Goal: Transaction & Acquisition: Purchase product/service

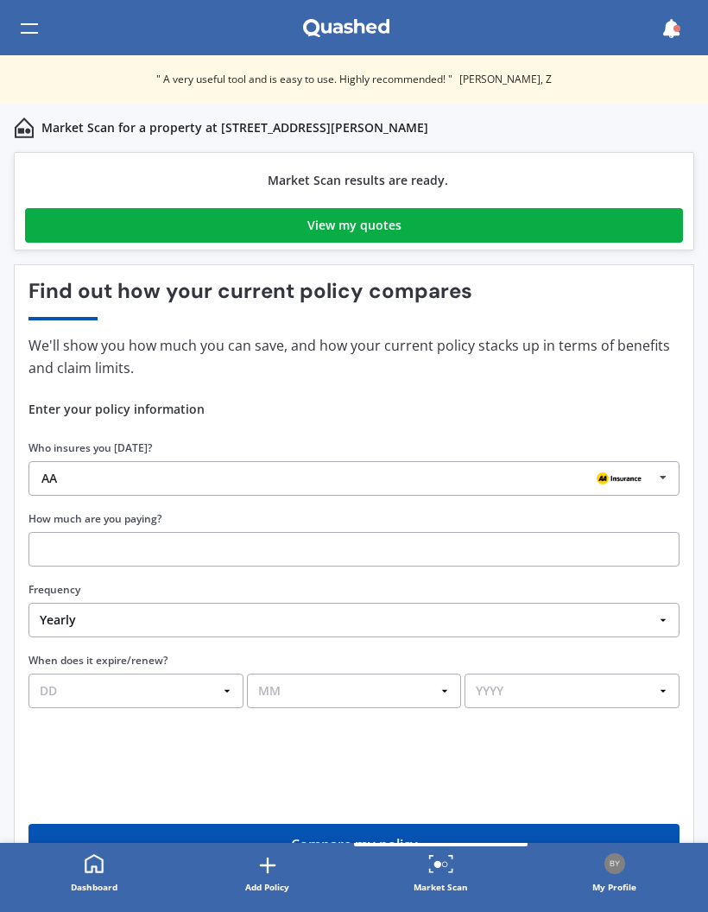
click at [670, 477] on icon at bounding box center [663, 478] width 26 height 32
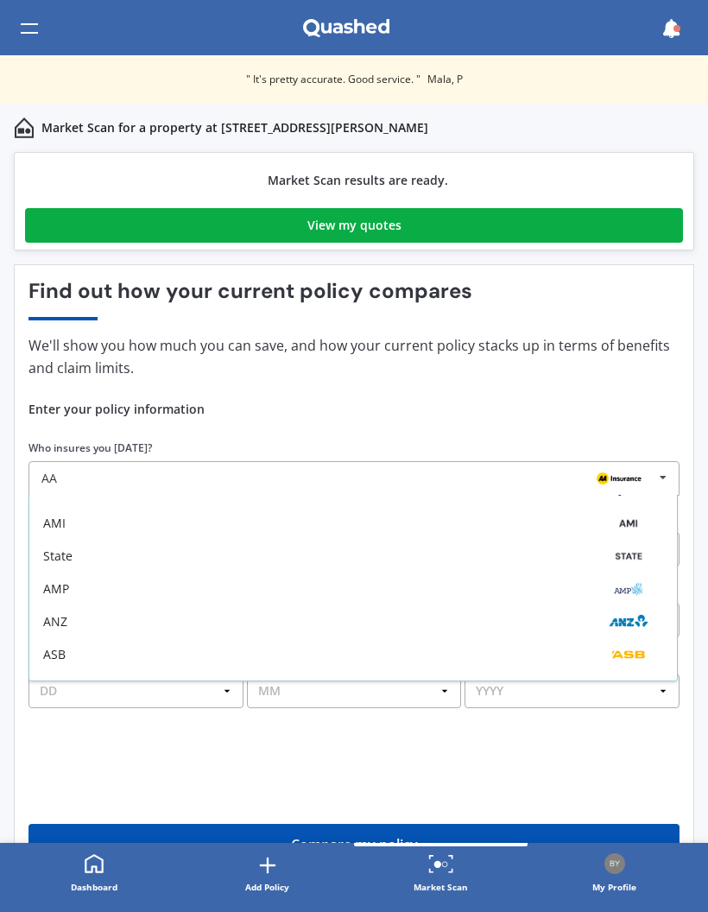
scroll to position [47, 0]
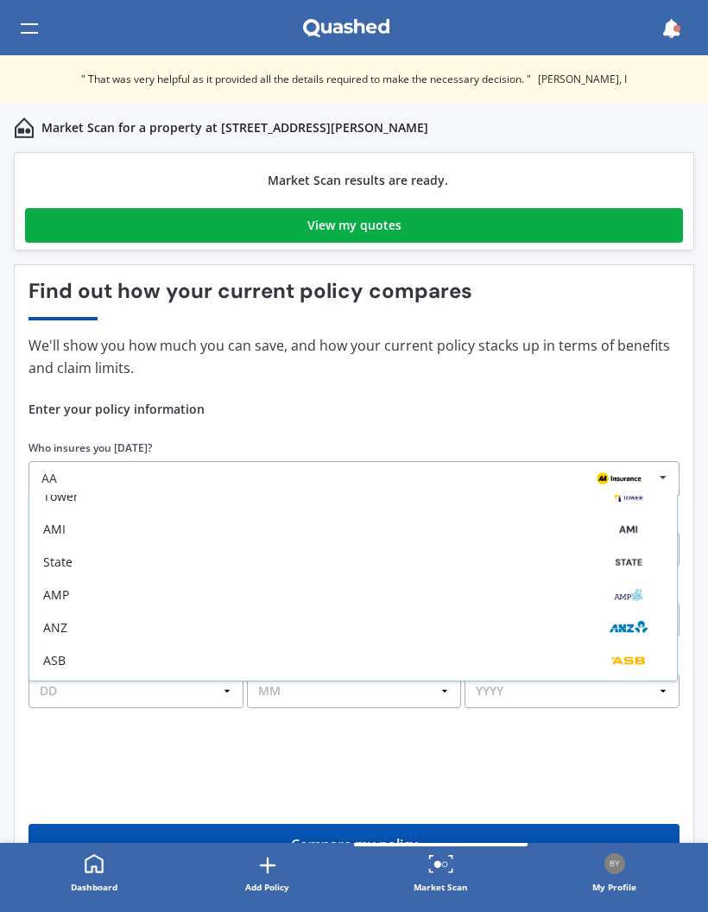
click at [59, 589] on div "AMP" at bounding box center [56, 595] width 26 height 12
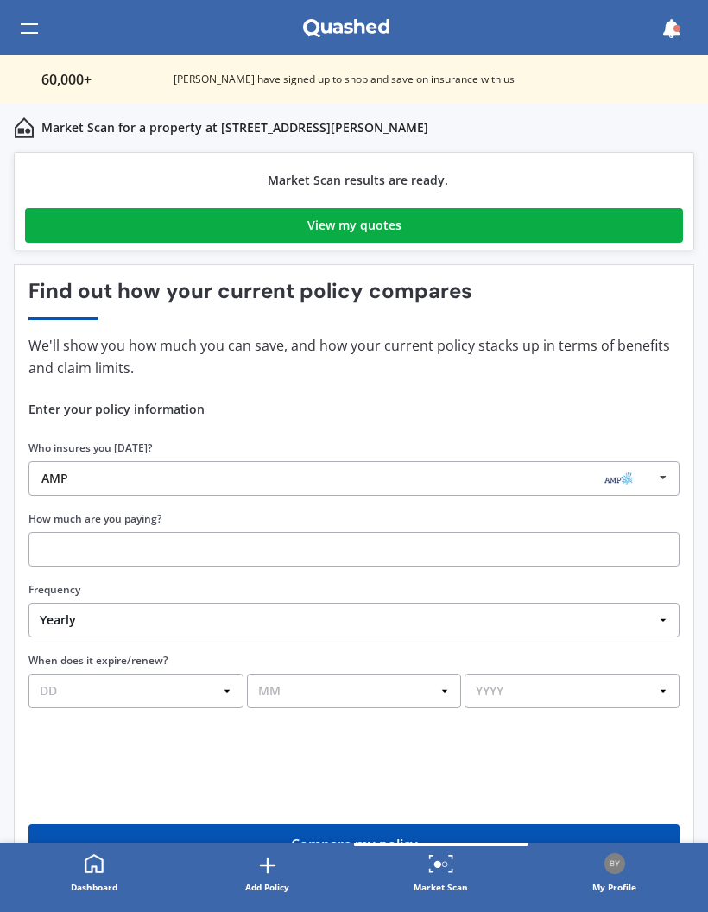
click at [40, 538] on input "text" at bounding box center [353, 549] width 651 height 35
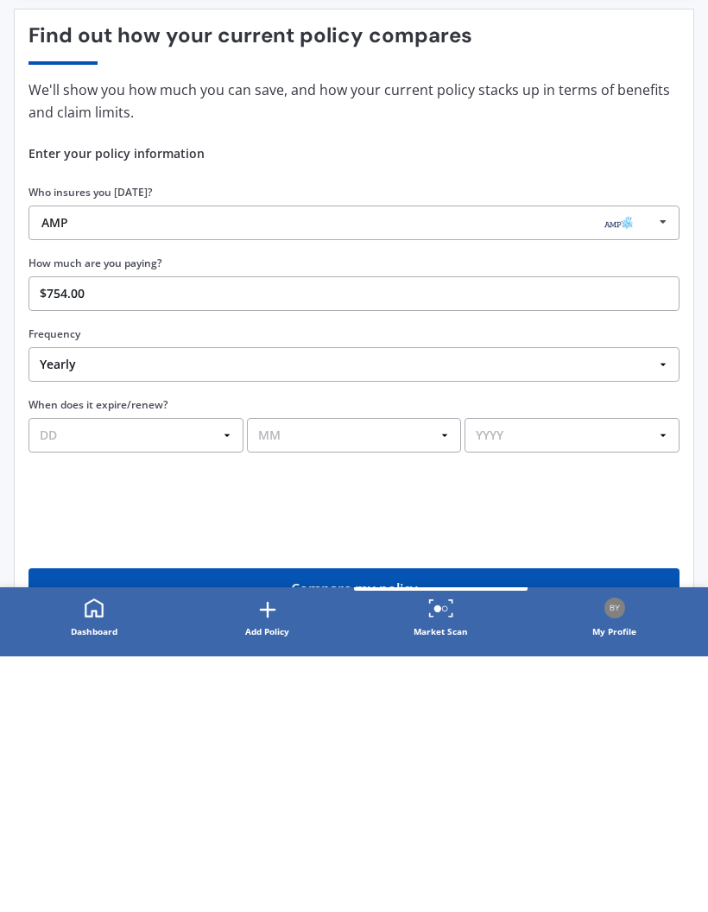
type input "$754.09"
click at [45, 673] on select "DD 01 02 03 04 05 06 07 08 09 10 11 12 13 14 15 16 17 18 19 20 21 22 23 24 25 2…" at bounding box center [135, 690] width 215 height 35
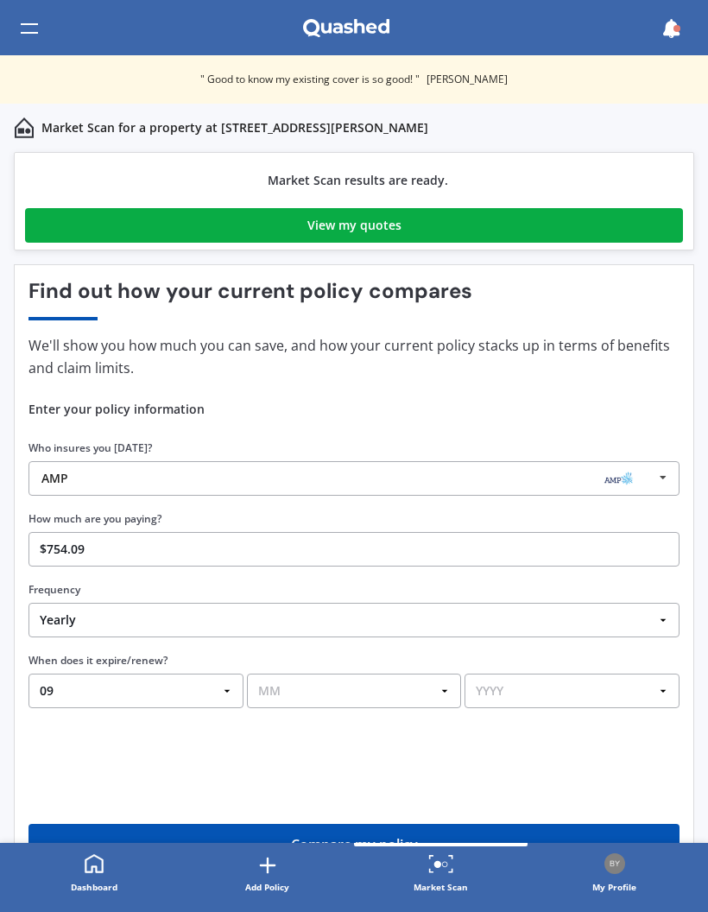
click at [233, 684] on select "DD 01 02 03 04 05 06 07 08 09 10 11 12 13 14 15 16 17 18 19 20 21 22 23 24 25 2…" at bounding box center [135, 690] width 215 height 35
select select "26"
click at [446, 691] on select "MM 01 02 03 04 05 06 07 08 09 10 11 12" at bounding box center [354, 690] width 215 height 35
select select "09"
click at [678, 697] on select "YYYY 2026 2025 2024" at bounding box center [571, 690] width 215 height 35
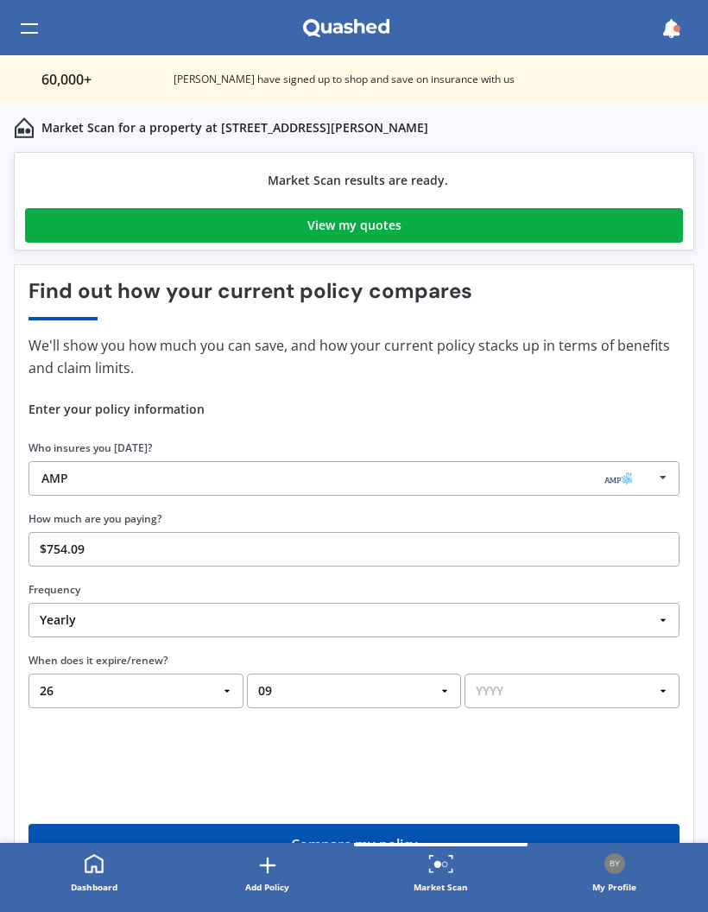
select select "2025"
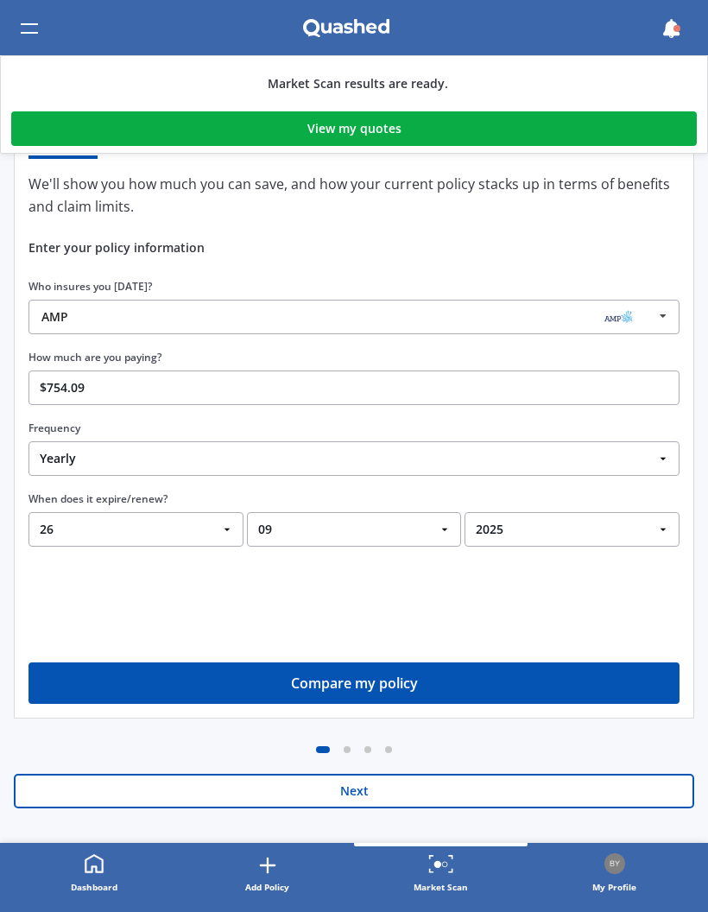
scroll to position [162, 0]
click at [358, 682] on button "Compare my policy" at bounding box center [353, 682] width 651 height 41
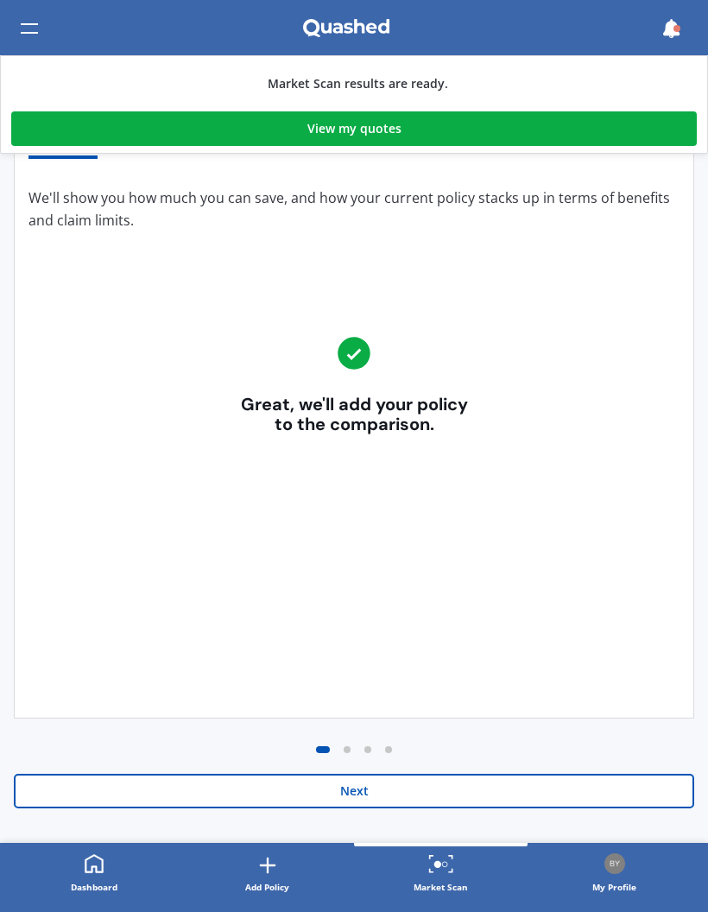
click at [360, 787] on button "Next" at bounding box center [354, 791] width 680 height 35
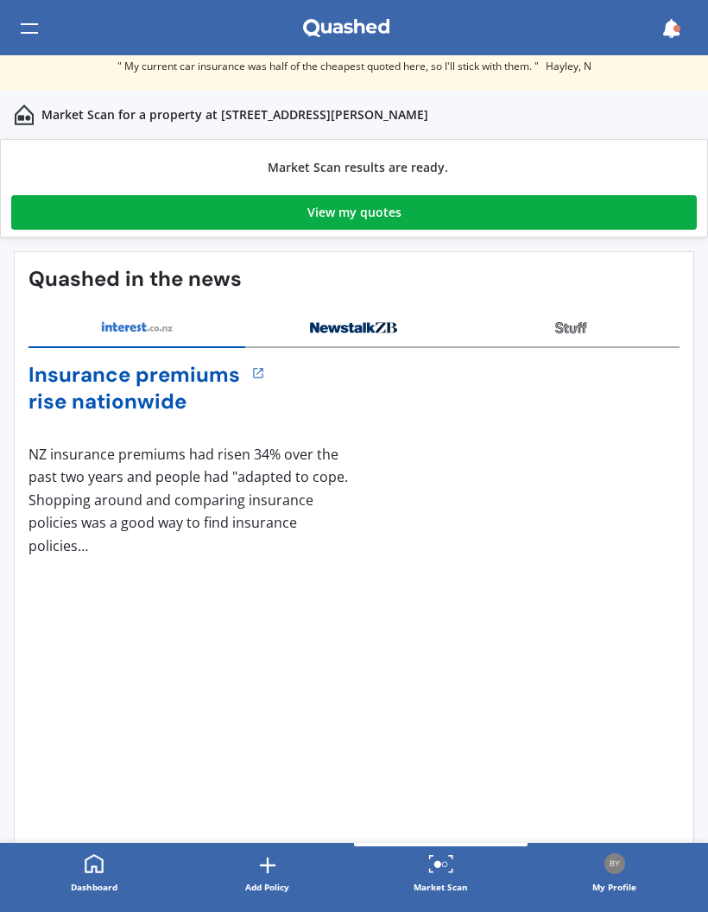
scroll to position [0, 0]
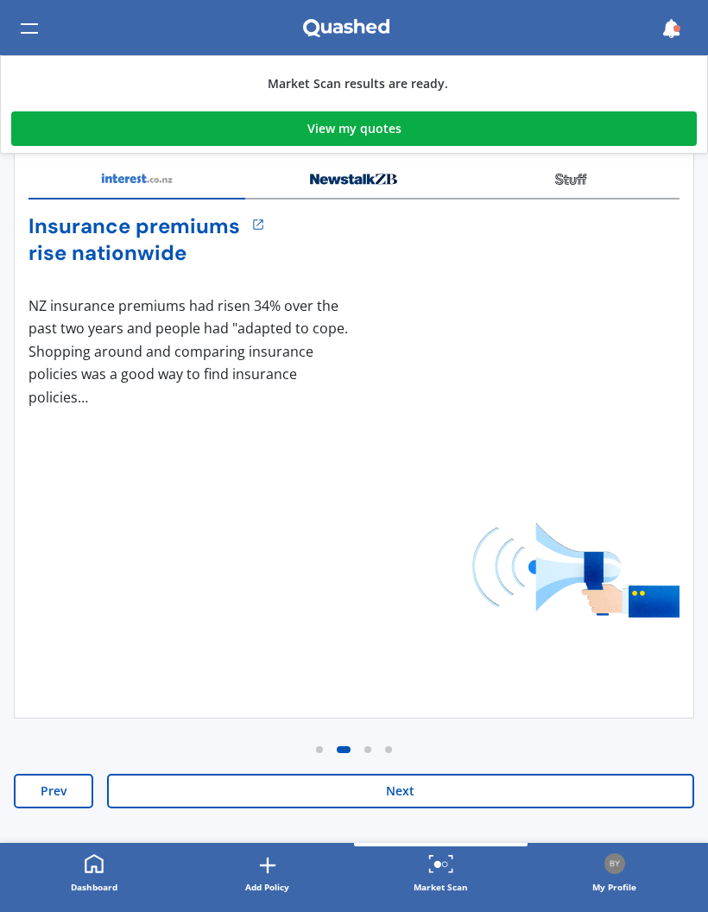
click at [401, 793] on button "Next" at bounding box center [400, 791] width 587 height 35
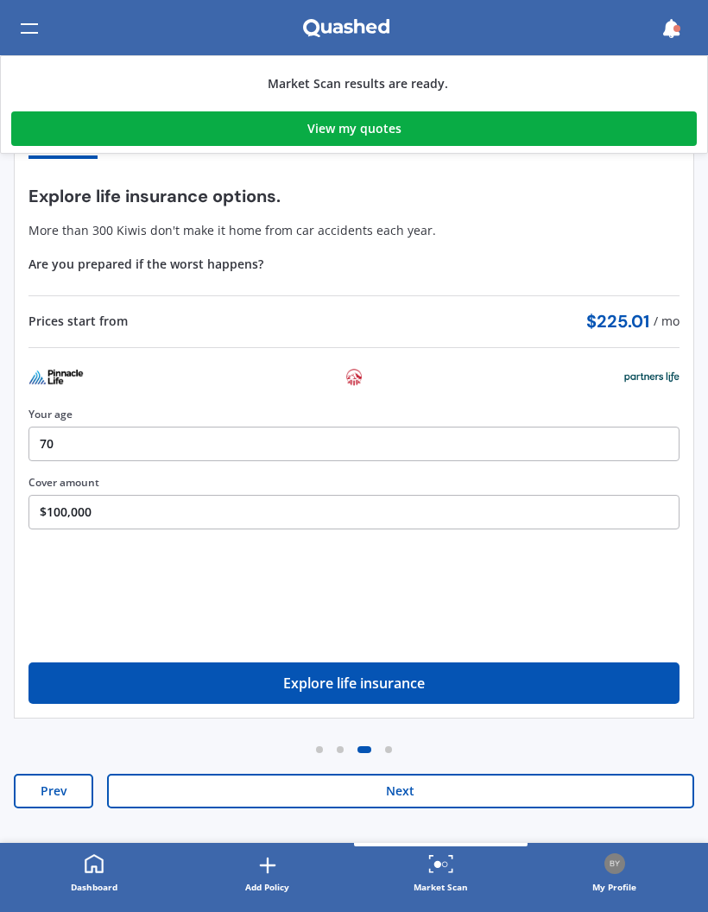
scroll to position [162, 0]
click at [408, 784] on button "Next" at bounding box center [400, 791] width 587 height 35
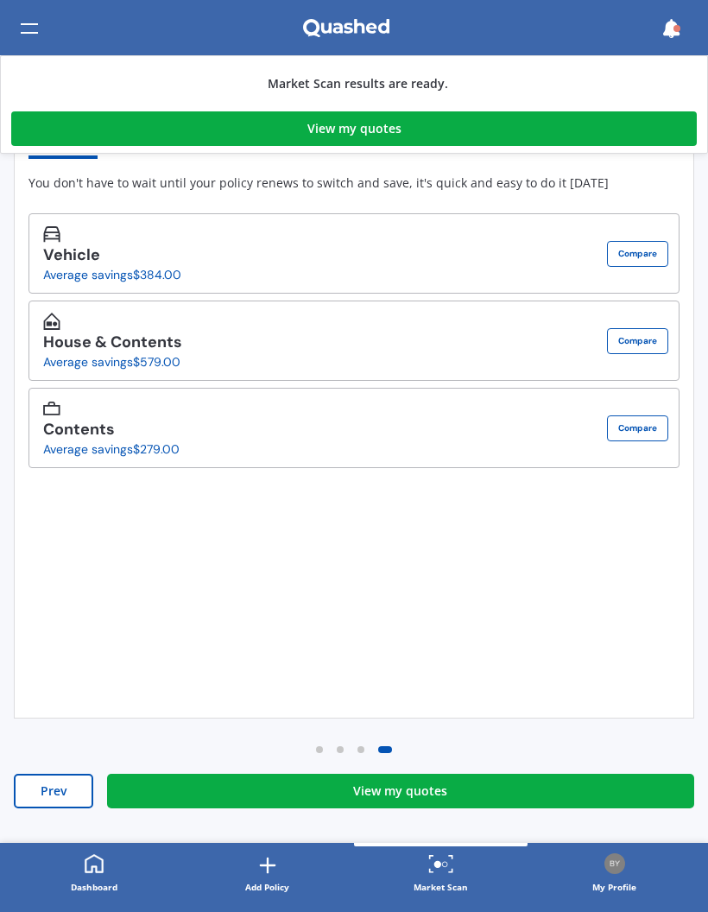
click at [637, 425] on button "Compare" at bounding box center [637, 428] width 61 height 26
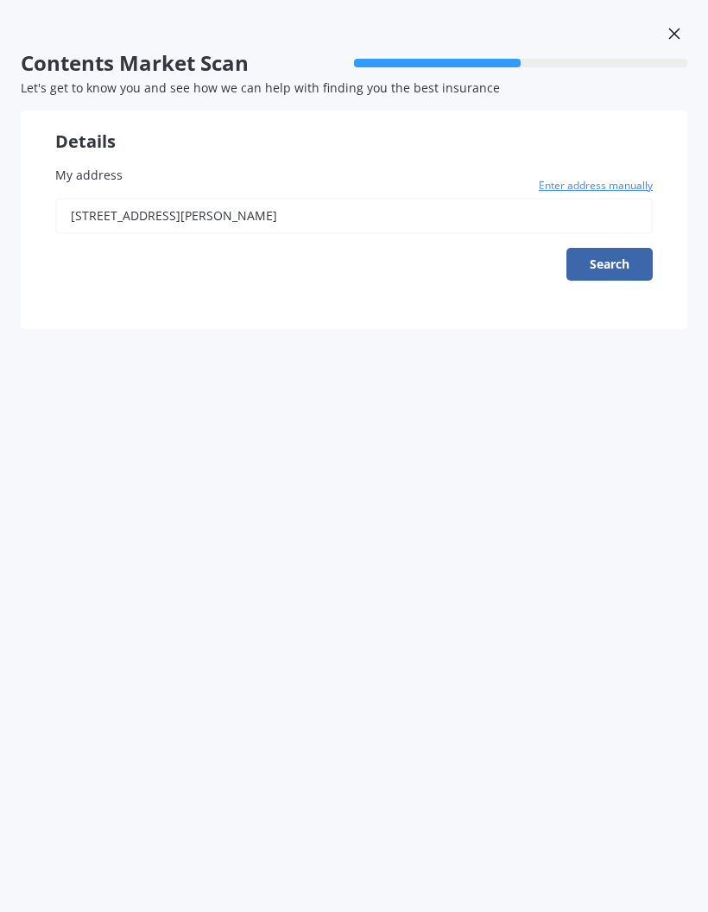
click at [605, 262] on button "Search" at bounding box center [609, 264] width 86 height 33
type input "[STREET_ADDRESS][PERSON_NAME]"
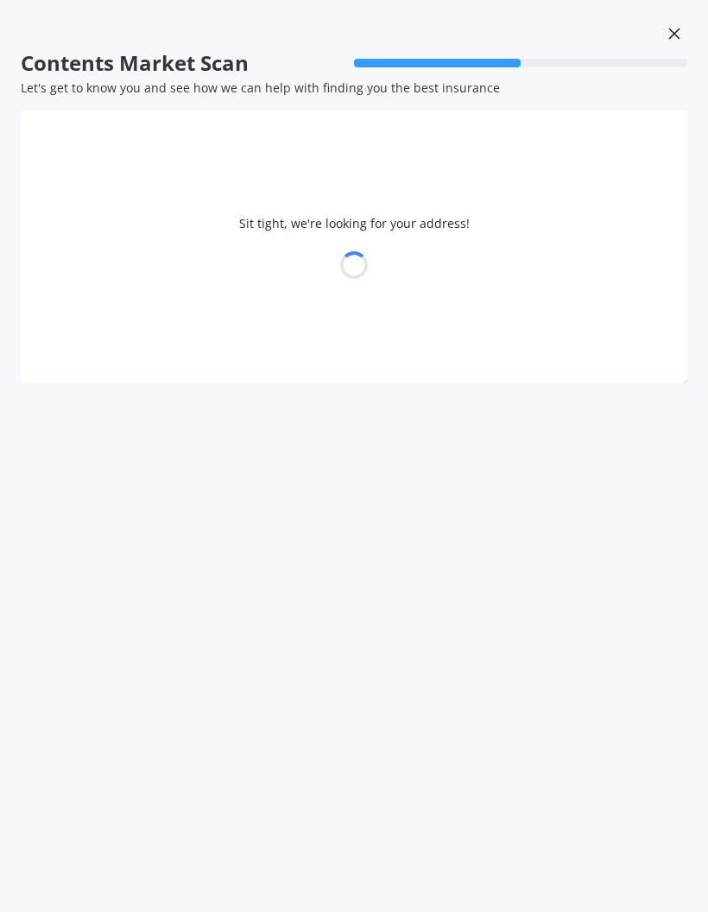
select select "21"
select select "06"
select select "1955"
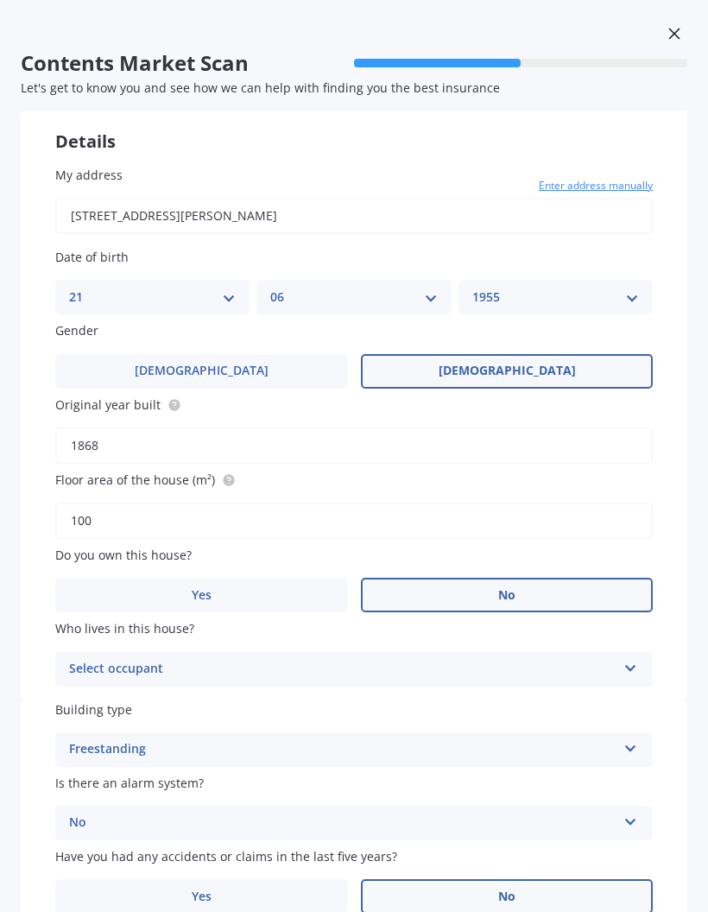
click at [632, 661] on icon at bounding box center [630, 665] width 15 height 12
click at [606, 692] on div "Tenant" at bounding box center [354, 702] width 596 height 31
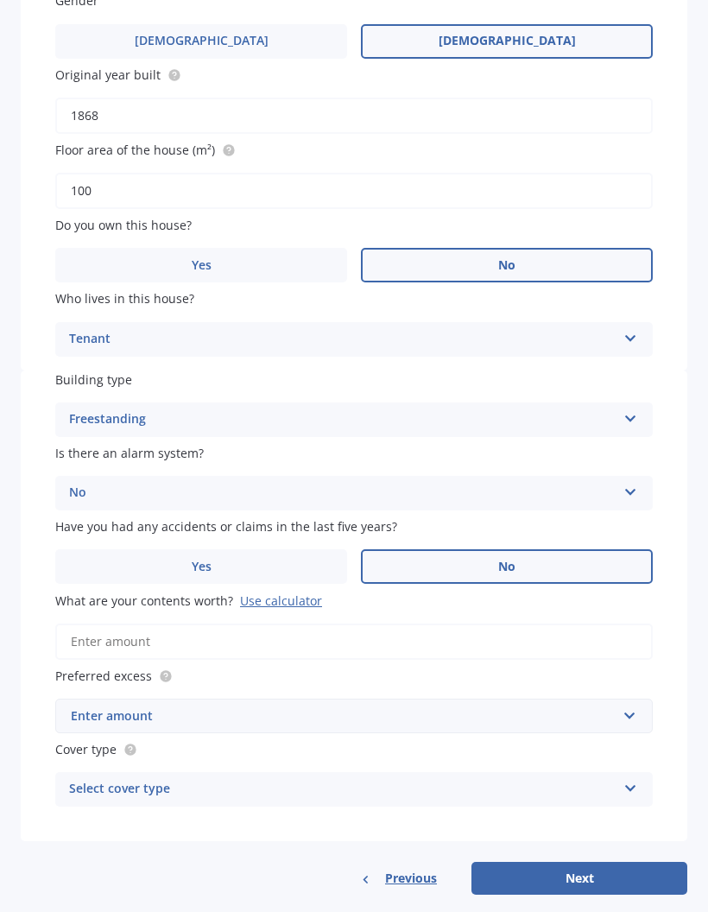
scroll to position [329, 0]
click at [137, 627] on input "What are your contents worth? Use calculator" at bounding box center [353, 642] width 597 height 36
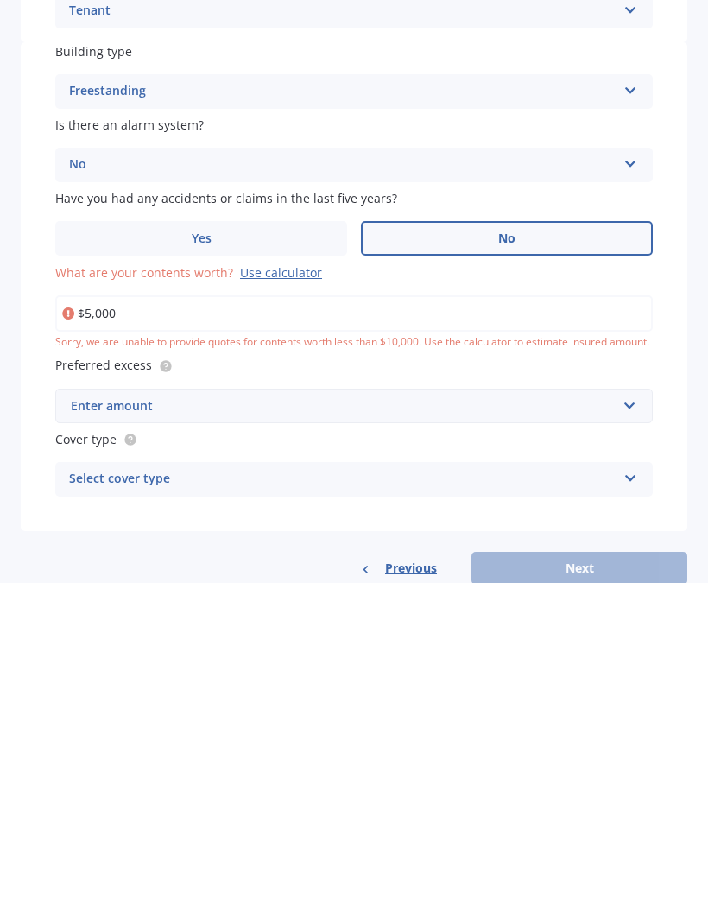
type input "$50,000"
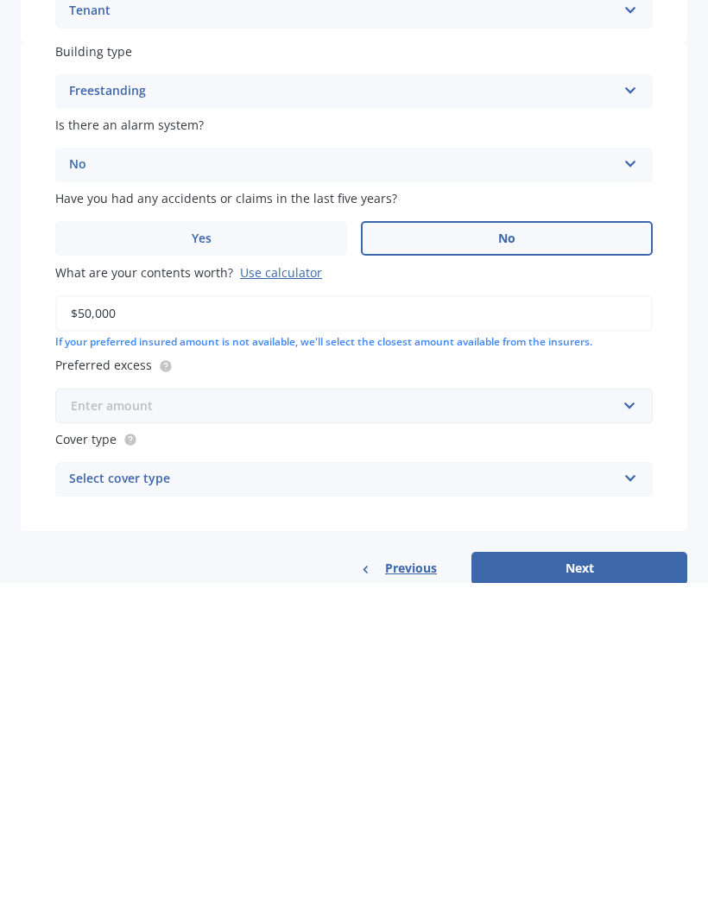
click at [634, 718] on input "text" at bounding box center [348, 734] width 582 height 33
click at [82, 759] on span "$250" at bounding box center [84, 767] width 28 height 16
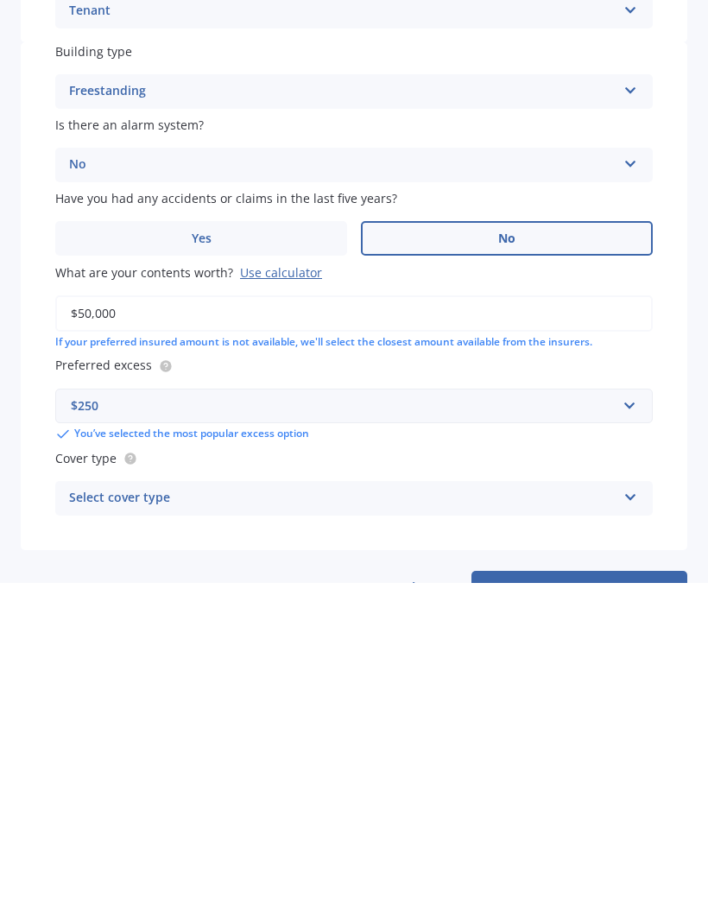
click at [632, 817] on icon at bounding box center [630, 823] width 15 height 12
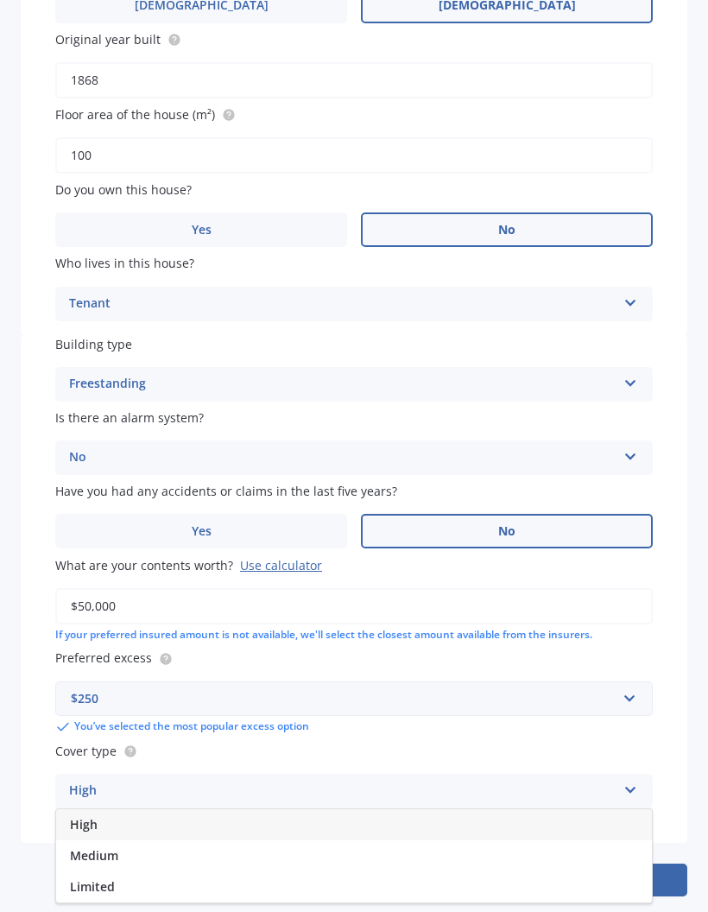
scroll to position [365, 0]
click at [89, 847] on span "Medium" at bounding box center [94, 855] width 48 height 16
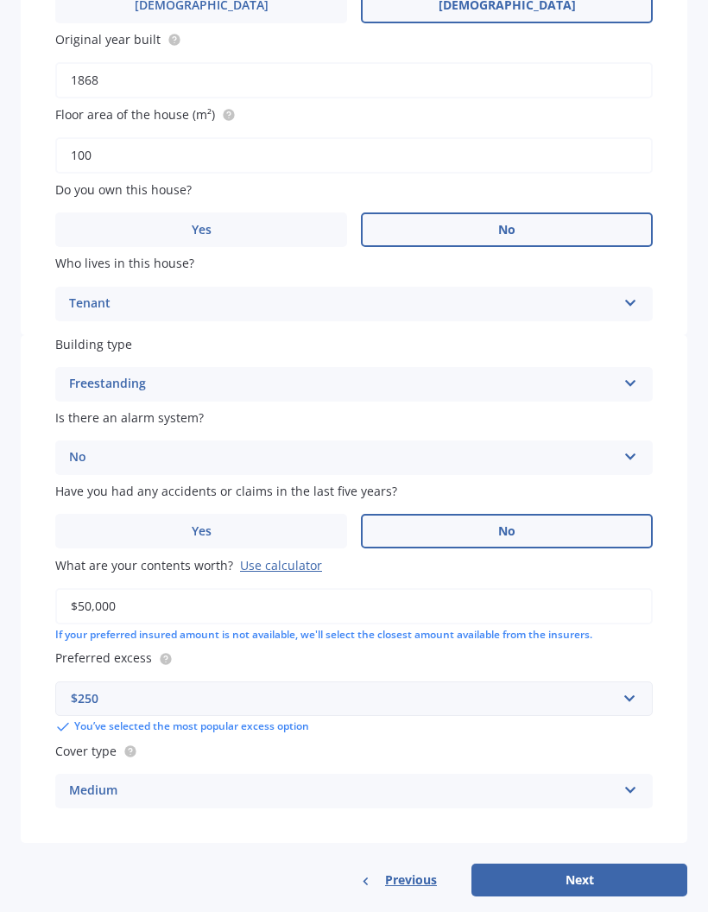
click at [585, 865] on button "Next" at bounding box center [579, 879] width 216 height 33
select select "21"
select select "06"
select select "1955"
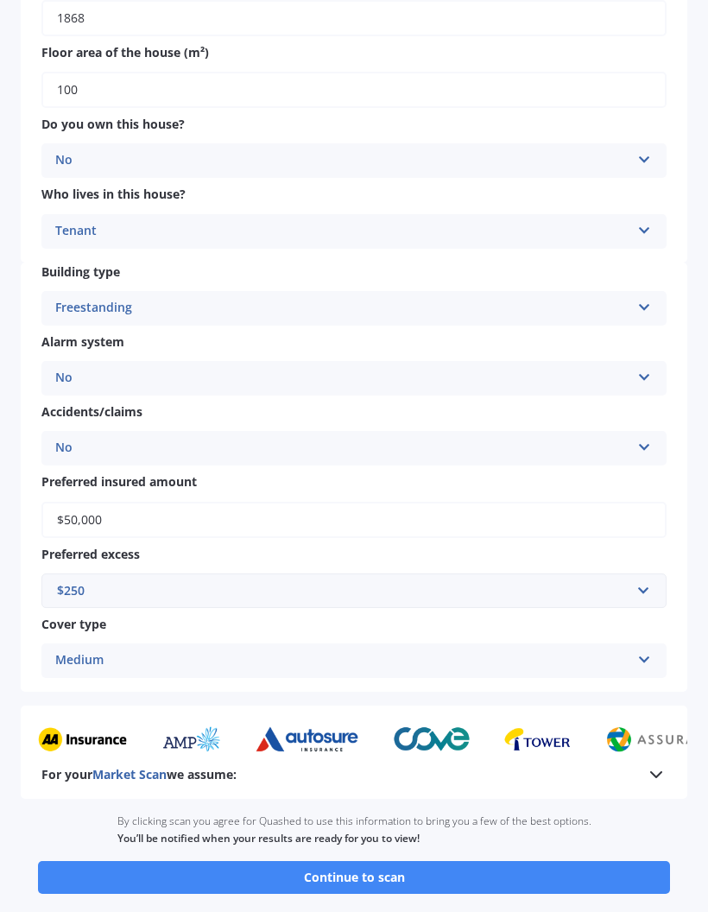
scroll to position [0, 0]
click at [346, 861] on button "Continue to scan" at bounding box center [354, 877] width 632 height 33
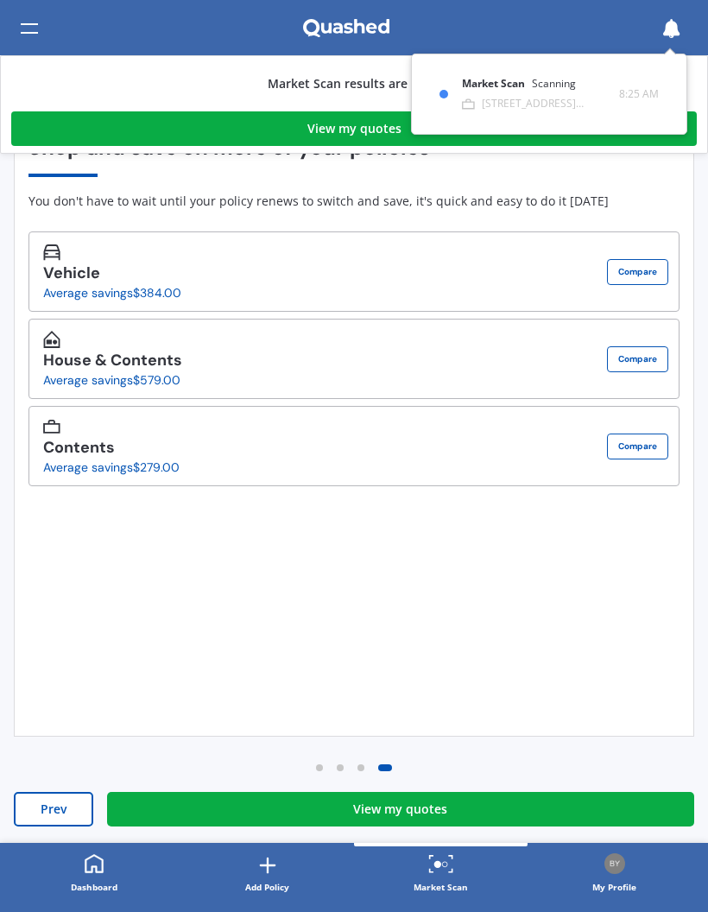
scroll to position [143, 0]
click at [646, 277] on button "Compare" at bounding box center [637, 272] width 61 height 26
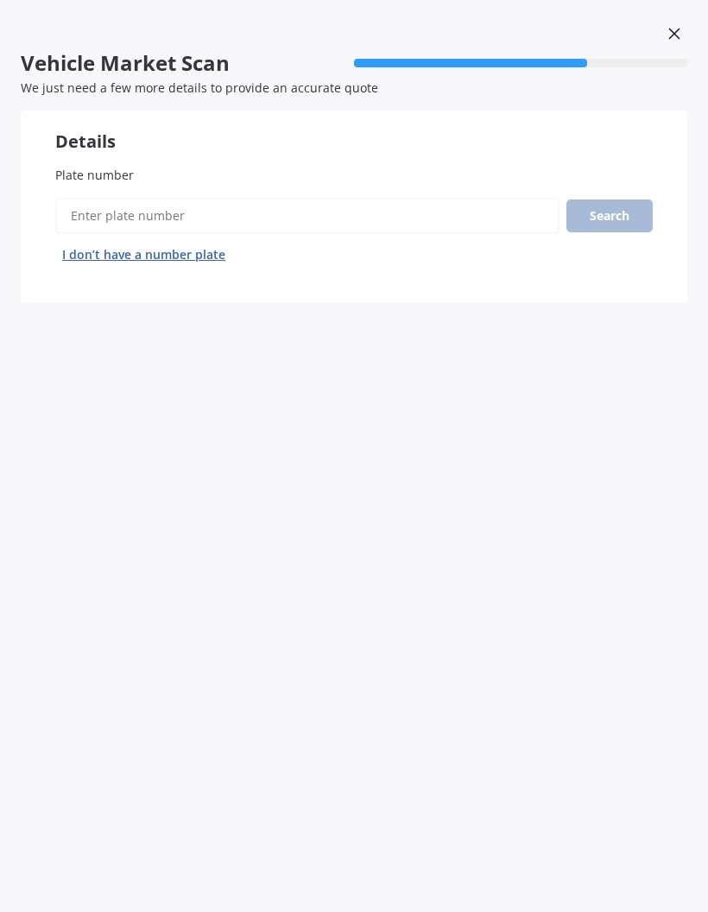
click at [73, 213] on input "Plate number" at bounding box center [307, 216] width 504 height 36
type input "Gue485"
click at [606, 214] on button "Search" at bounding box center [609, 215] width 86 height 33
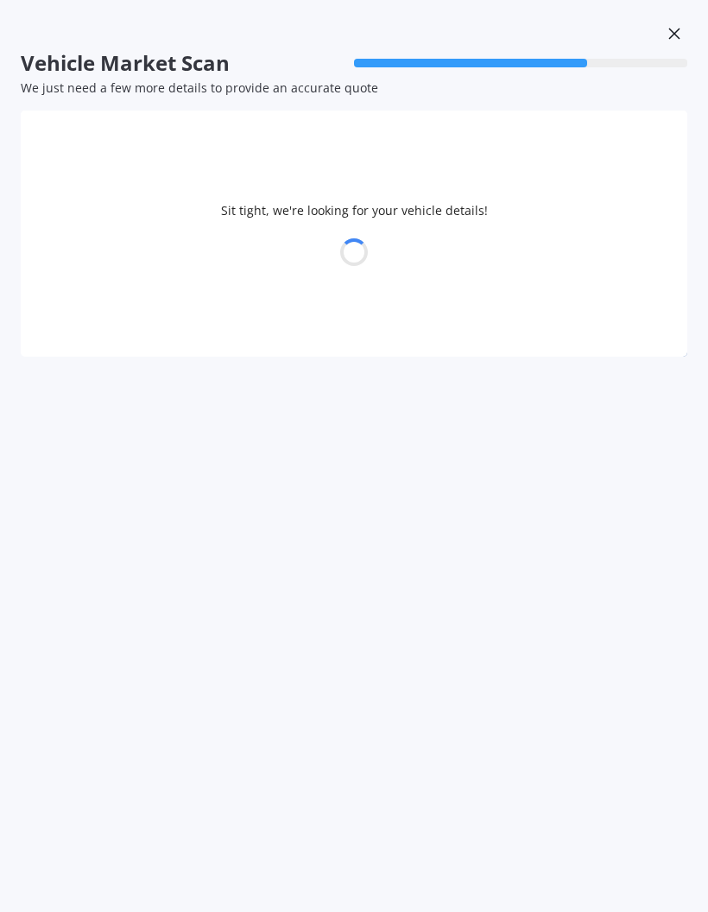
select select "MITSUBISHI"
select select "COLT"
select select "21"
select select "06"
select select "1955"
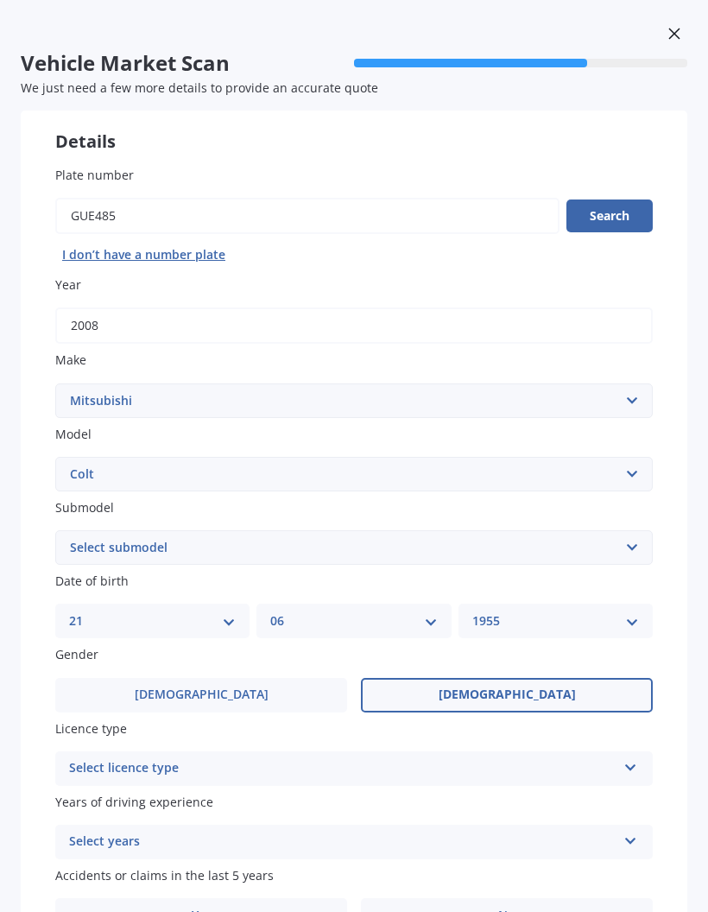
click at [634, 760] on icon at bounding box center [630, 764] width 15 height 12
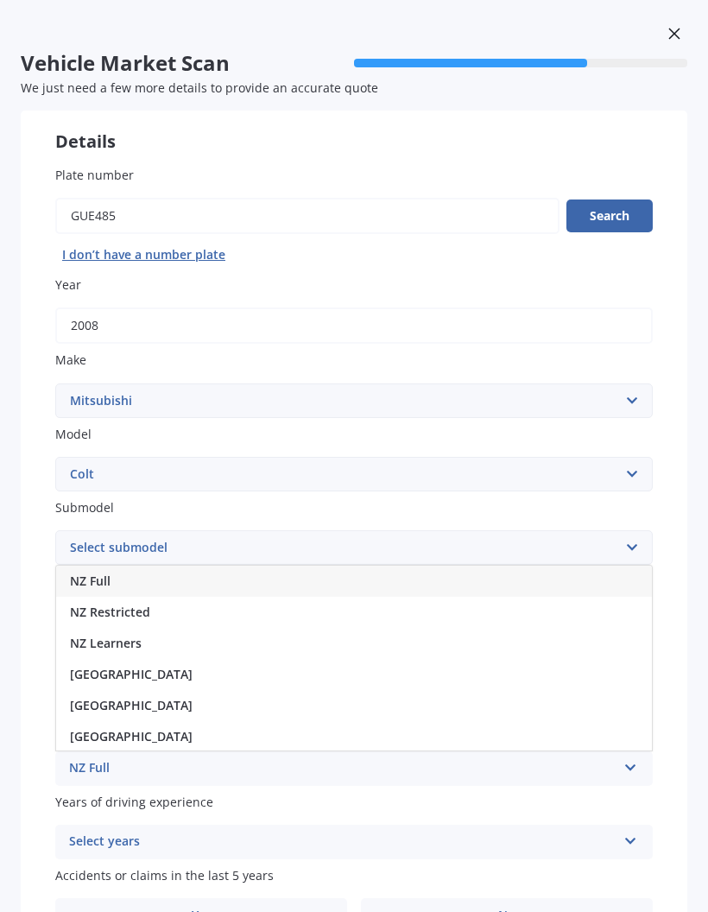
click at [209, 569] on div "NZ Full" at bounding box center [354, 581] width 596 height 31
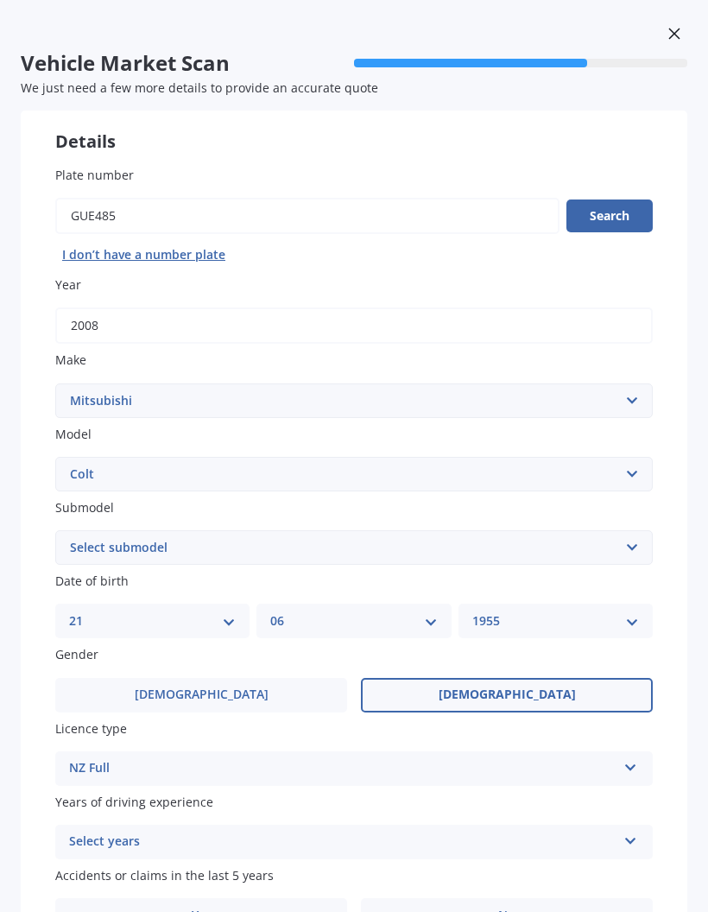
click at [630, 759] on icon at bounding box center [630, 764] width 15 height 12
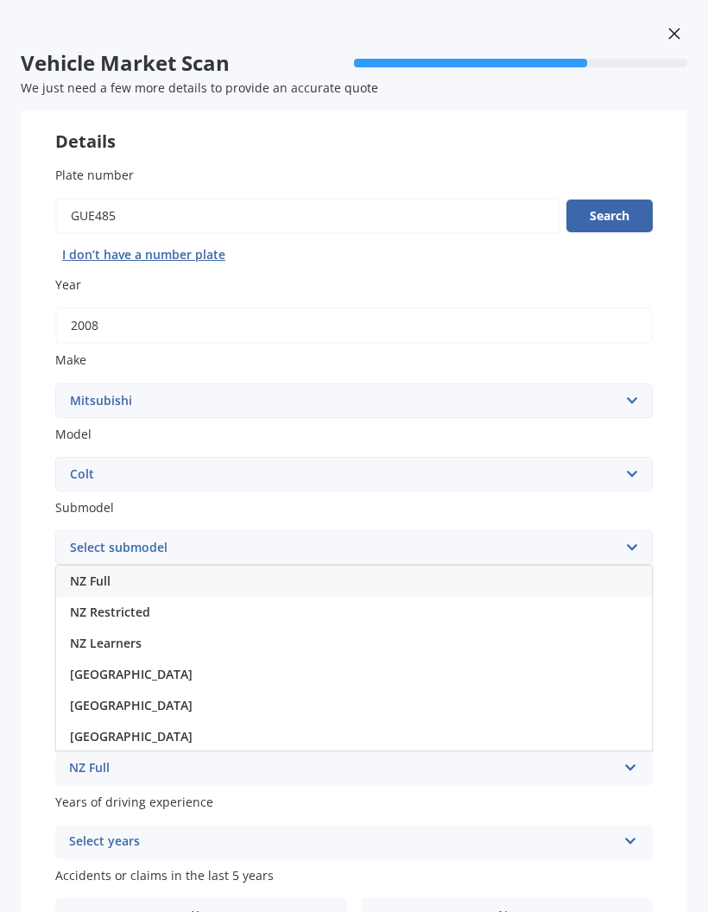
click at [629, 831] on icon at bounding box center [630, 837] width 15 height 12
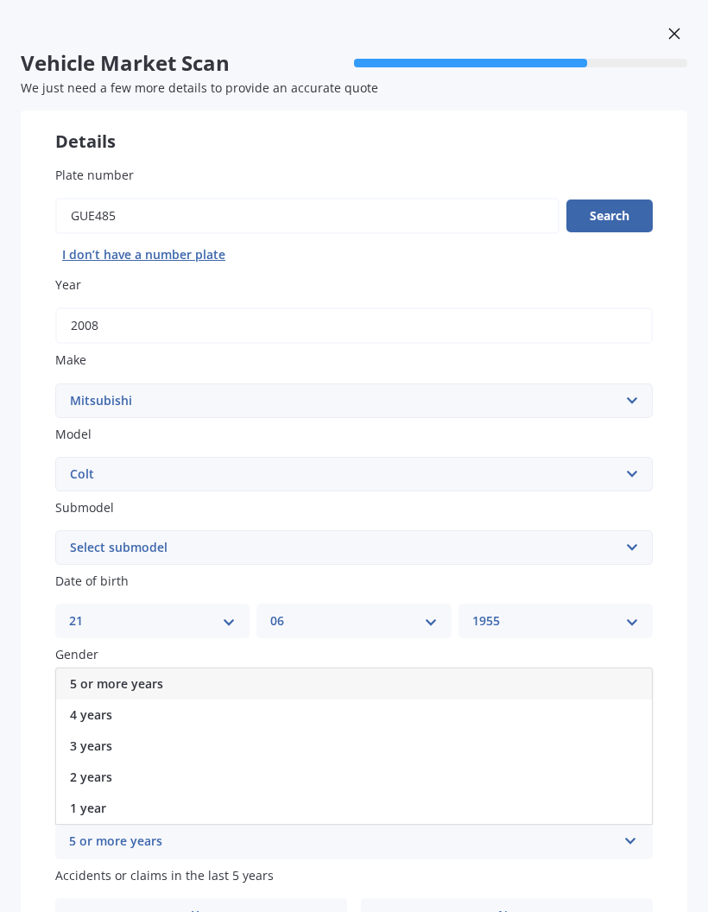
click at [260, 668] on div "5 or more years" at bounding box center [354, 683] width 596 height 31
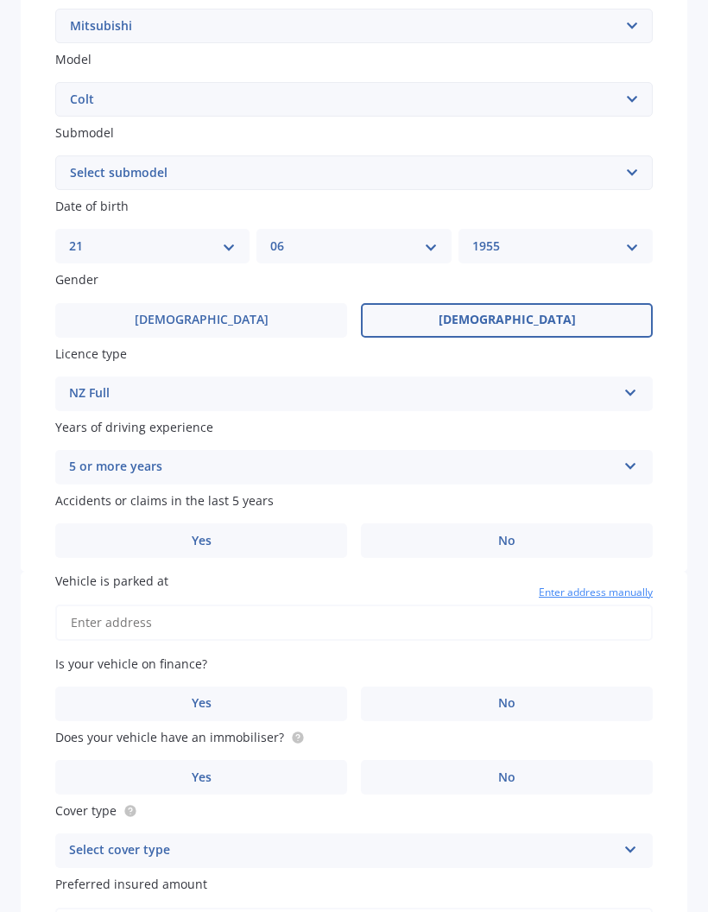
scroll to position [371, 0]
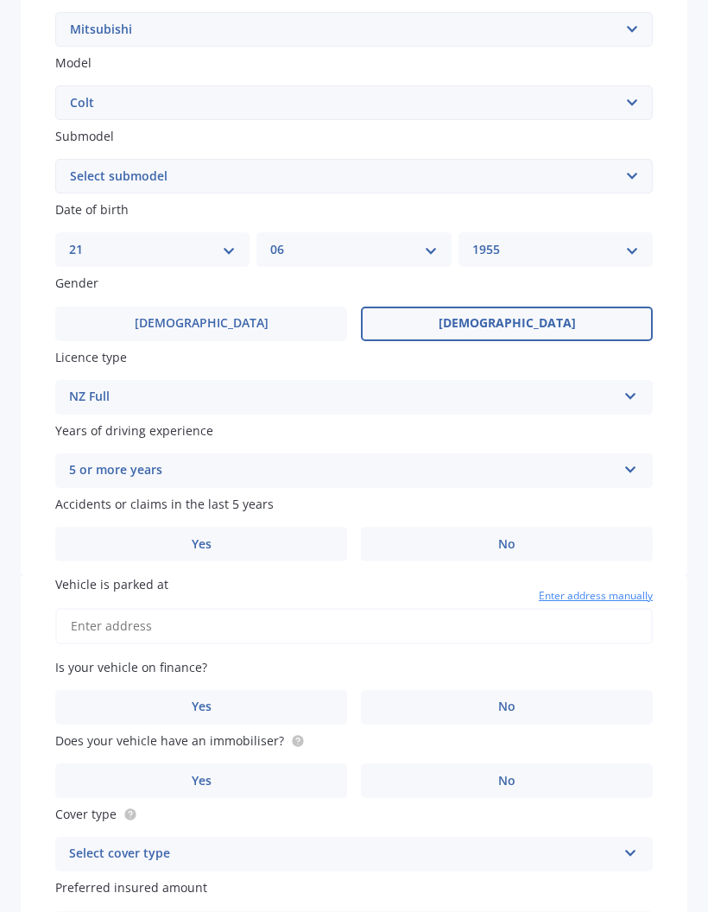
click at [516, 528] on label "No" at bounding box center [507, 544] width 292 height 35
click at [0, 0] on input "No" at bounding box center [0, 0] width 0 height 0
click at [71, 608] on input "Vehicle is parked at" at bounding box center [353, 626] width 597 height 36
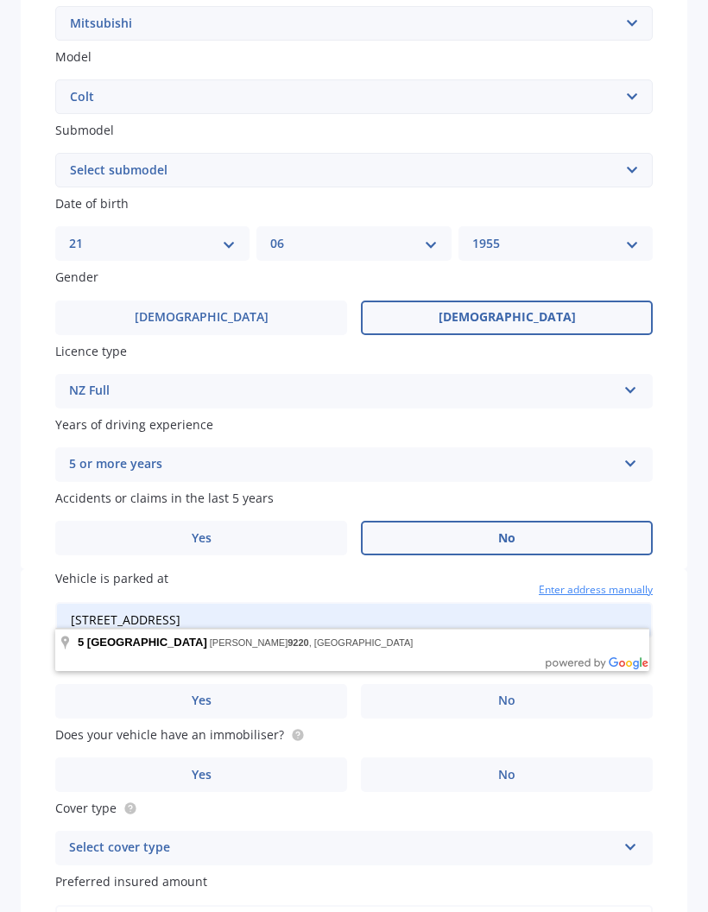
scroll to position [378, 0]
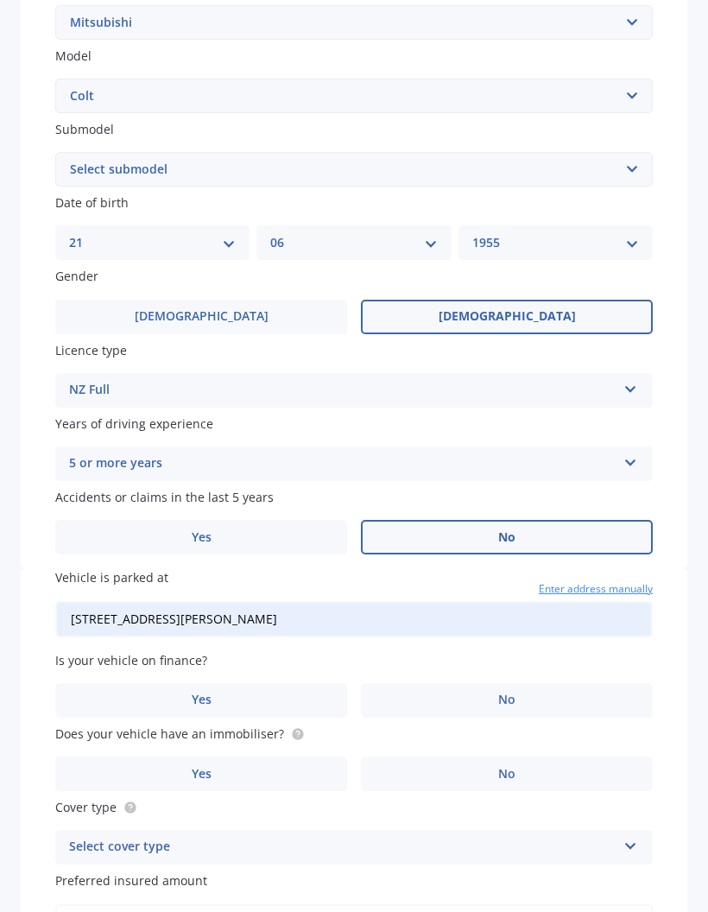
type input "[STREET_ADDRESS][PERSON_NAME]"
click at [508, 692] on span "No" at bounding box center [506, 699] width 17 height 15
click at [0, 0] on input "No" at bounding box center [0, 0] width 0 height 0
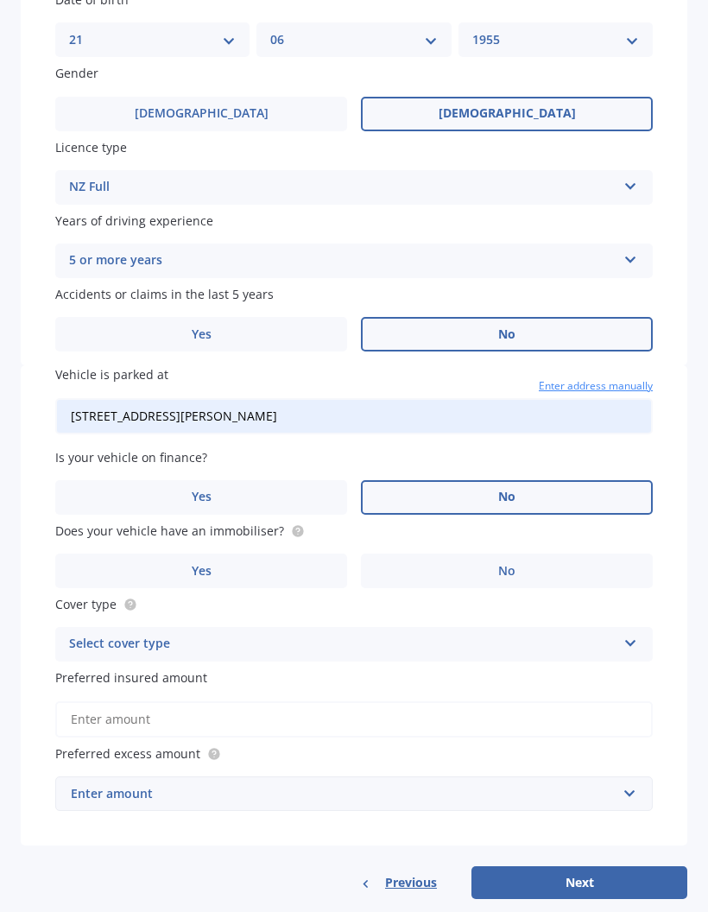
scroll to position [580, 0]
click at [631, 635] on icon at bounding box center [630, 641] width 15 height 12
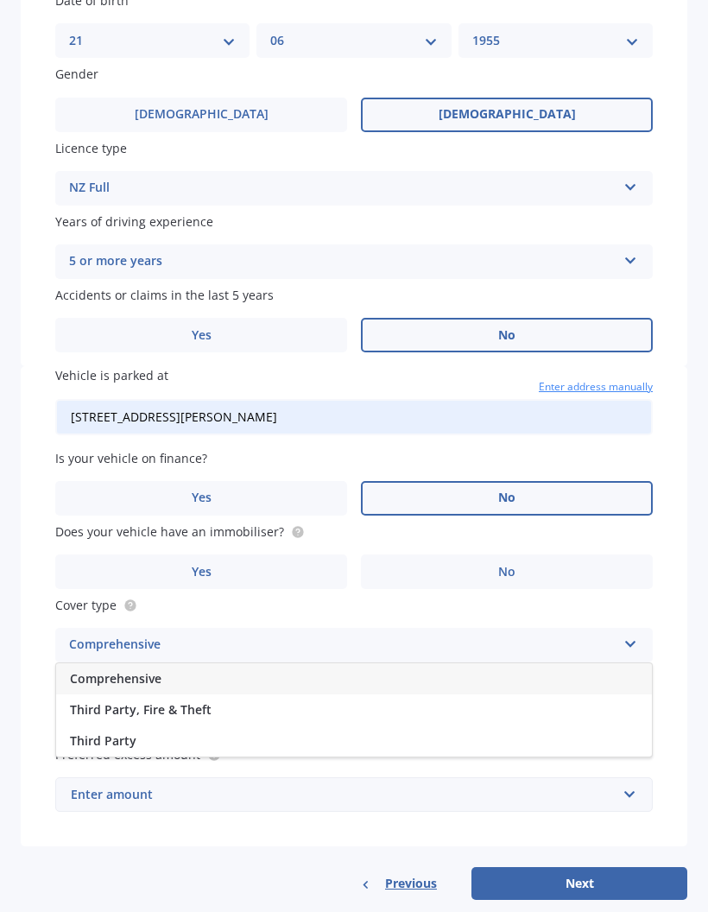
click at [159, 701] on span "Third Party, Fire & Theft" at bounding box center [141, 709] width 142 height 16
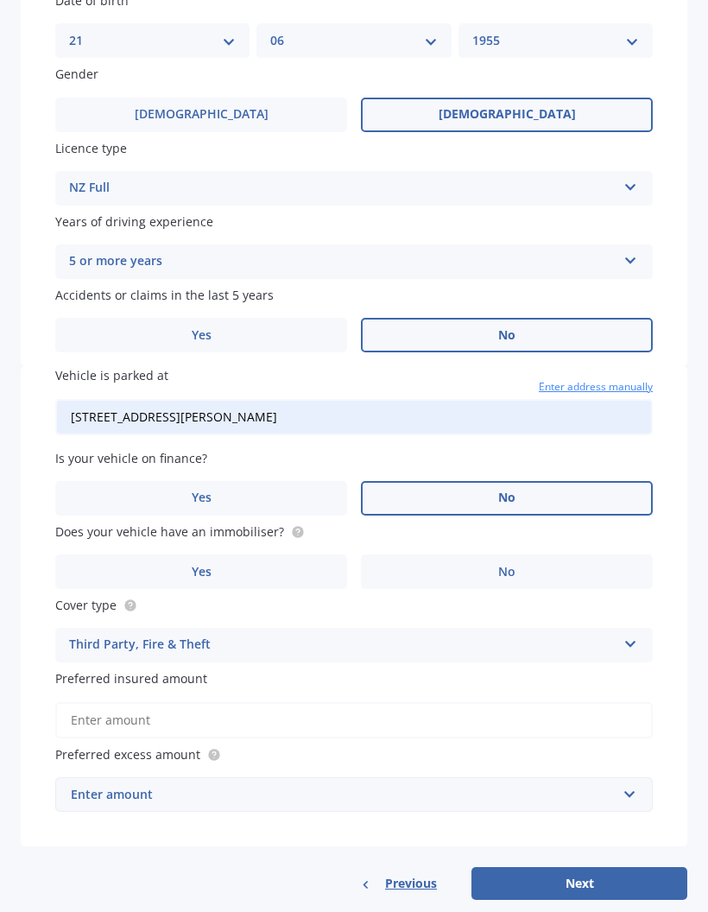
click at [73, 702] on input "Preferred insured amount" at bounding box center [353, 720] width 597 height 36
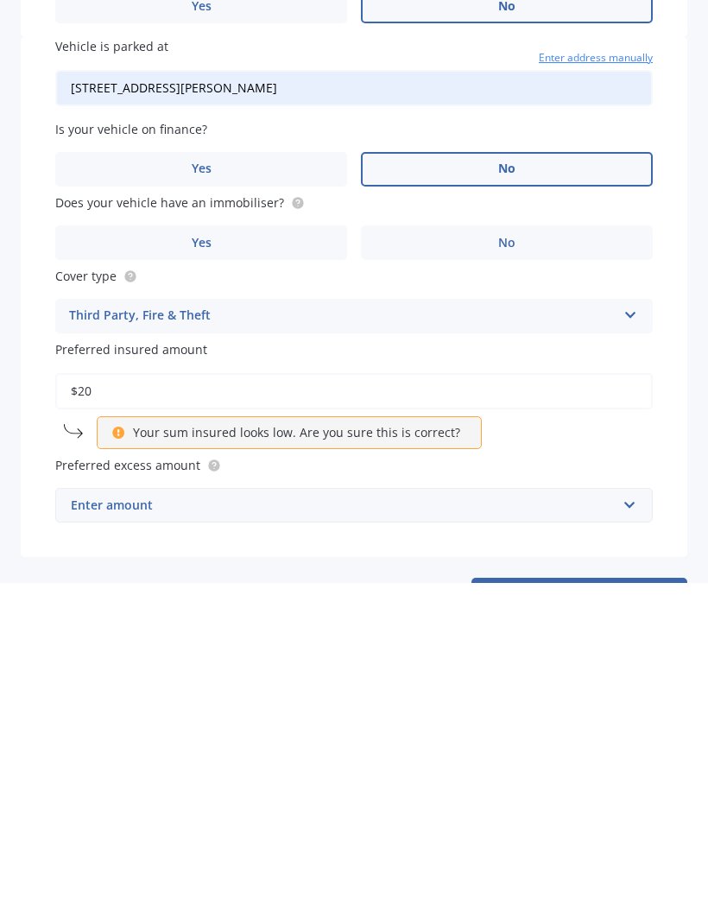
type input "$2"
click at [637, 818] on input "text" at bounding box center [348, 834] width 582 height 33
click at [680, 445] on div "Vehicle is parked at 5 Spenser Street, Milton 9220 Enter address manually Is yo…" at bounding box center [354, 626] width 667 height 520
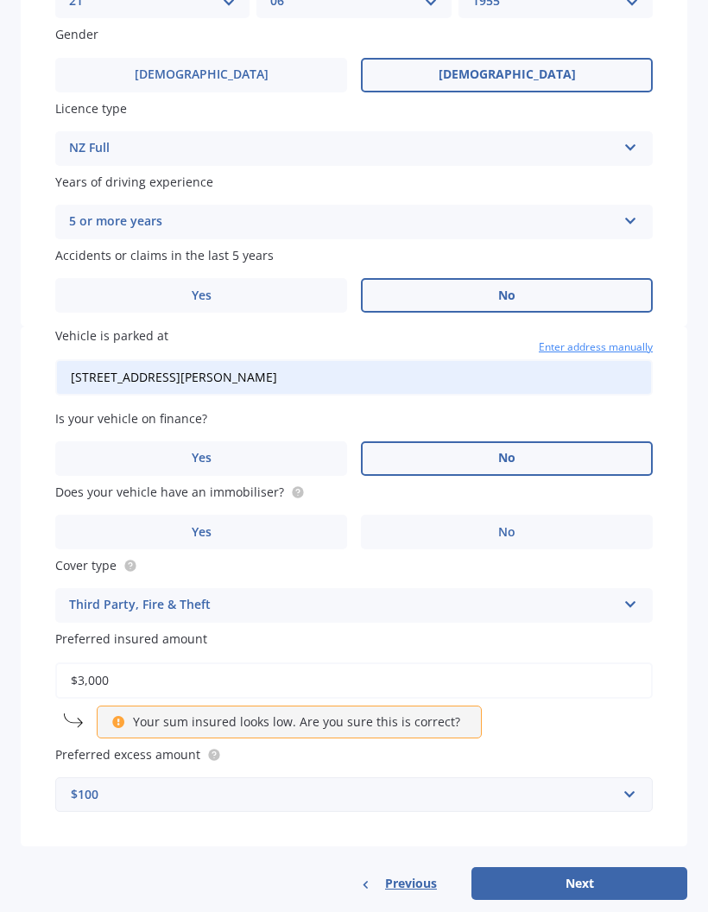
scroll to position [619, 0]
click at [634, 779] on input "text" at bounding box center [348, 795] width 582 height 33
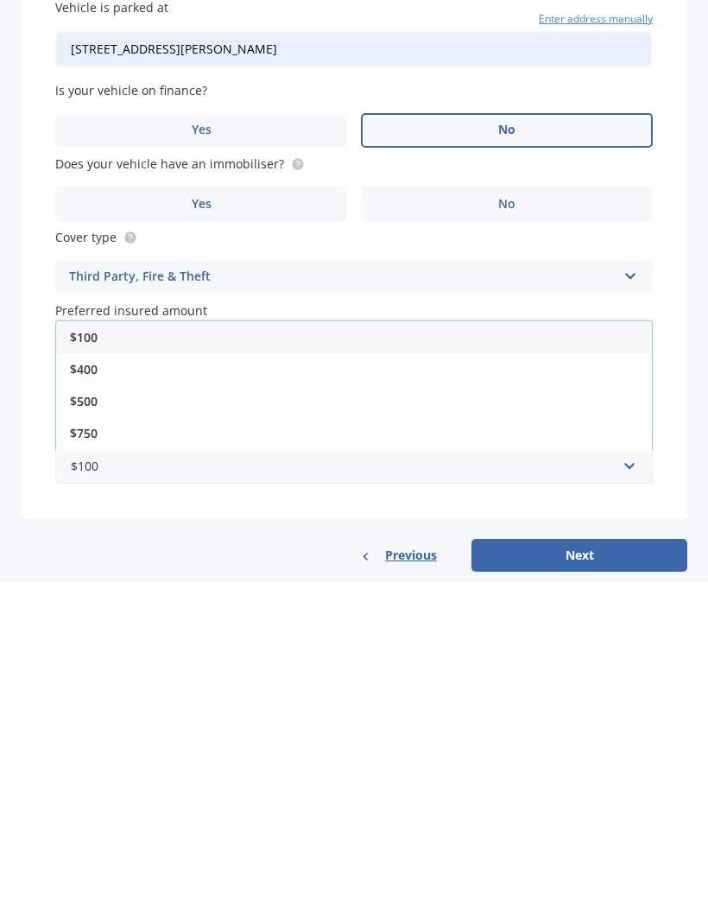
click at [84, 690] on span "$400" at bounding box center [84, 698] width 28 height 16
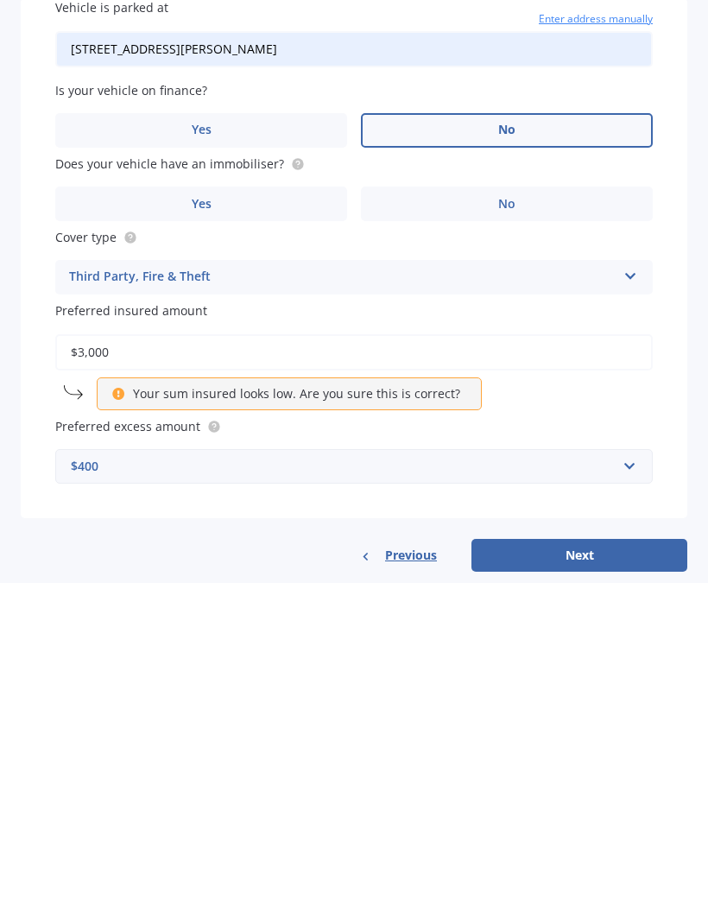
click at [575, 868] on button "Next" at bounding box center [579, 884] width 216 height 33
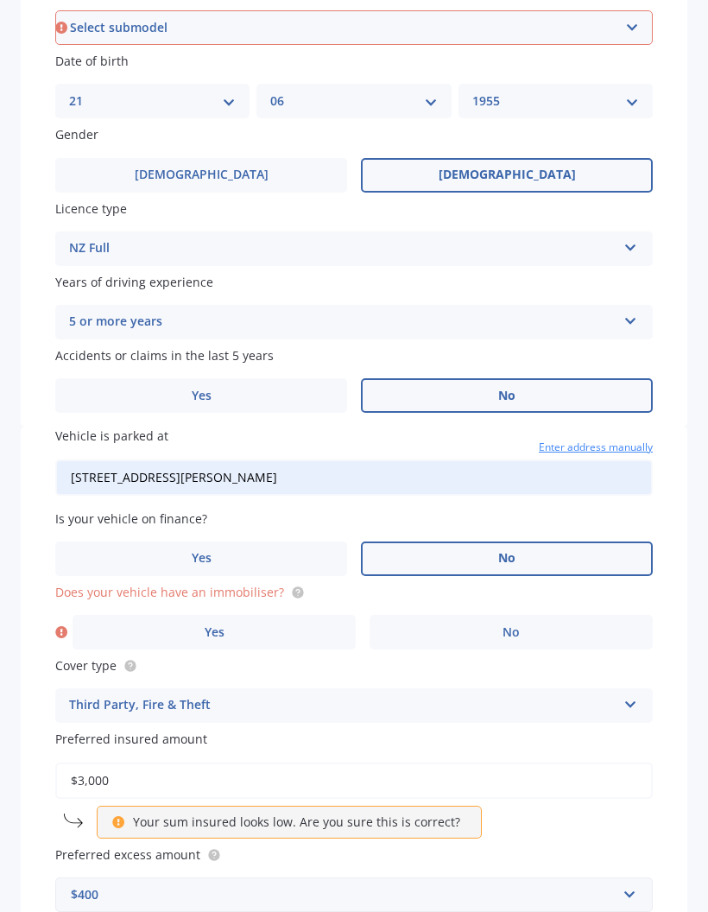
scroll to position [491, 0]
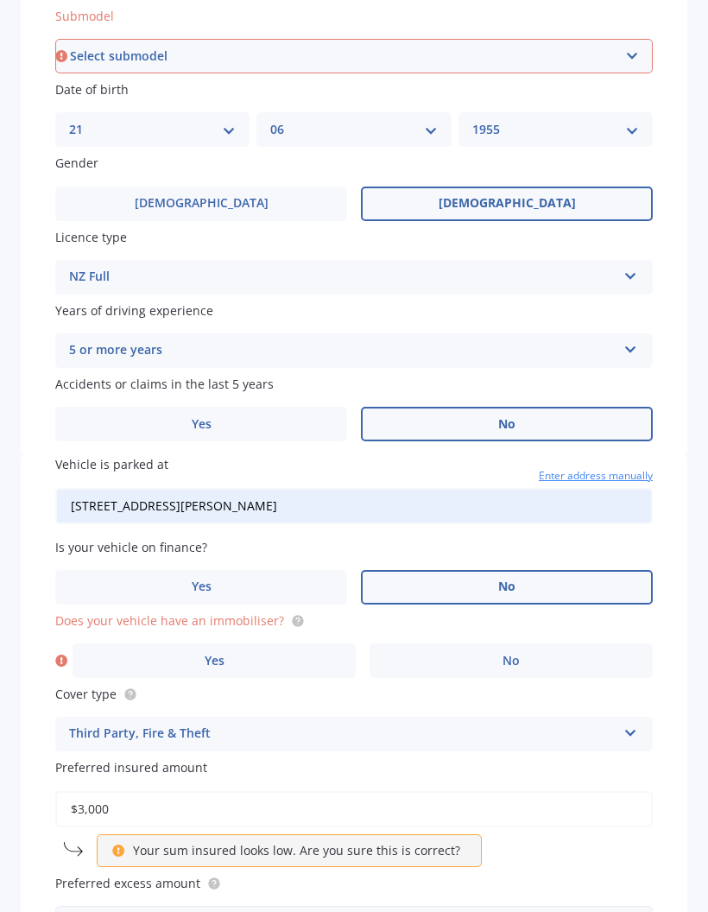
click at [513, 654] on span "No" at bounding box center [510, 661] width 17 height 15
click at [0, 0] on input "No" at bounding box center [0, 0] width 0 height 0
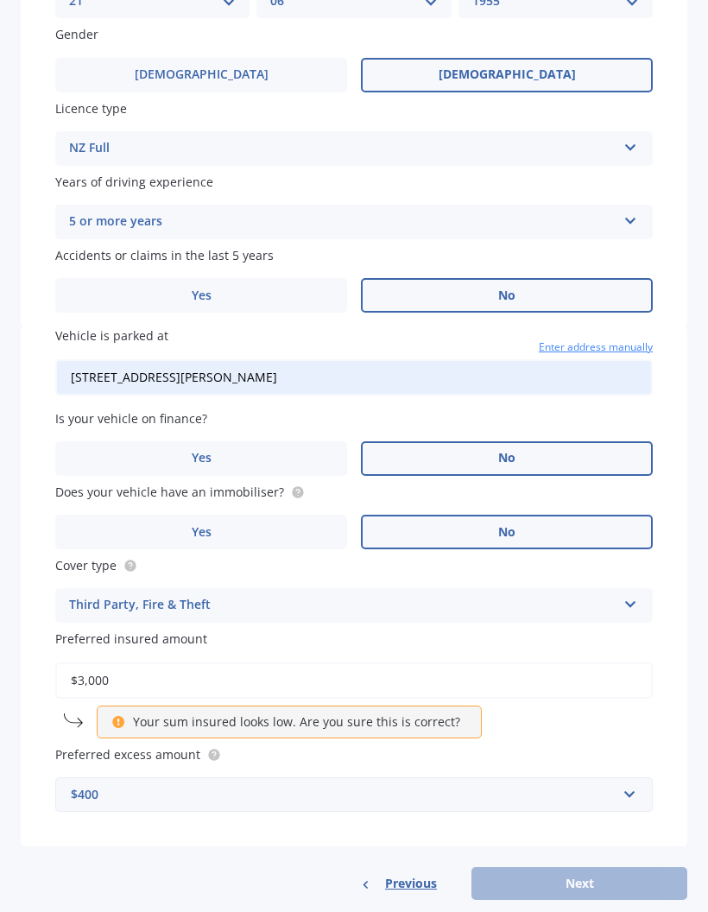
scroll to position [619, 0]
click at [155, 714] on p "Your sum insured looks low. Are you sure this is correct?" at bounding box center [296, 722] width 327 height 17
click at [578, 868] on div "Previous Next" at bounding box center [354, 884] width 667 height 33
click at [18, 871] on div "Vehicle Market Scan 70 % We just need a few more details to provide an accurate…" at bounding box center [354, 456] width 708 height 912
click at [224, 902] on div "Vehicle Market Scan 70 % We just need a few more details to provide an accurate…" at bounding box center [354, 456] width 708 height 912
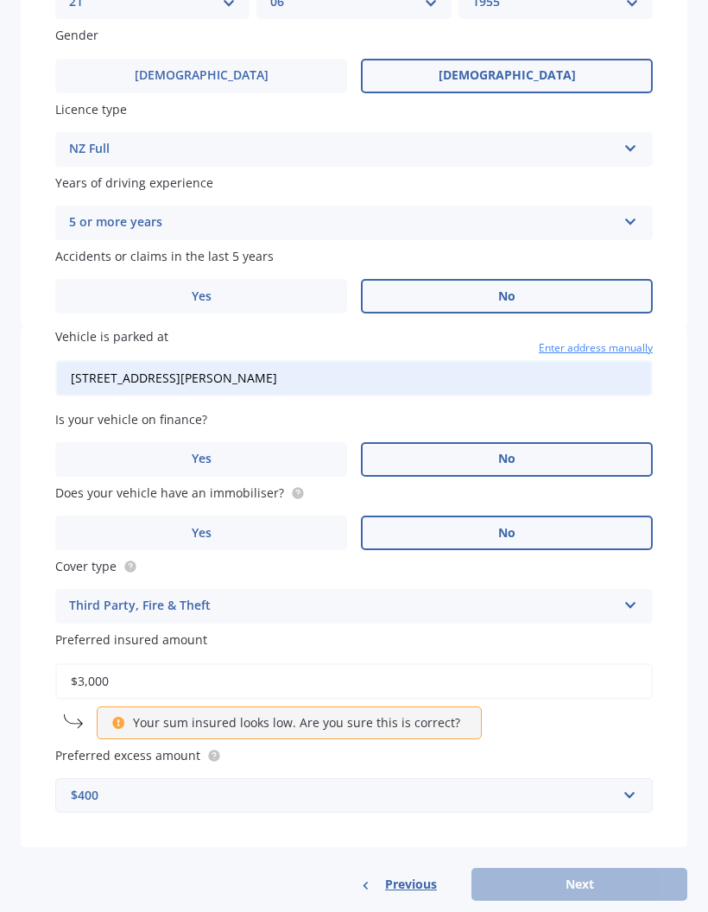
click at [77, 663] on input "$3,000" at bounding box center [353, 681] width 597 height 36
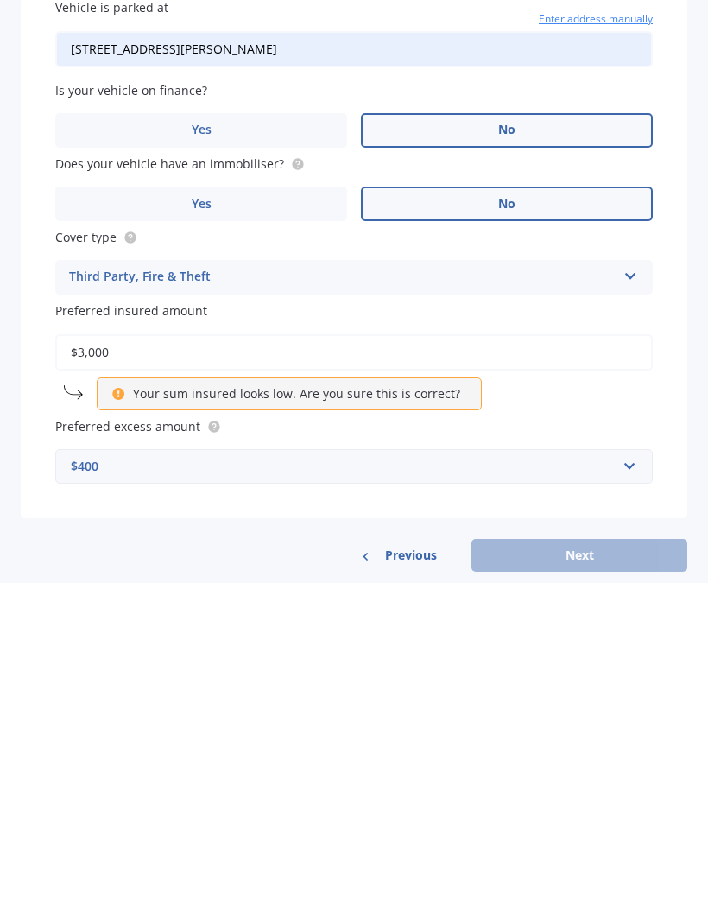
click at [569, 469] on div "Vehicle is parked at 5 Spenser Street, Milton 9220 Enter address manually Is yo…" at bounding box center [354, 587] width 667 height 520
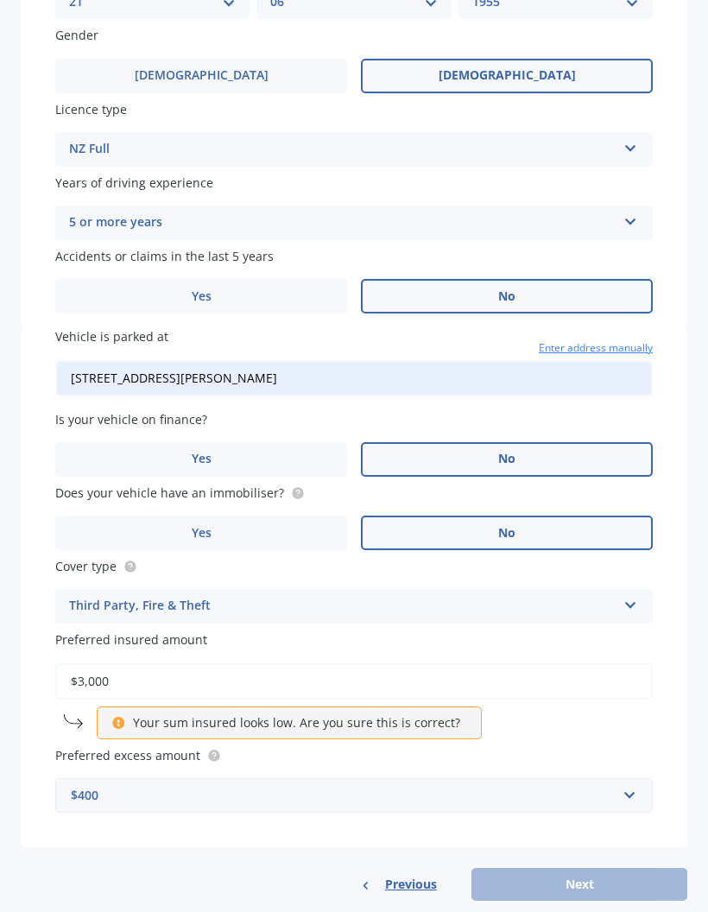
click at [566, 868] on div "Previous Next" at bounding box center [354, 884] width 667 height 33
click at [66, 663] on input "$3,000" at bounding box center [353, 681] width 597 height 36
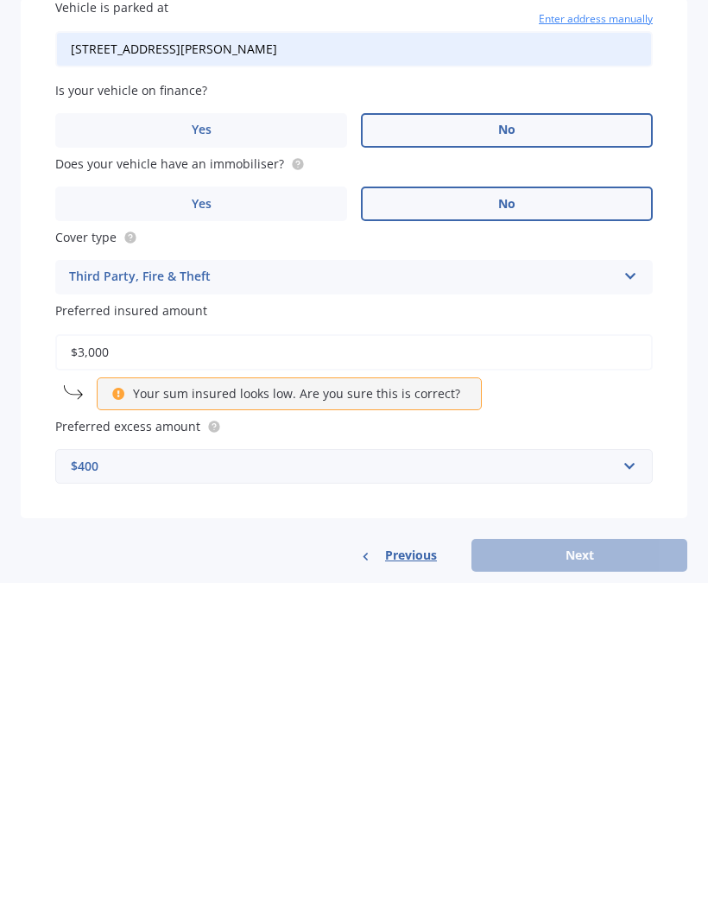
click at [127, 663] on input "$3,000" at bounding box center [353, 681] width 597 height 36
type input "$3"
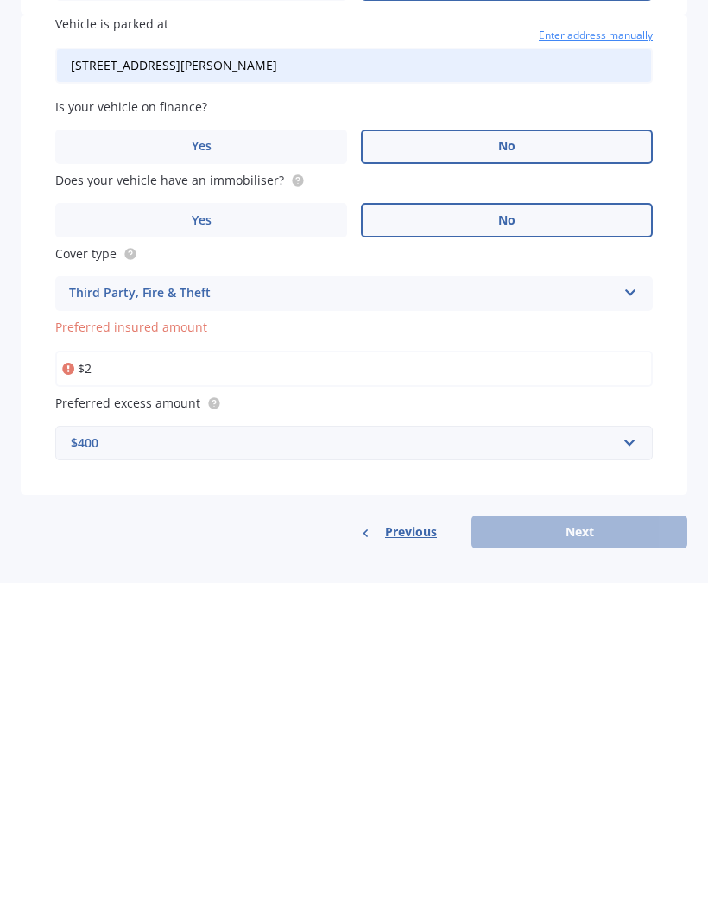
scroll to position [580, 0]
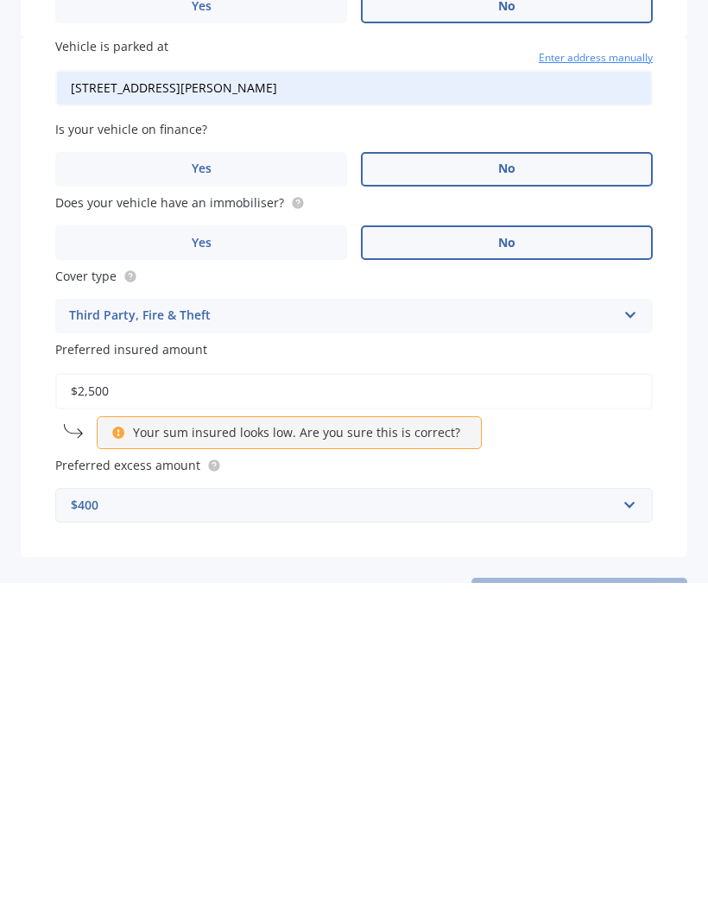
click at [559, 531] on div "Vehicle is parked at 5 Spenser Street, Milton 9220 Enter address manually Is yo…" at bounding box center [354, 626] width 667 height 520
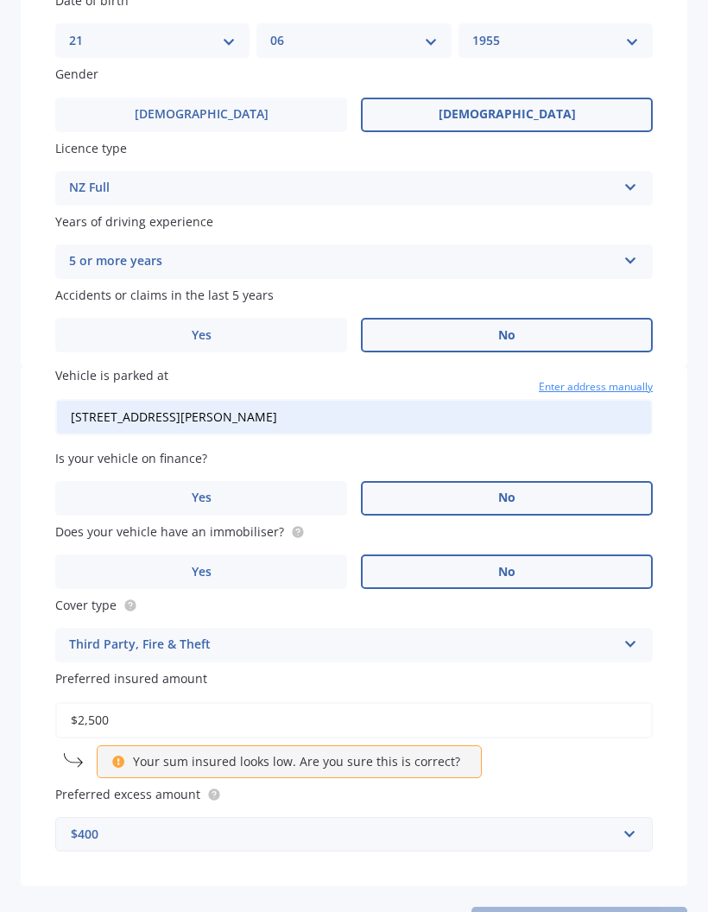
click at [123, 671] on span "Preferred insured amount" at bounding box center [131, 679] width 152 height 16
click at [123, 702] on input "$2,500" at bounding box center [353, 720] width 597 height 36
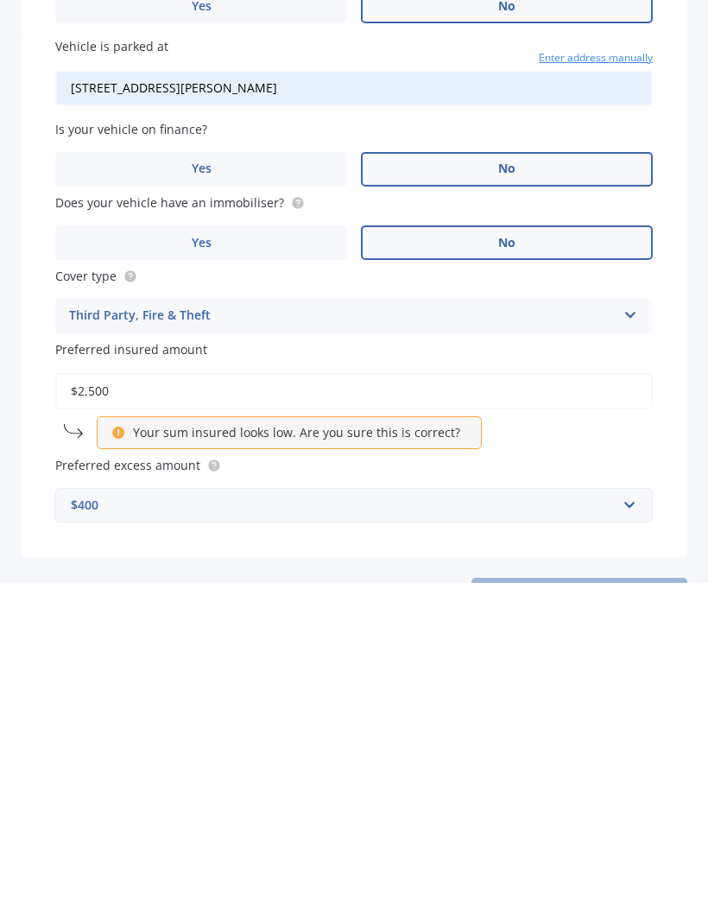
click at [121, 671] on span "Preferred insured amount" at bounding box center [131, 679] width 152 height 16
click at [121, 702] on input "$2,500" at bounding box center [353, 720] width 597 height 36
click at [124, 671] on span "Preferred insured amount" at bounding box center [131, 679] width 152 height 16
click at [124, 702] on input "$2,500" at bounding box center [353, 720] width 597 height 36
click at [173, 671] on span "Preferred insured amount" at bounding box center [131, 679] width 152 height 16
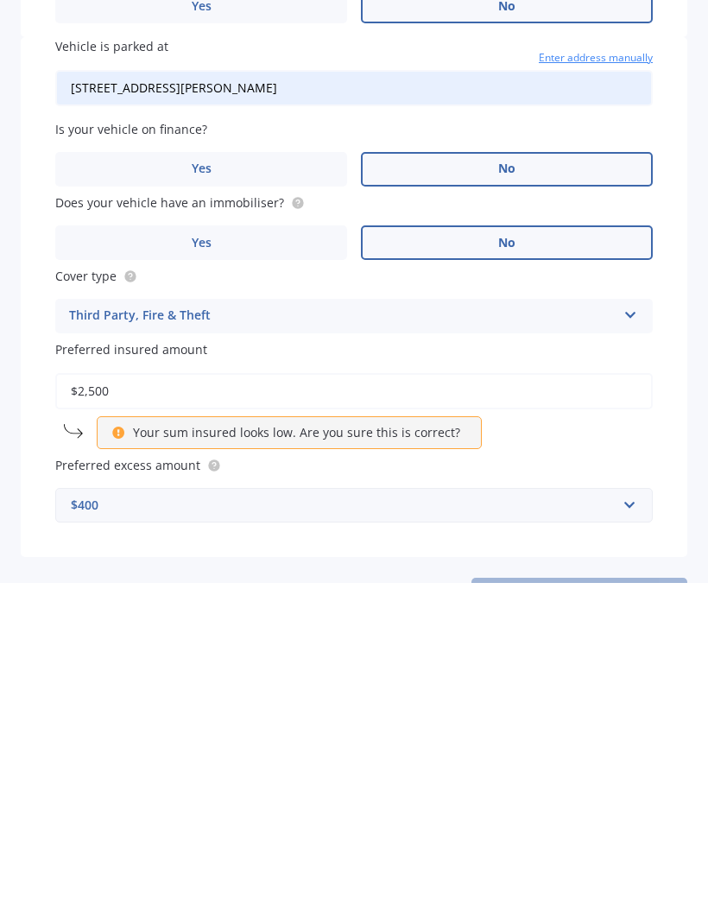
click at [173, 702] on input "$2,500" at bounding box center [353, 720] width 597 height 36
click at [545, 669] on div "Preferred insured amount $2,500 Your sum insured looks low. Are you sure this i…" at bounding box center [353, 723] width 597 height 108
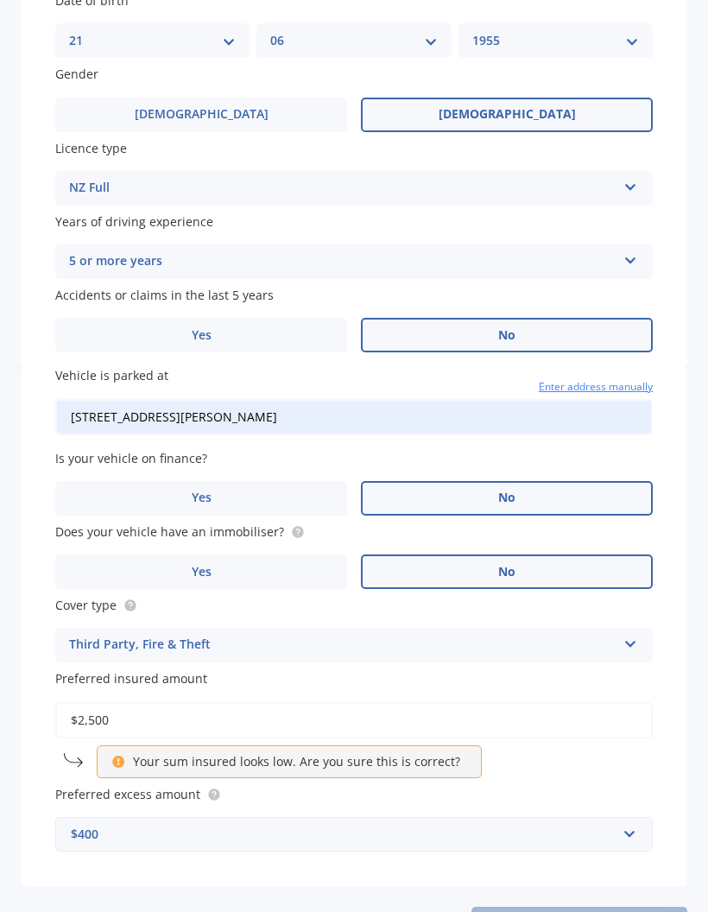
click at [129, 671] on span "Preferred insured amount" at bounding box center [131, 679] width 152 height 16
click at [129, 702] on input "$2,500" at bounding box center [353, 720] width 597 height 36
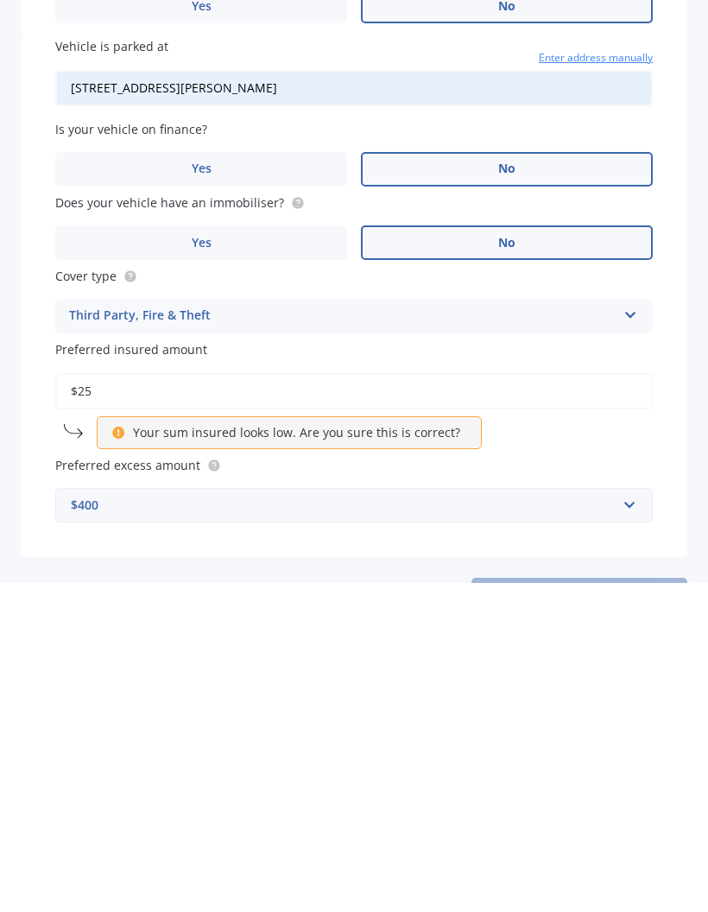
type input "$2"
click at [132, 671] on span "Preferred insured amount" at bounding box center [131, 679] width 152 height 16
click at [132, 702] on input "$4,000" at bounding box center [353, 720] width 597 height 36
click at [127, 671] on span "Preferred insured amount" at bounding box center [131, 679] width 152 height 16
click at [127, 702] on input "$4,000" at bounding box center [353, 720] width 597 height 36
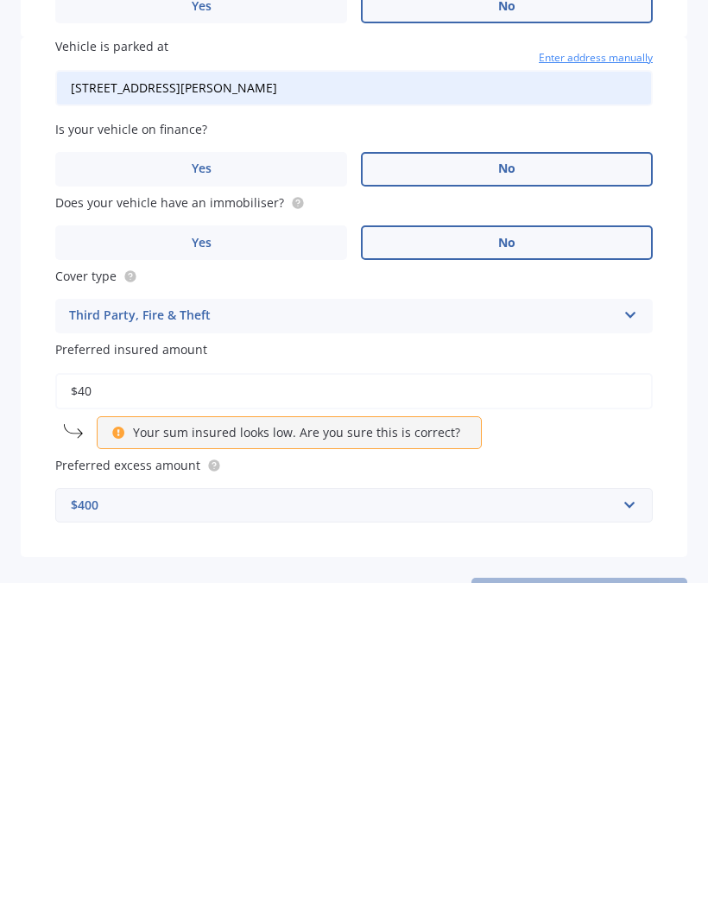
type input "$4"
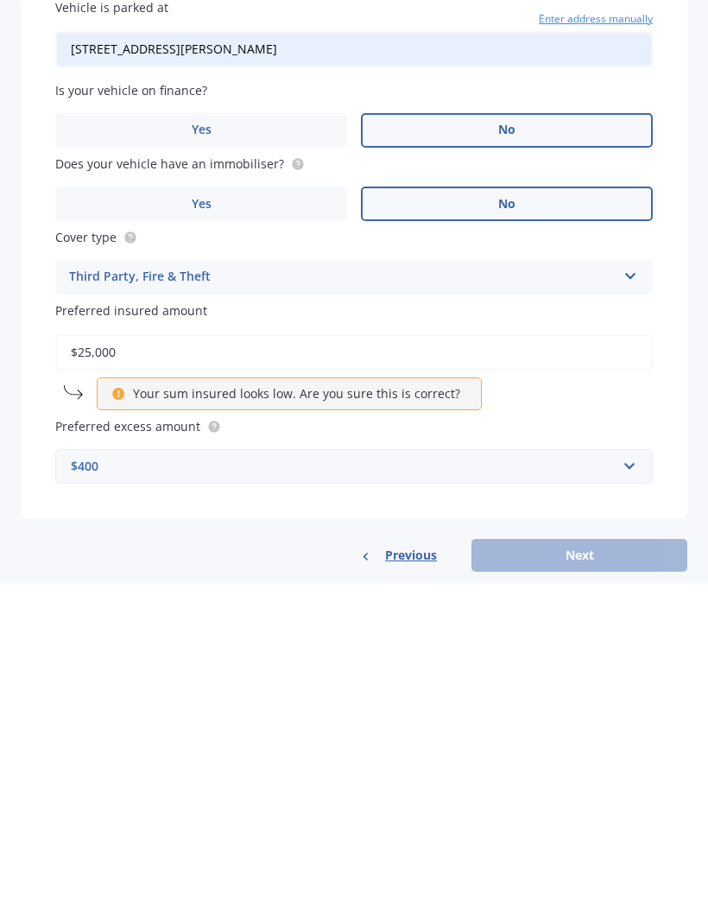
scroll to position [619, 0]
click at [635, 779] on input "text" at bounding box center [348, 795] width 582 height 33
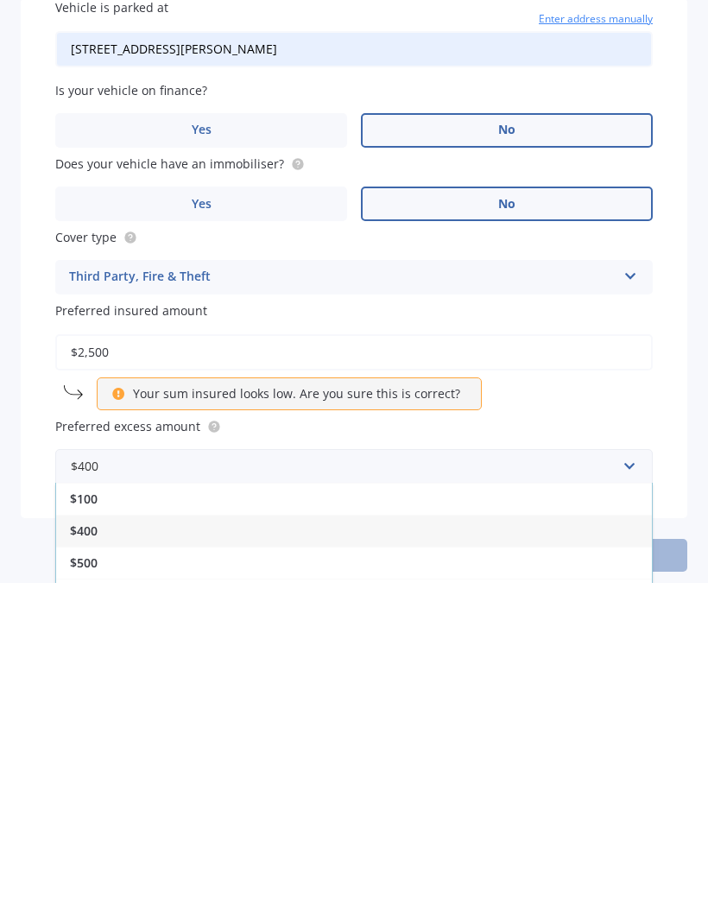
click at [117, 812] on div "$100" at bounding box center [354, 828] width 596 height 32
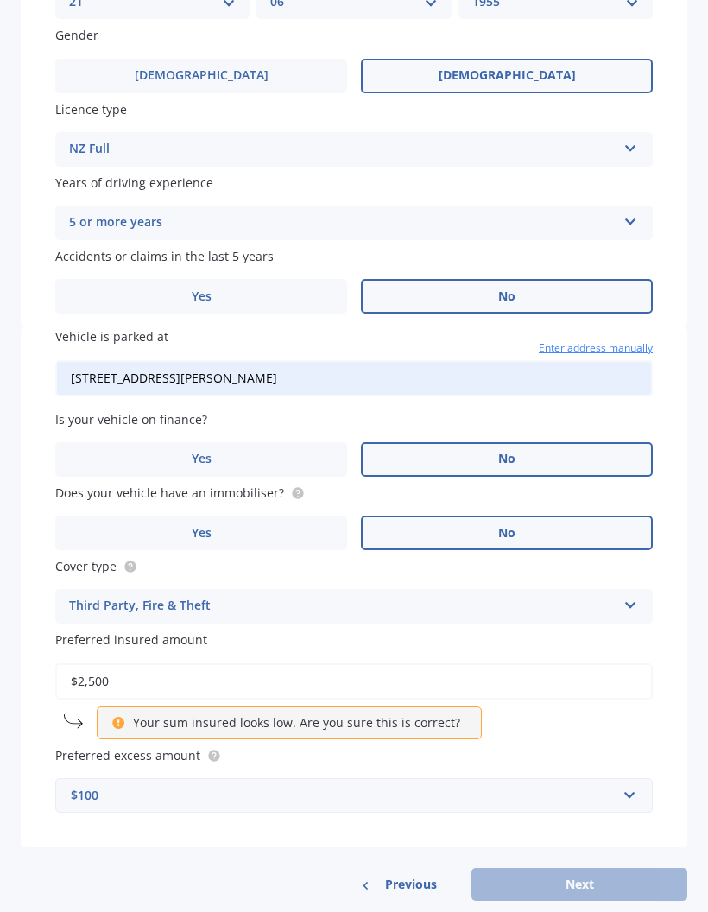
click at [630, 212] on icon at bounding box center [630, 218] width 15 height 12
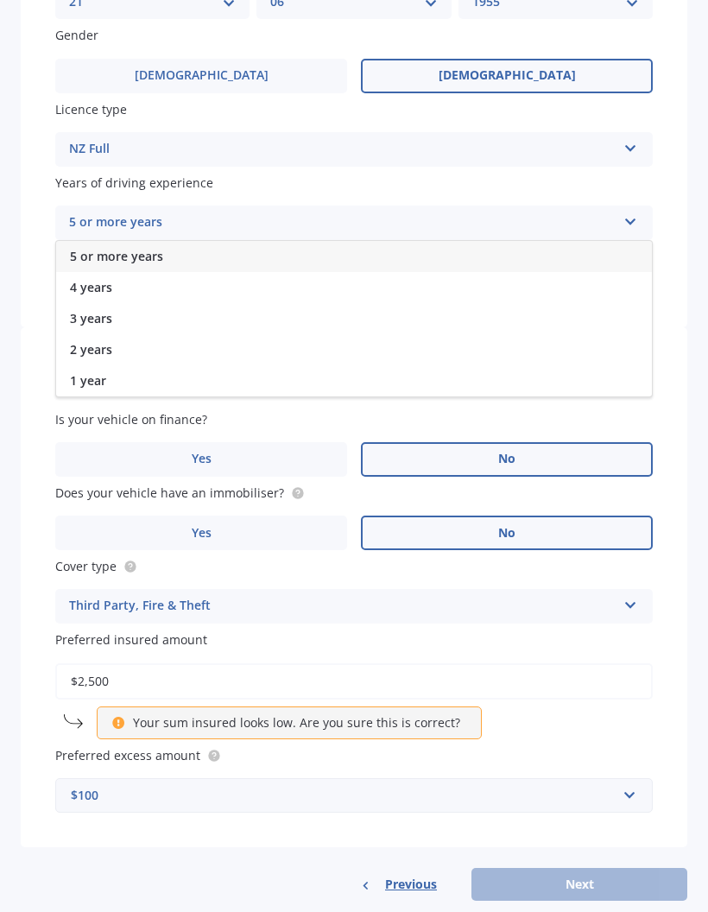
click at [635, 212] on icon at bounding box center [630, 218] width 15 height 12
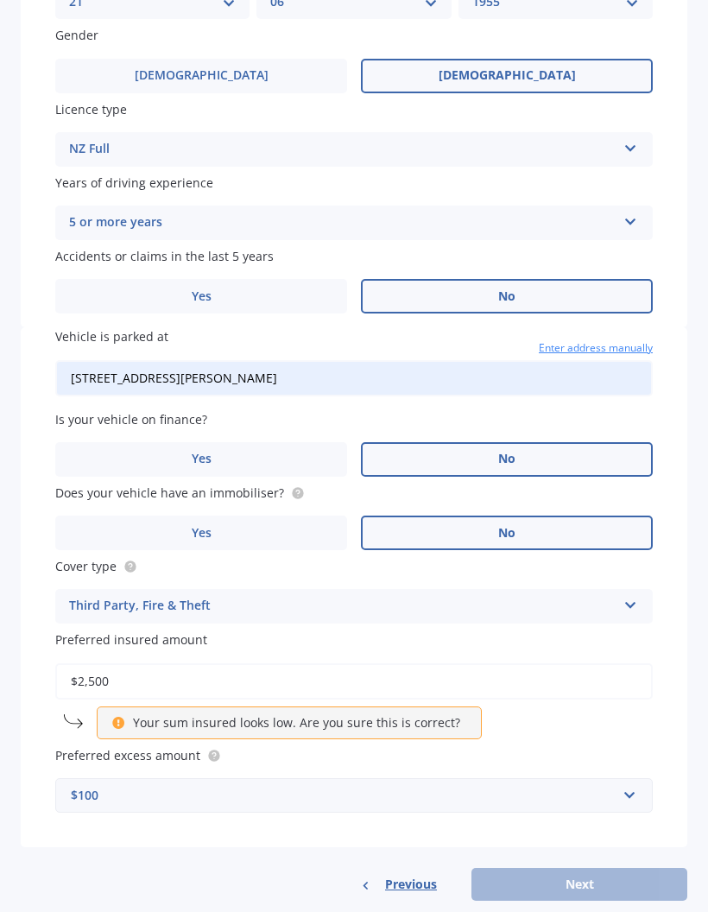
click at [392, 875] on span "Previous" at bounding box center [411, 883] width 52 height 17
click at [574, 868] on div "Previous Next" at bounding box center [354, 884] width 667 height 33
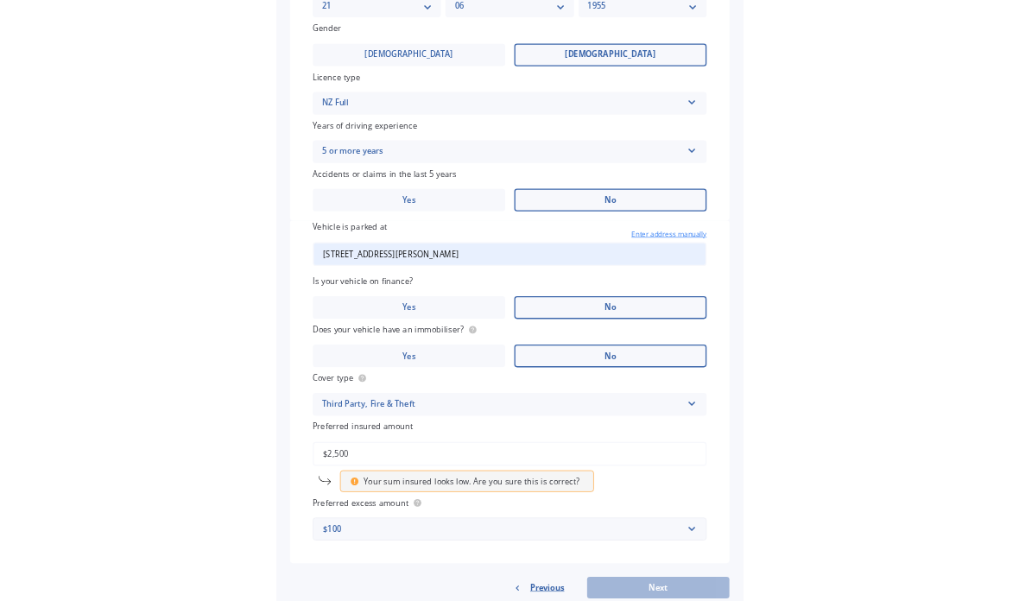
scroll to position [615, 0]
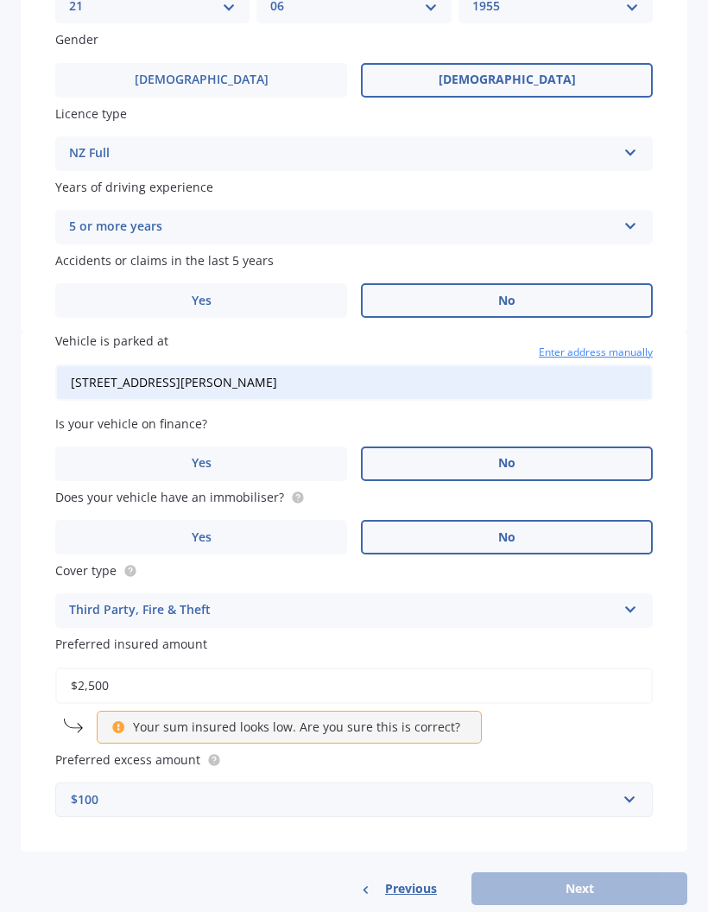
click at [577, 872] on div "Previous Next" at bounding box center [354, 888] width 667 height 33
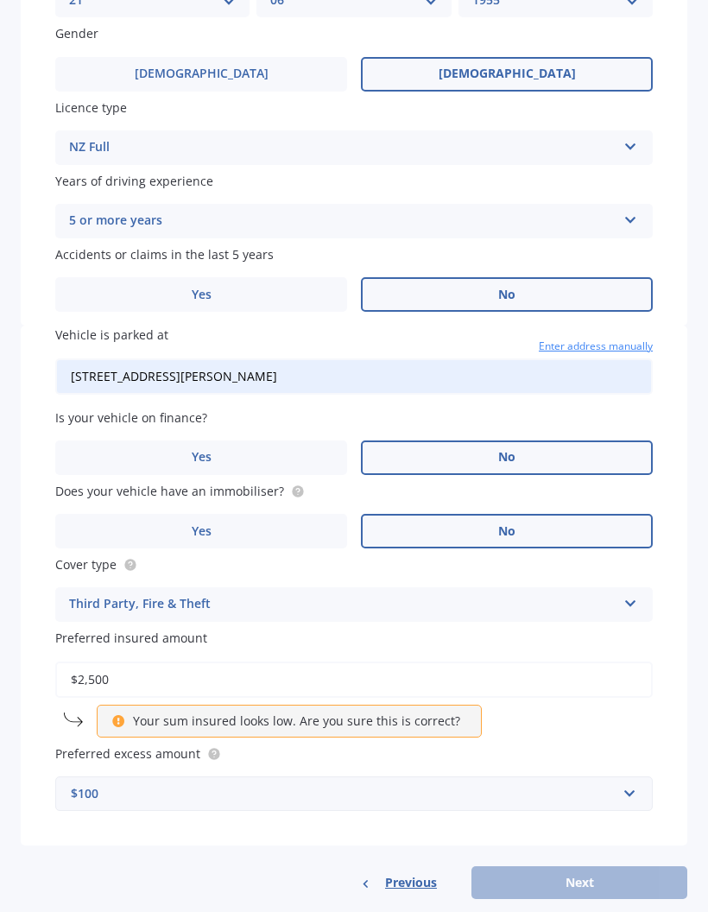
scroll to position [619, 0]
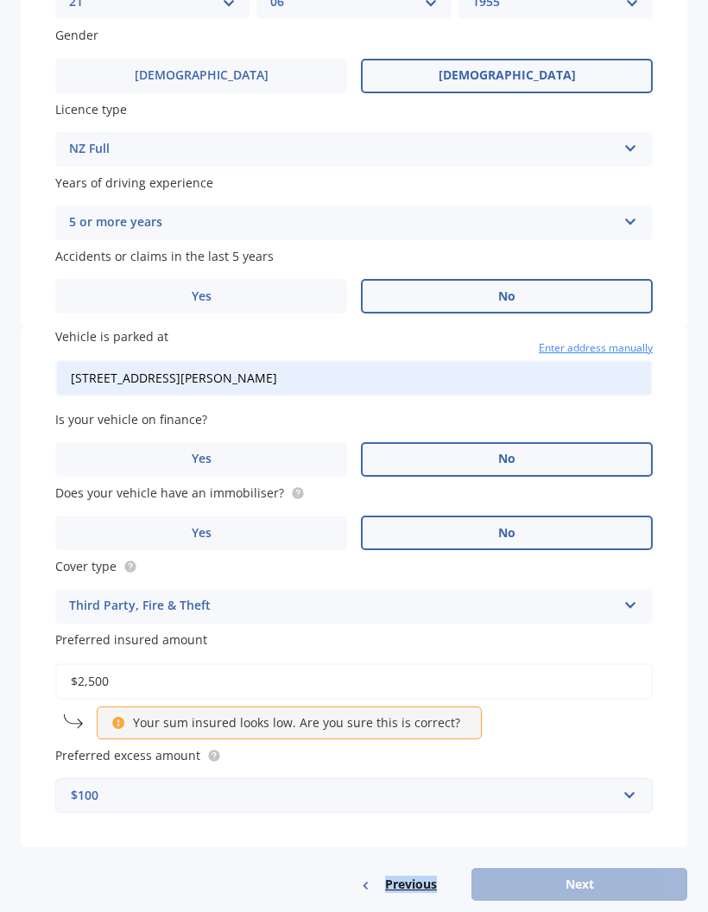
click at [692, 768] on div "Vehicle Market Scan 70 % We just need a few more details to provide an accurate…" at bounding box center [354, 456] width 708 height 912
click at [133, 663] on input "$2,500" at bounding box center [353, 681] width 597 height 36
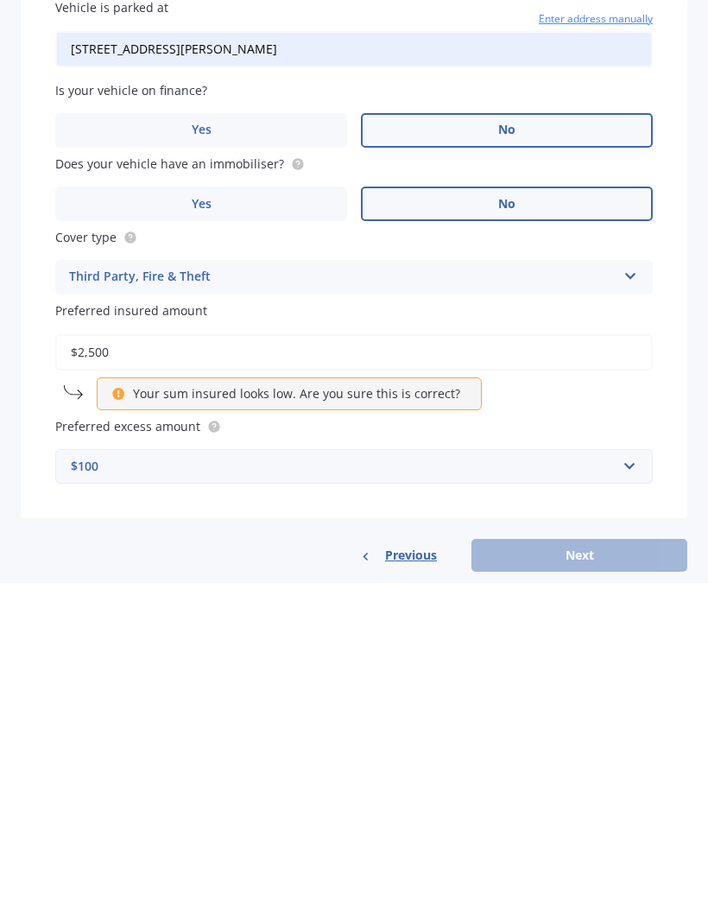
click at [134, 663] on input "$2,500" at bounding box center [353, 681] width 597 height 36
type input "$2"
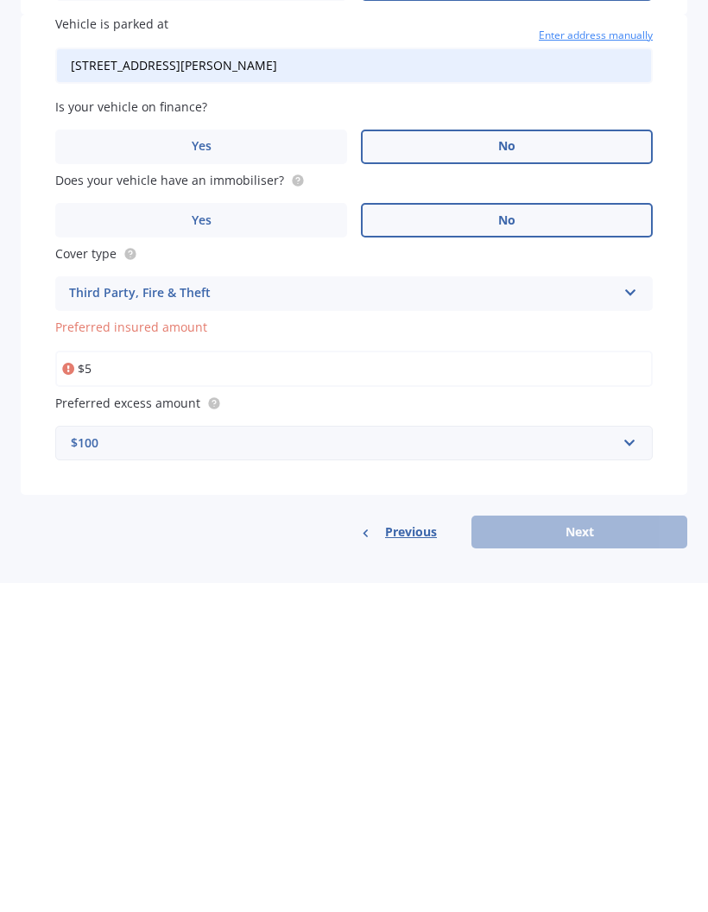
scroll to position [580, 0]
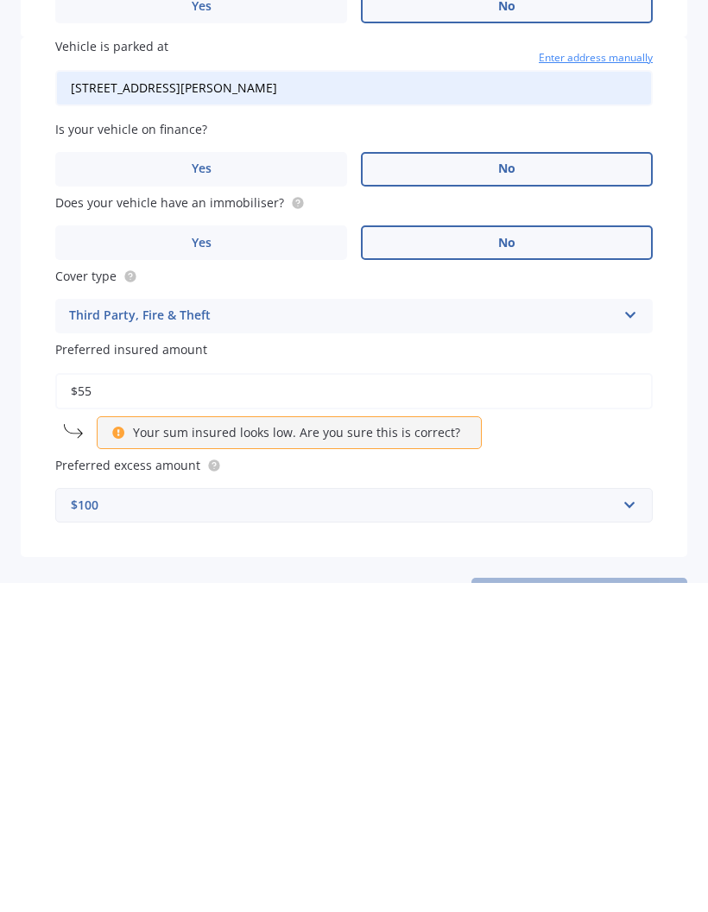
type input "$5"
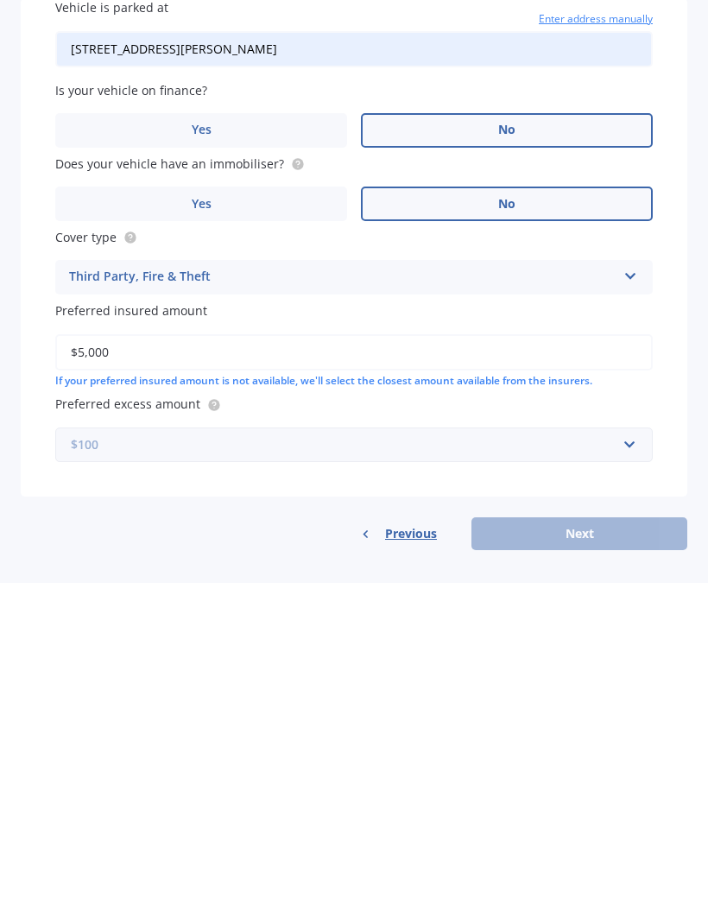
click at [368, 724] on div "Preferred excess amount $100 $100 $400 $500 $750 $1,000 $1,500 $2,000" at bounding box center [353, 757] width 597 height 66
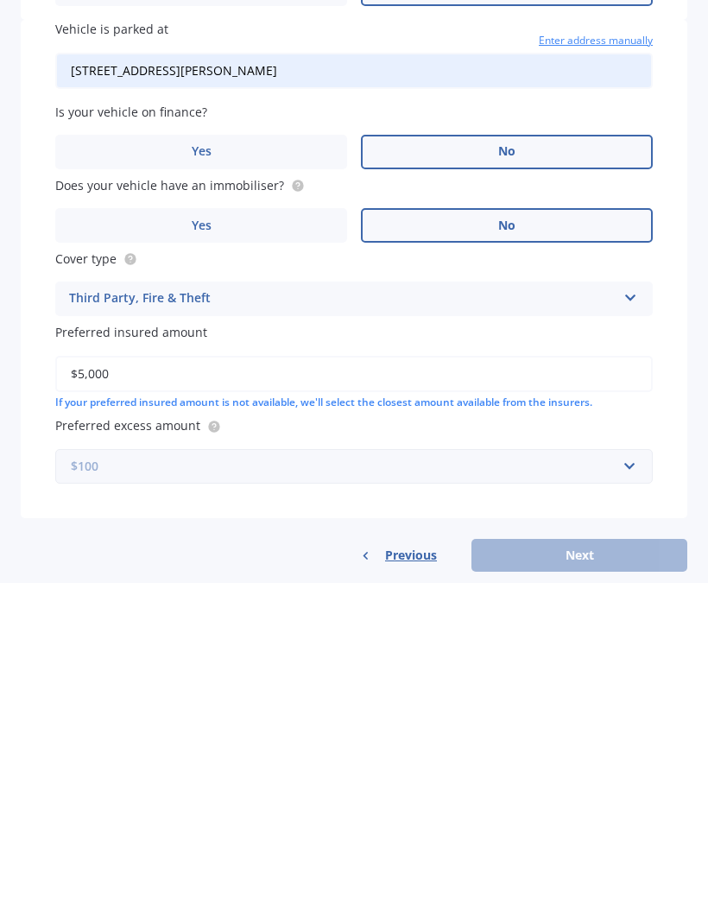
click at [629, 779] on input "text" at bounding box center [348, 795] width 582 height 33
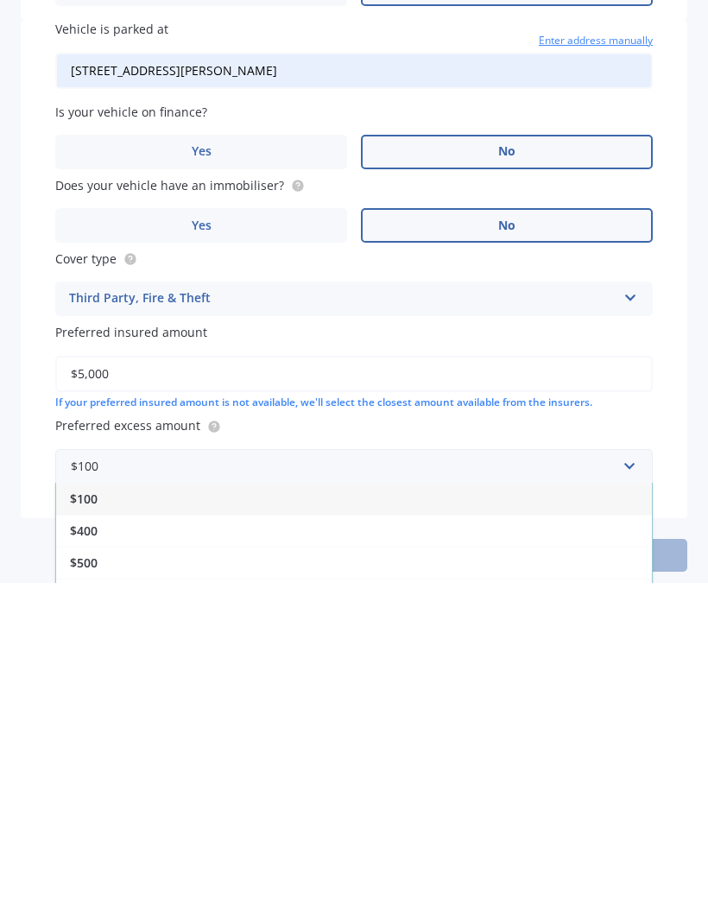
click at [86, 819] on span "$100" at bounding box center [84, 827] width 28 height 16
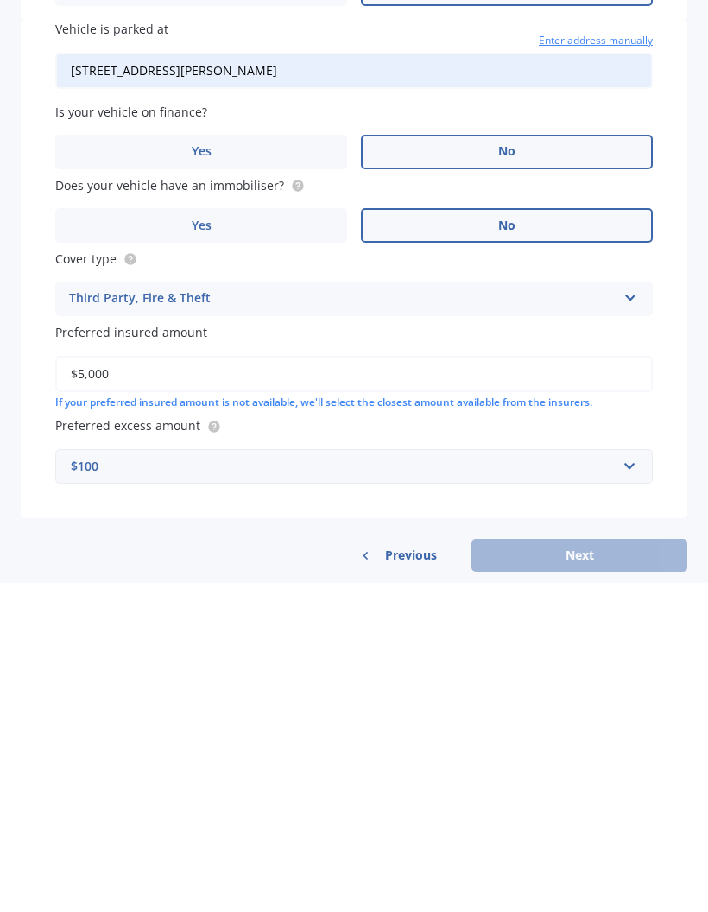
click at [290, 868] on div "Previous Next" at bounding box center [354, 884] width 667 height 33
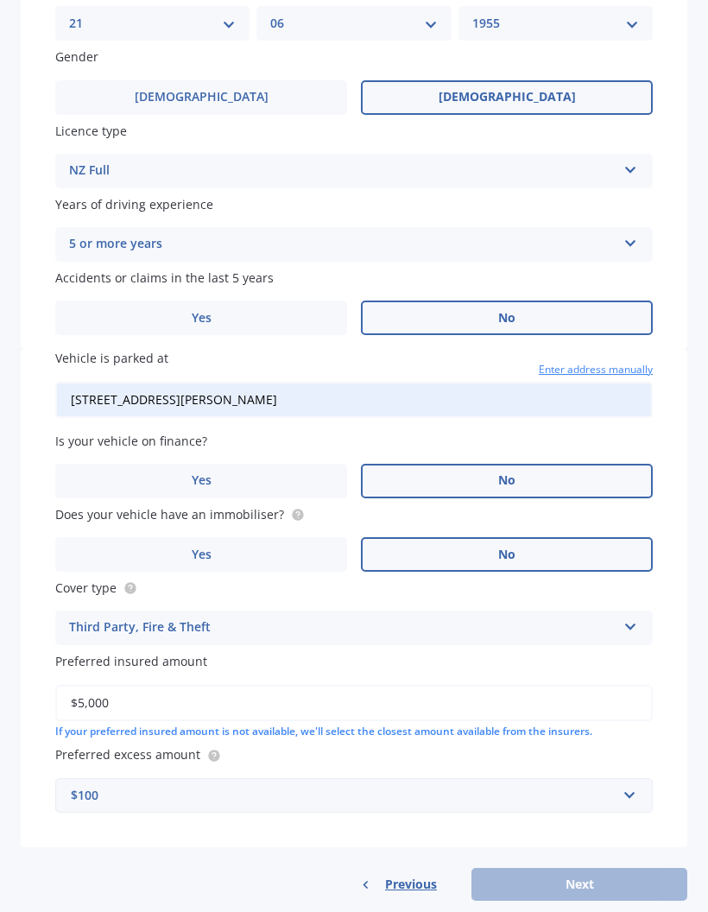
click at [134, 685] on input "$5,000" at bounding box center [353, 703] width 597 height 36
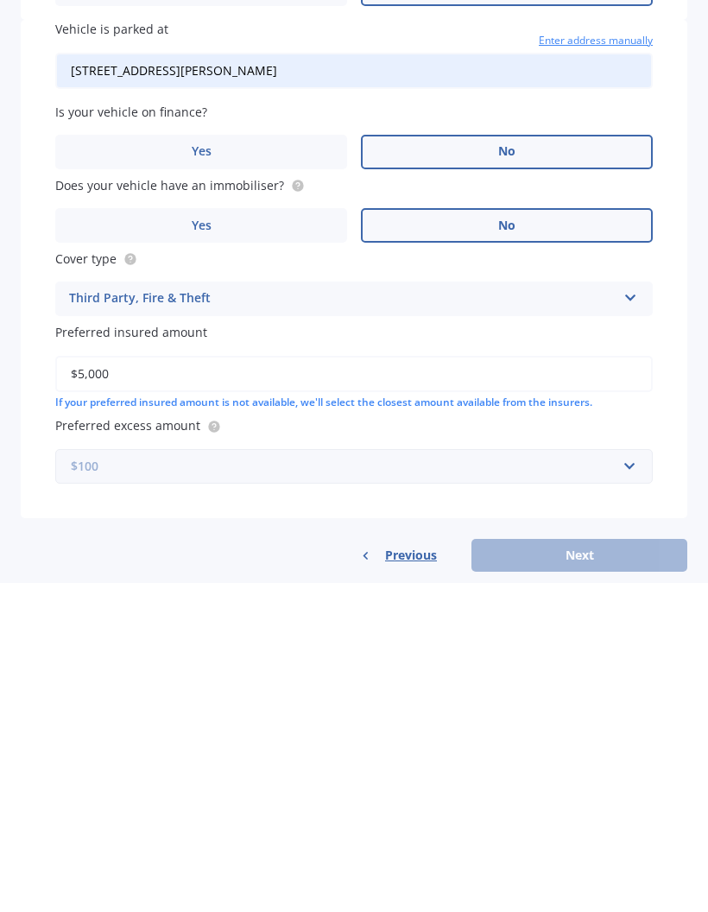
click at [635, 779] on input "text" at bounding box center [348, 795] width 582 height 33
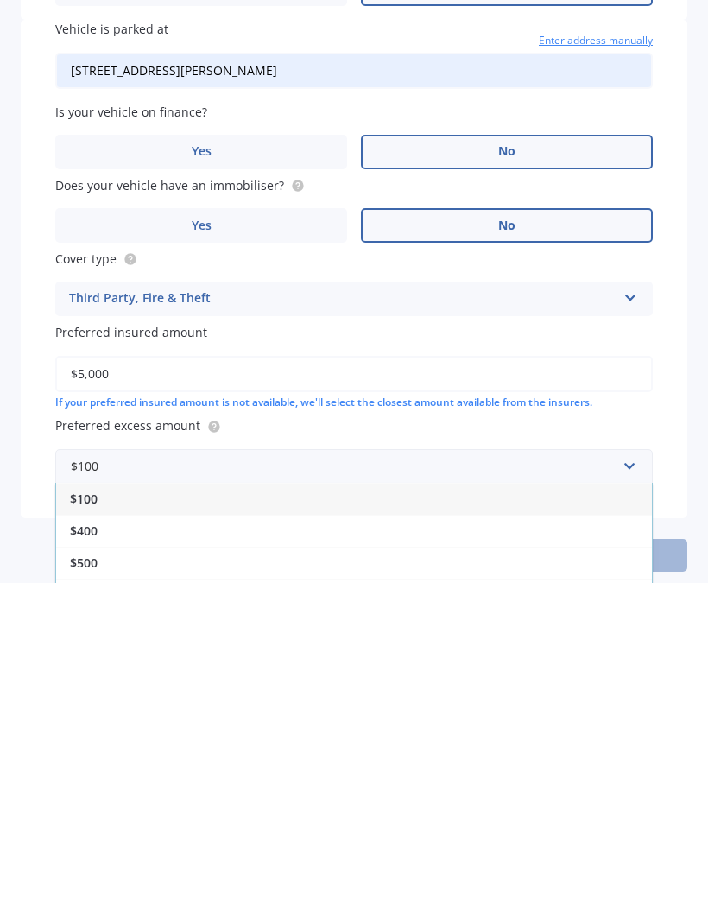
click at [85, 883] on span "$500" at bounding box center [84, 891] width 28 height 16
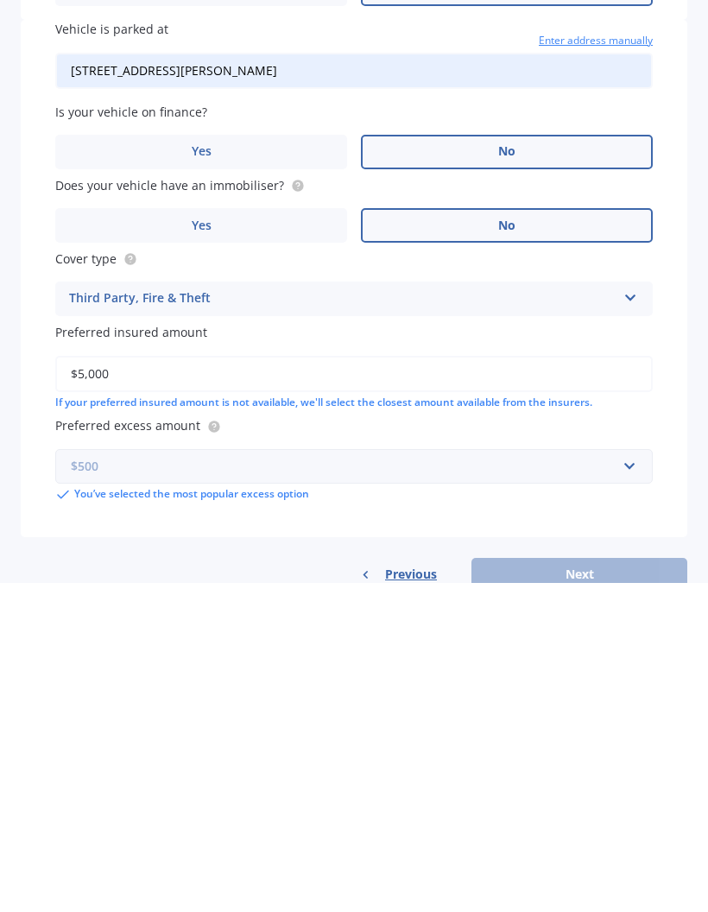
click at [133, 779] on input "text" at bounding box center [348, 795] width 582 height 33
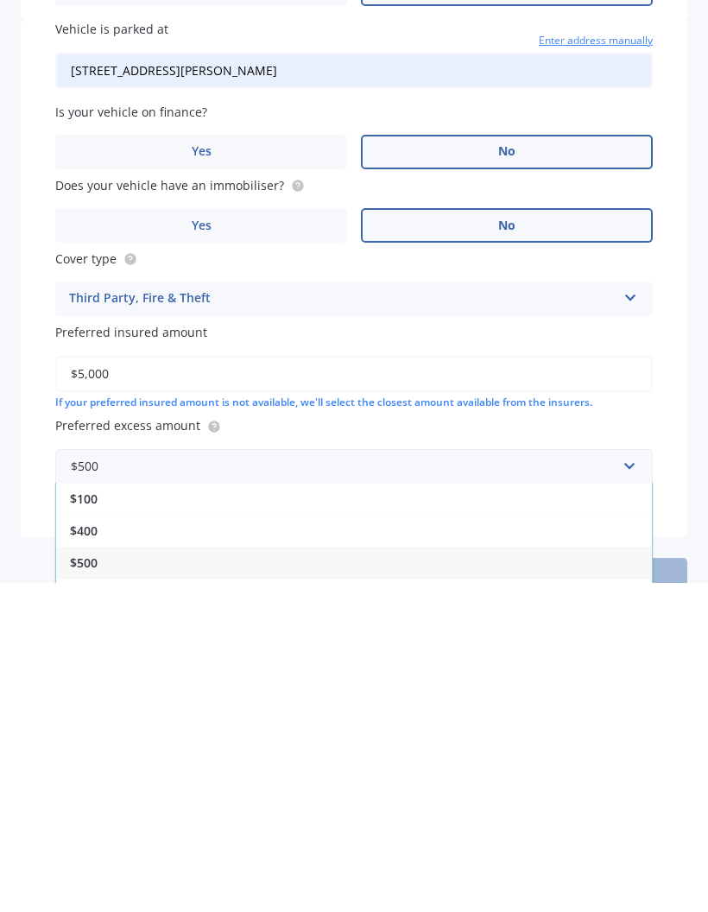
click at [87, 883] on span "$500" at bounding box center [84, 891] width 28 height 16
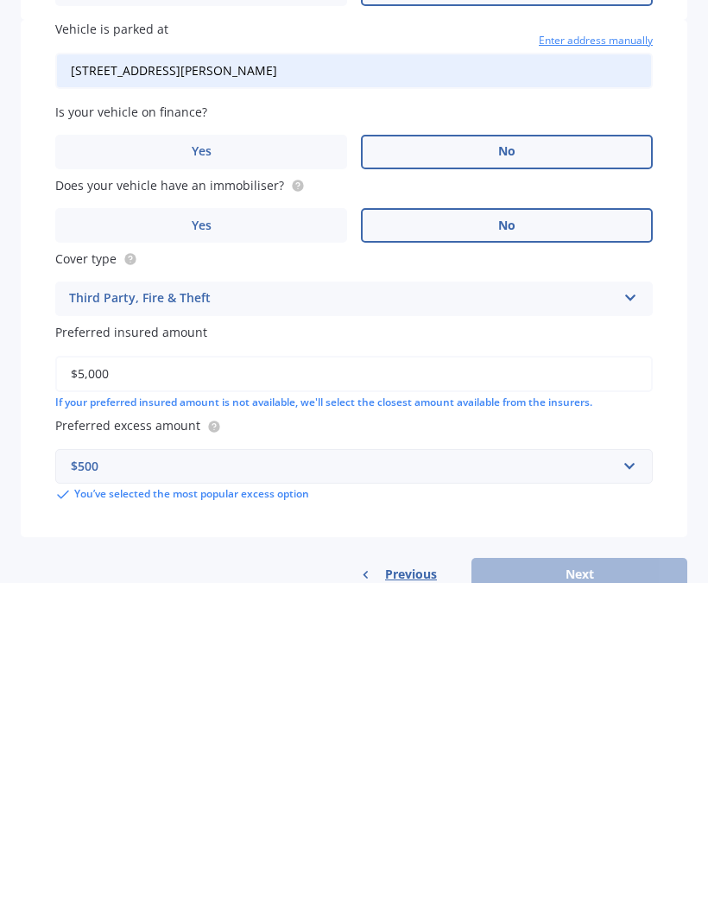
click at [575, 494] on div "Vehicle is parked at 5 Spenser Street, Milton 9220 Enter address manually Is yo…" at bounding box center [354, 607] width 667 height 516
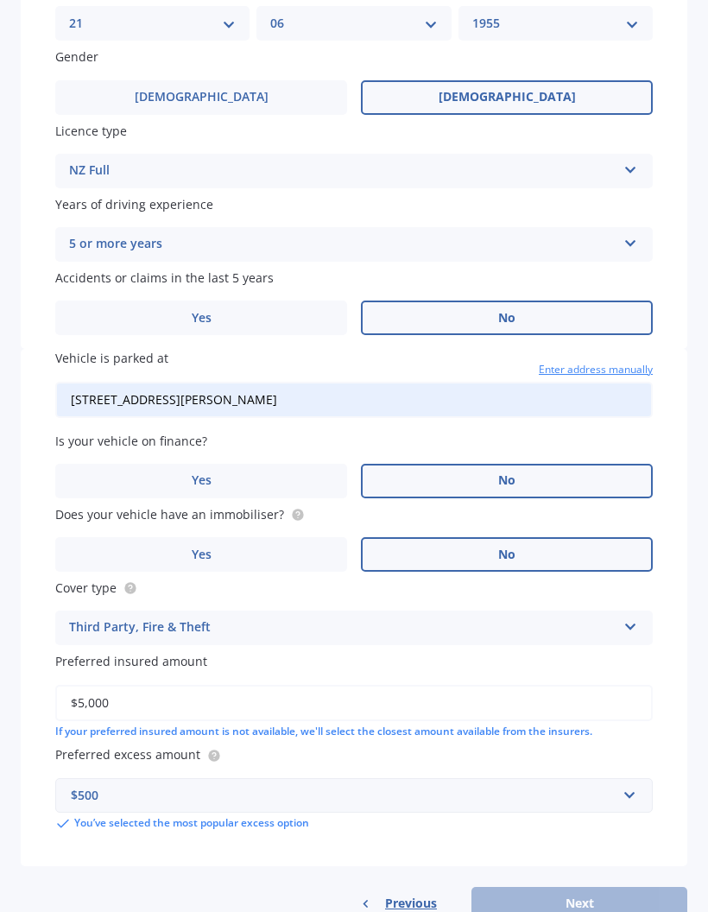
click at [136, 685] on input "$5,000" at bounding box center [353, 703] width 597 height 36
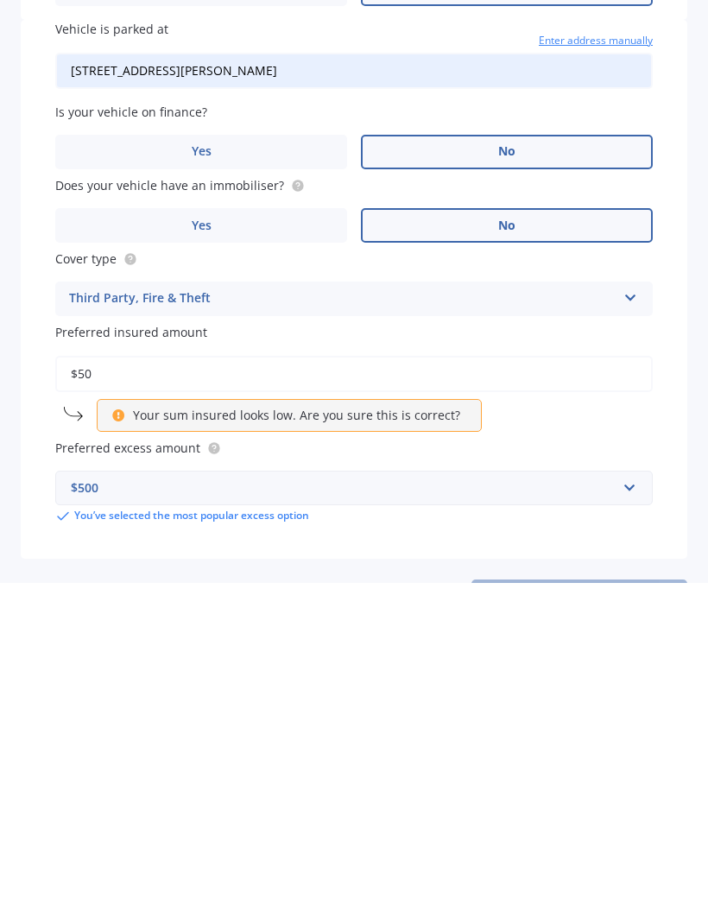
type input "$5"
type input "$3"
click at [457, 503] on div "Vehicle is parked at 5 Spenser Street, Milton 9220 Enter address manually Is yo…" at bounding box center [354, 618] width 667 height 539
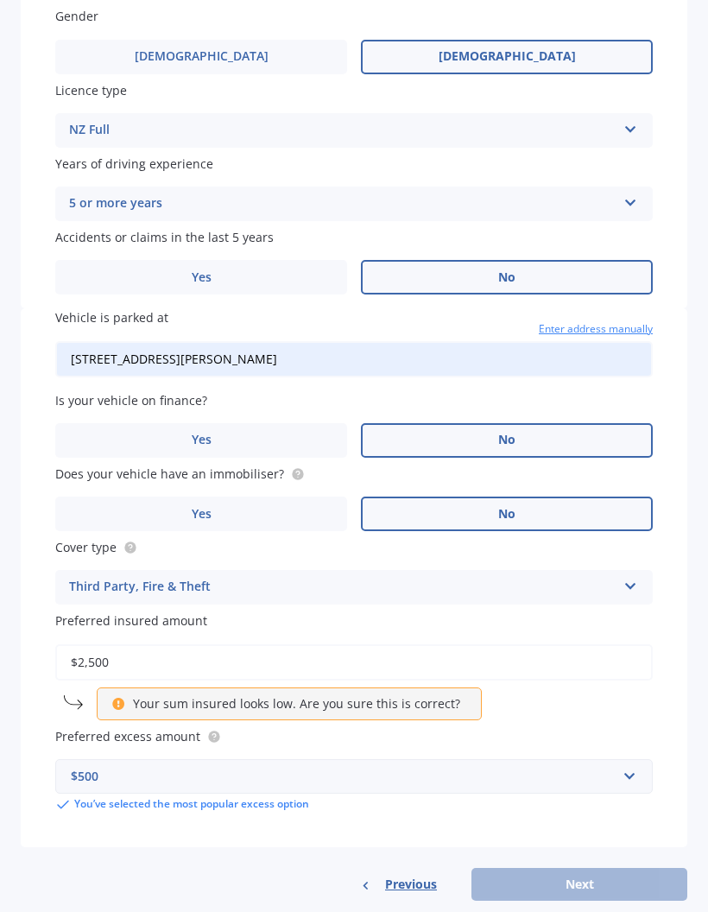
scroll to position [638, 0]
click at [128, 644] on input "$2,500" at bounding box center [353, 662] width 597 height 36
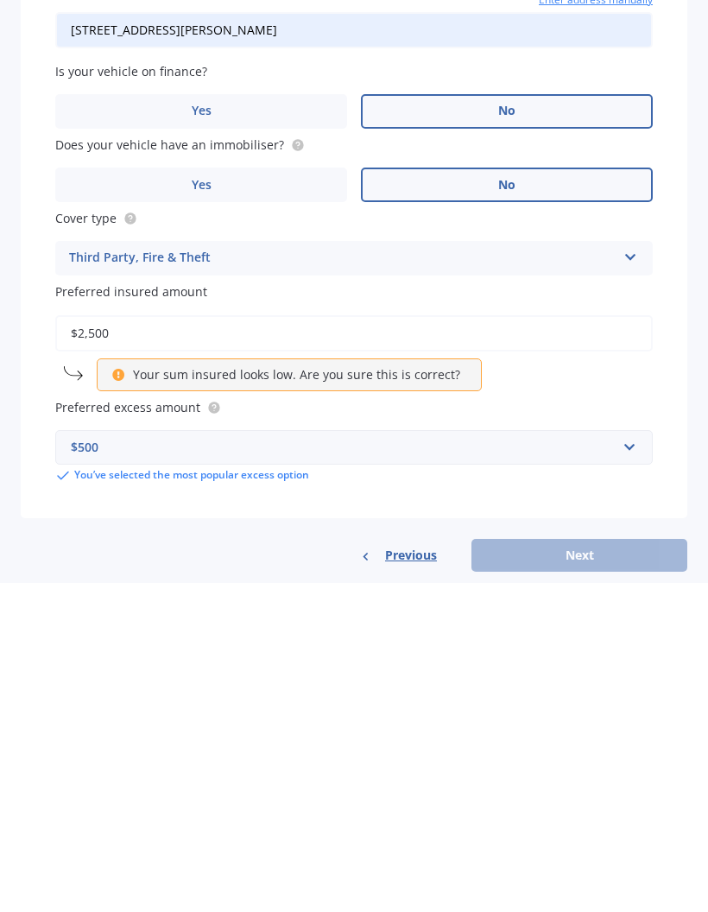
click at [126, 644] on input "$2,500" at bounding box center [353, 662] width 597 height 36
type input "$2"
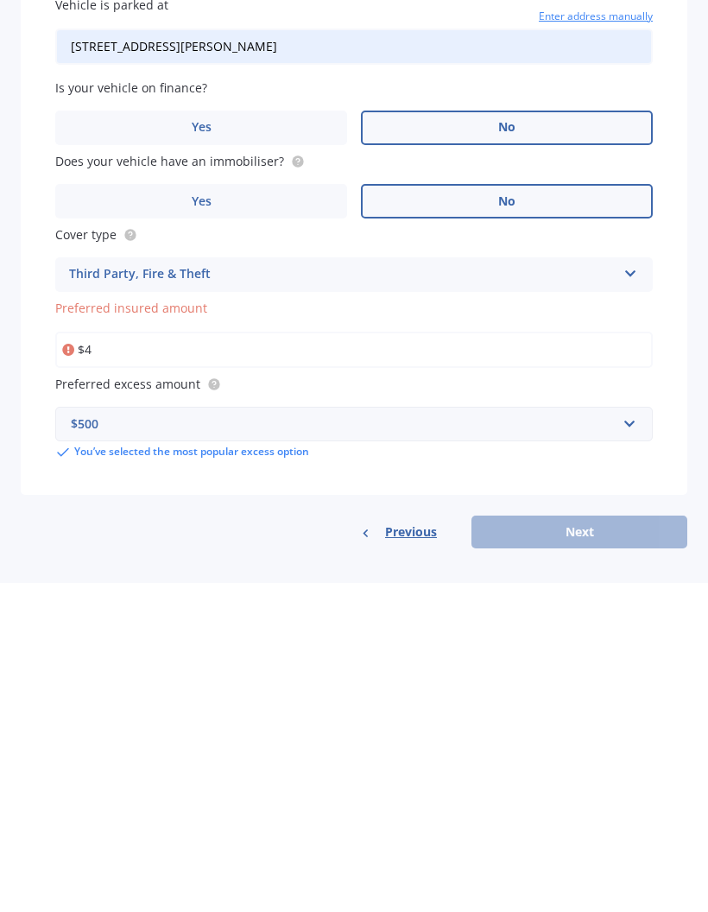
scroll to position [599, 0]
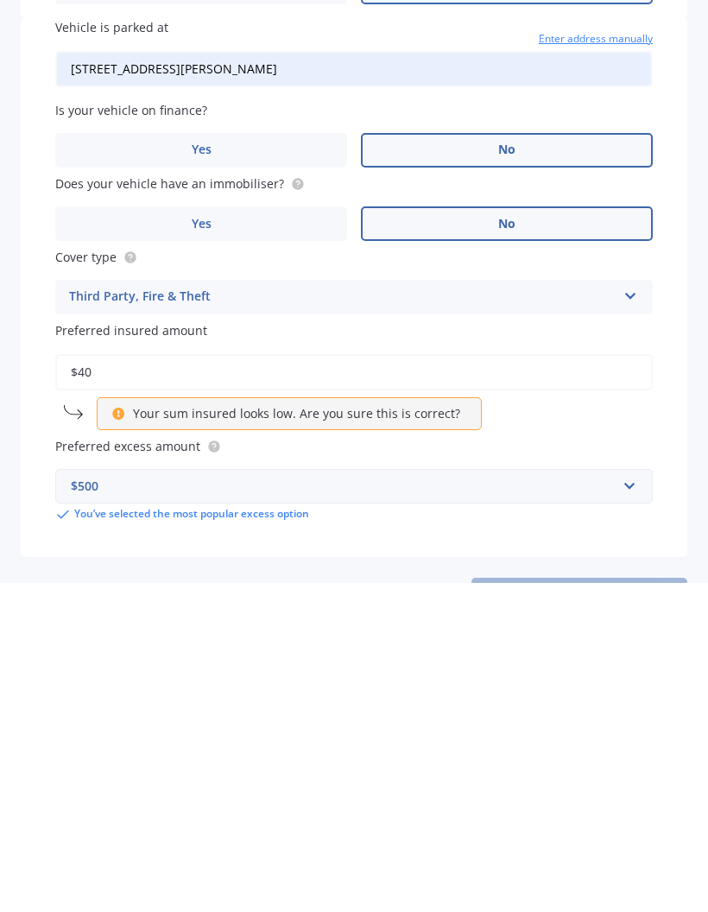
type input "$4"
type input "$5,000"
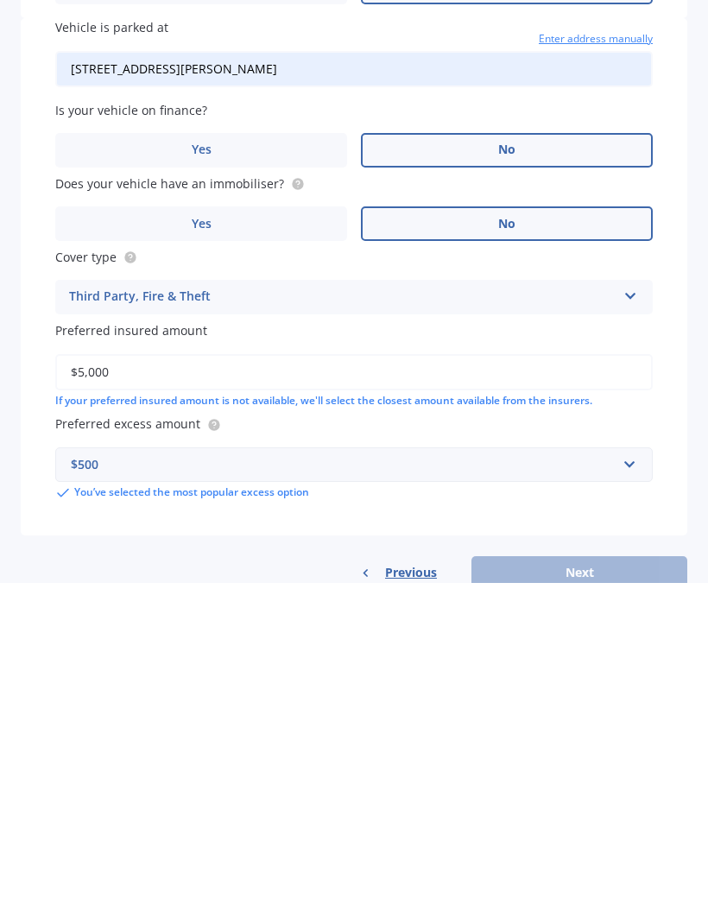
scroll to position [638, 0]
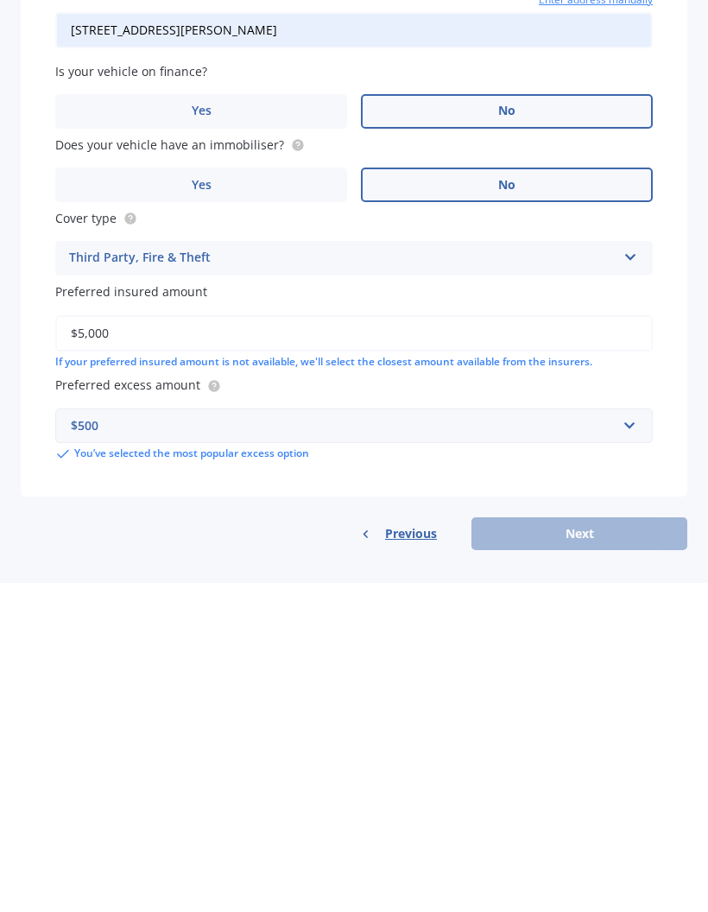
click at [579, 506] on div "Vehicle is parked at 5 Spenser Street, Milton 9220 Enter address manually Is yo…" at bounding box center [354, 593] width 667 height 570
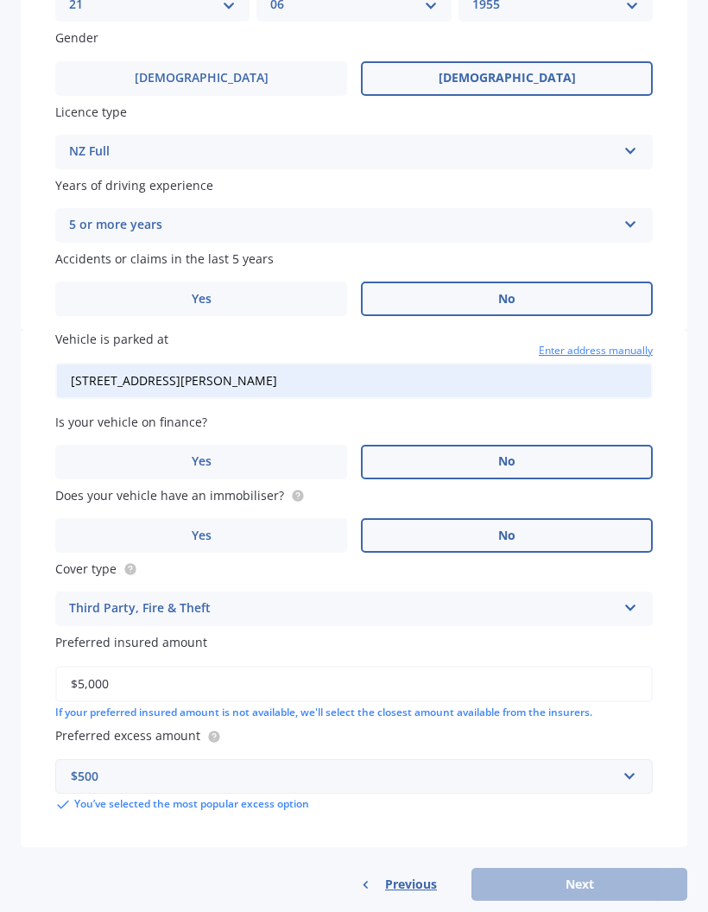
click at [585, 868] on div "Previous Next" at bounding box center [354, 884] width 667 height 33
click at [205, 528] on span "Yes" at bounding box center [202, 535] width 20 height 15
click at [0, 0] on input "Yes" at bounding box center [0, 0] width 0 height 0
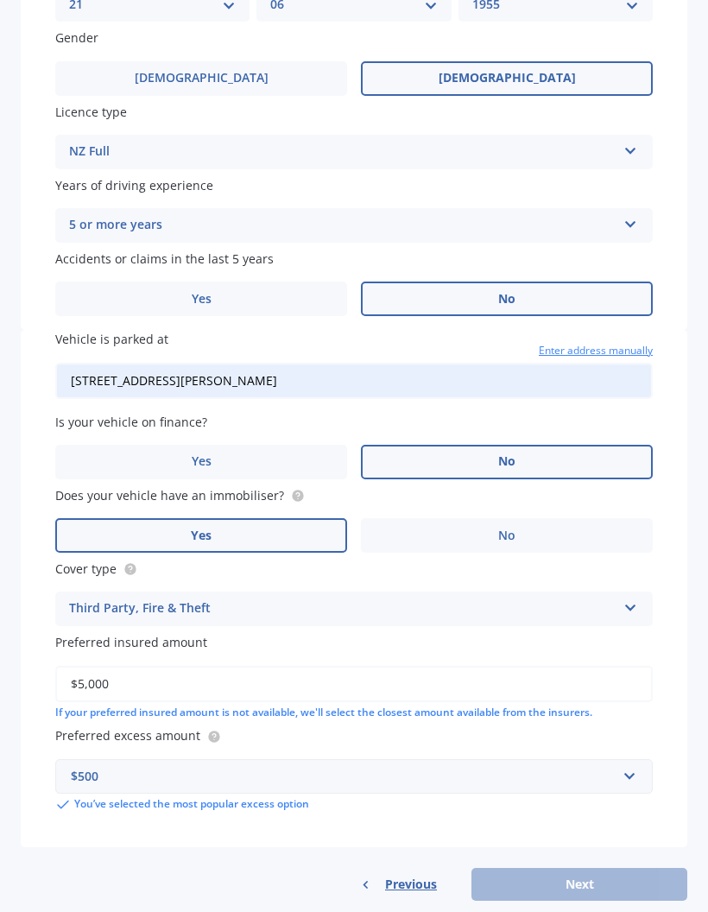
click at [516, 518] on label "No" at bounding box center [507, 535] width 292 height 35
click at [0, 0] on input "No" at bounding box center [0, 0] width 0 height 0
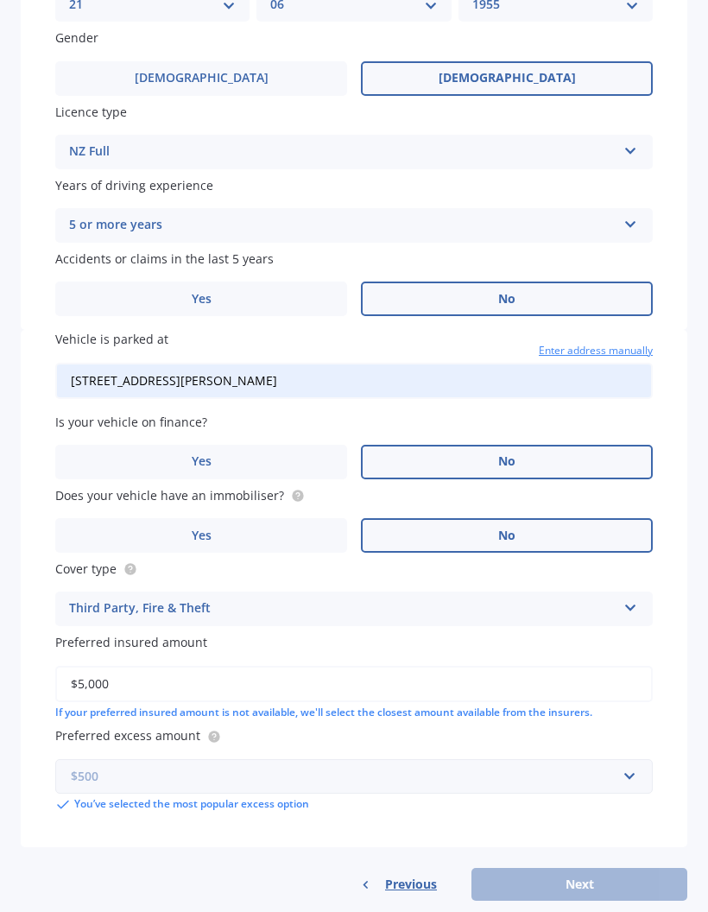
click at [633, 760] on input "text" at bounding box center [348, 776] width 582 height 33
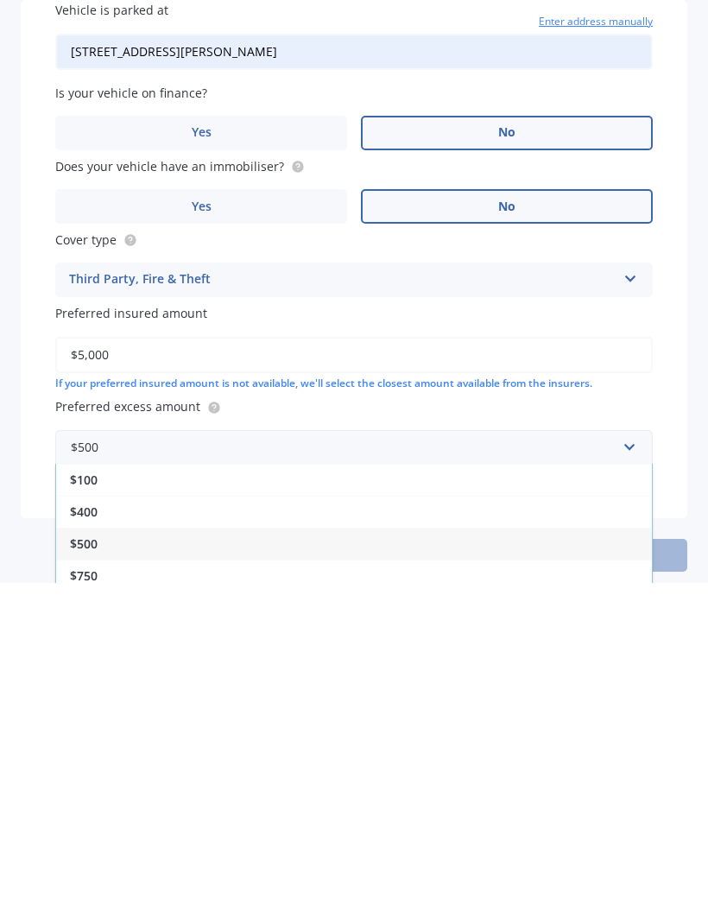
click at [693, 408] on div "Vehicle Market Scan 70 % We just need a few more details to provide an accurate…" at bounding box center [354, 456] width 708 height 912
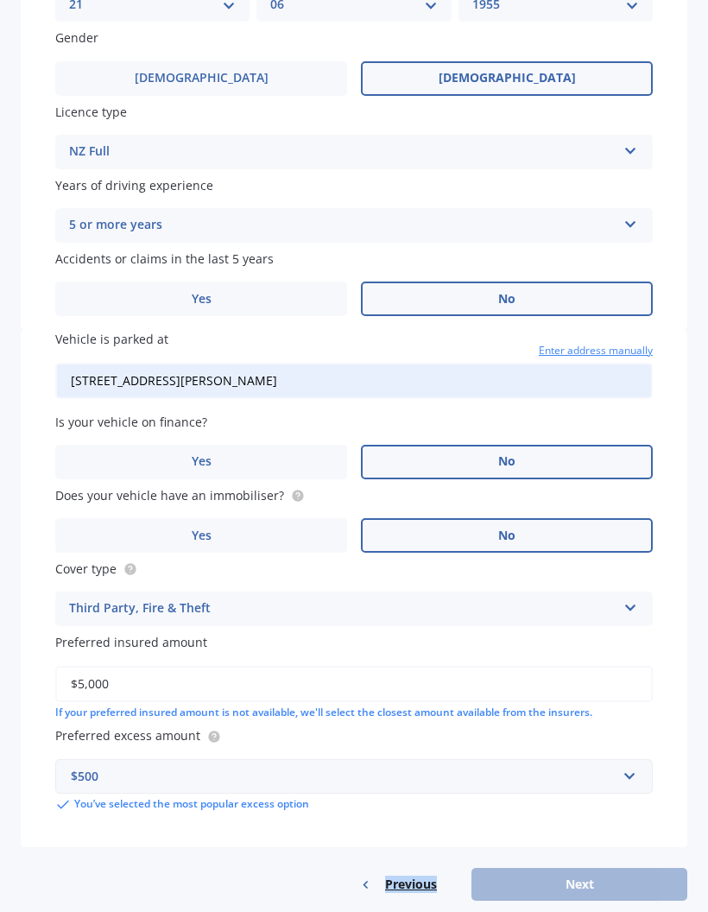
click at [566, 868] on div "Previous Next" at bounding box center [354, 884] width 667 height 33
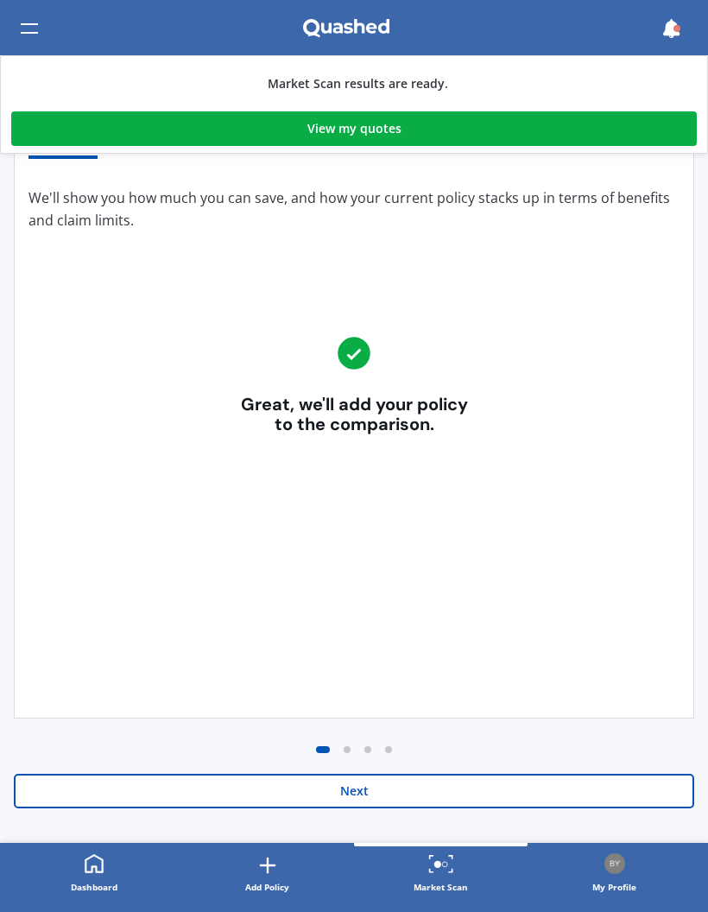
click at [357, 788] on button "Next" at bounding box center [354, 791] width 680 height 35
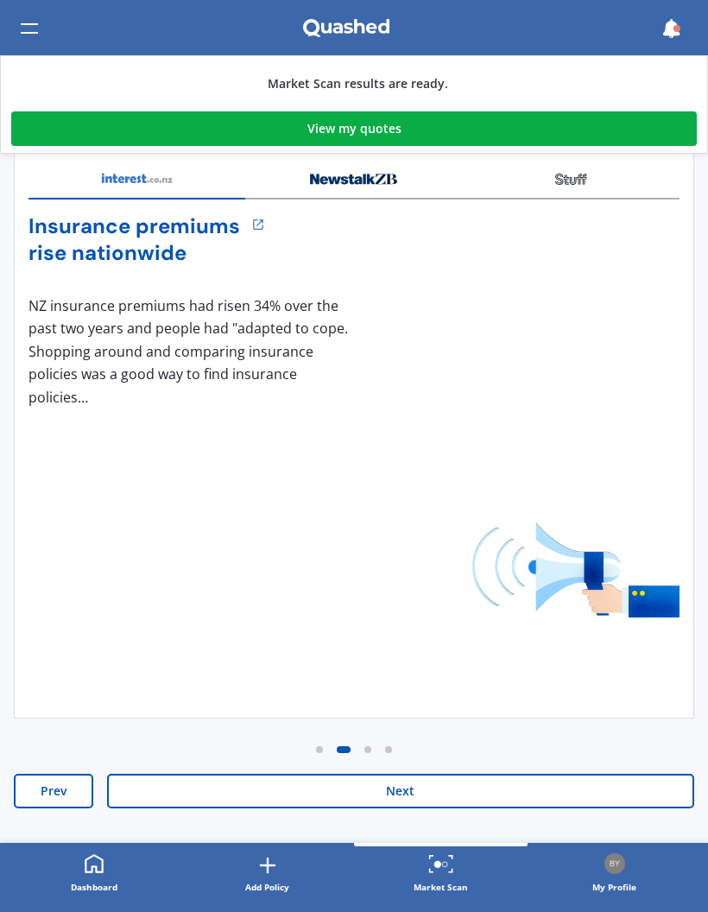
click at [396, 786] on button "Next" at bounding box center [400, 791] width 587 height 35
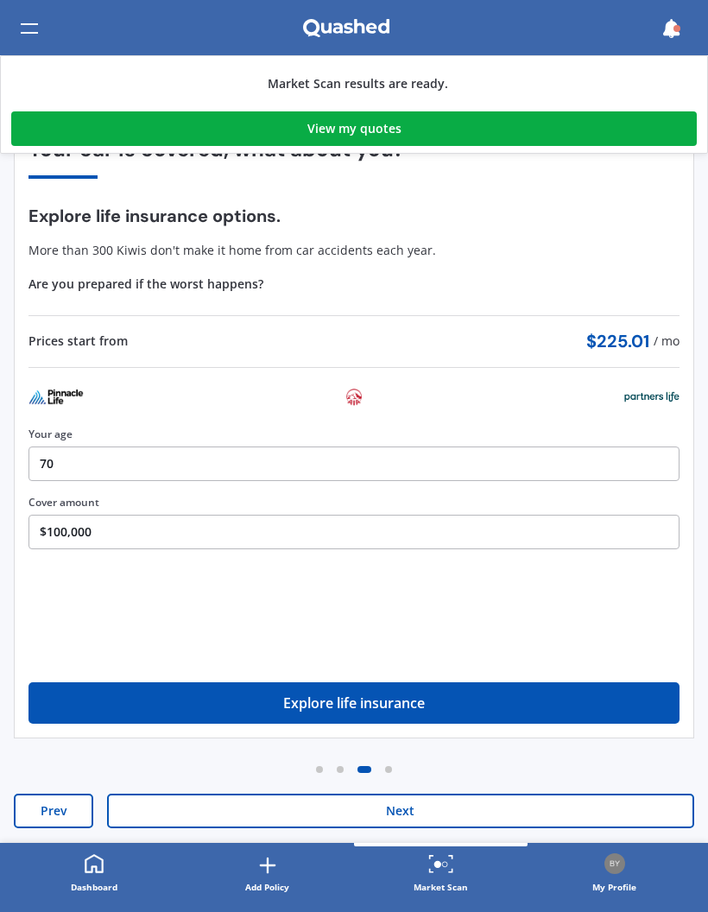
scroll to position [142, 0]
click at [398, 815] on button "Next" at bounding box center [400, 810] width 587 height 35
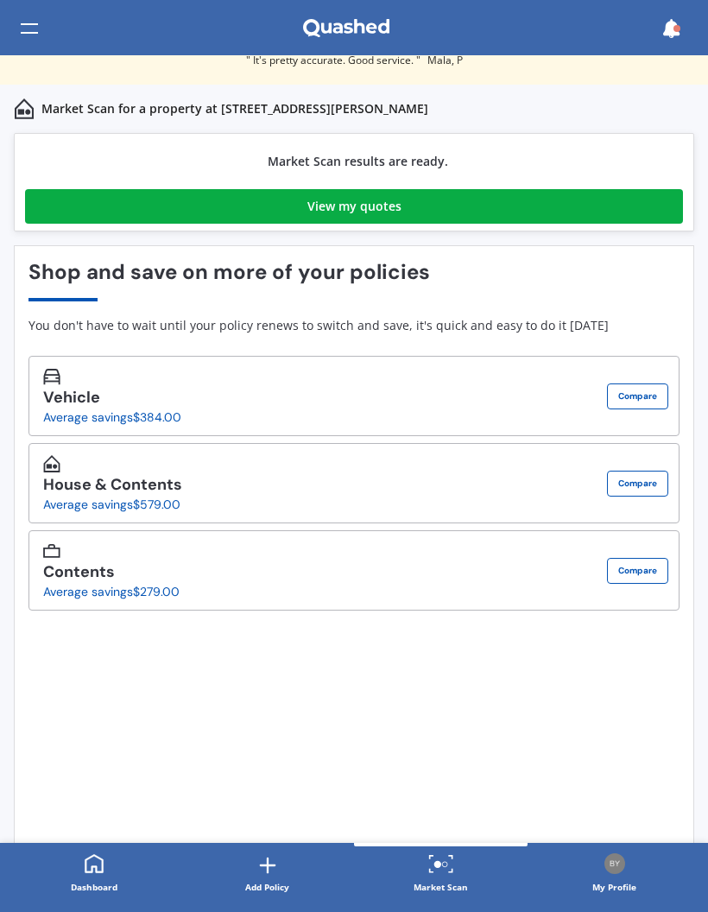
scroll to position [0, 0]
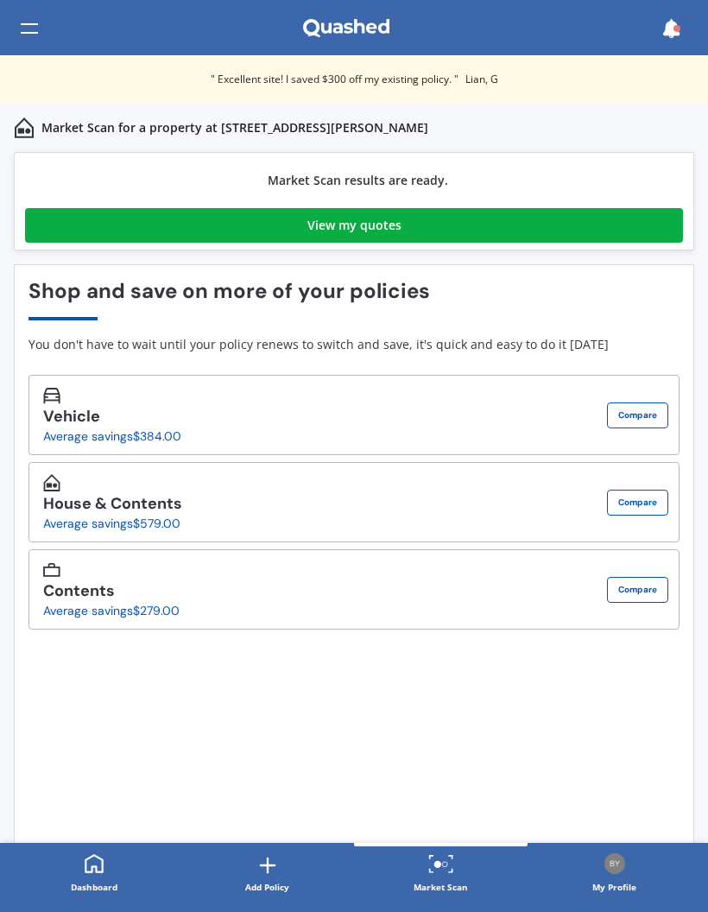
click at [637, 585] on button "Compare" at bounding box center [637, 590] width 61 height 26
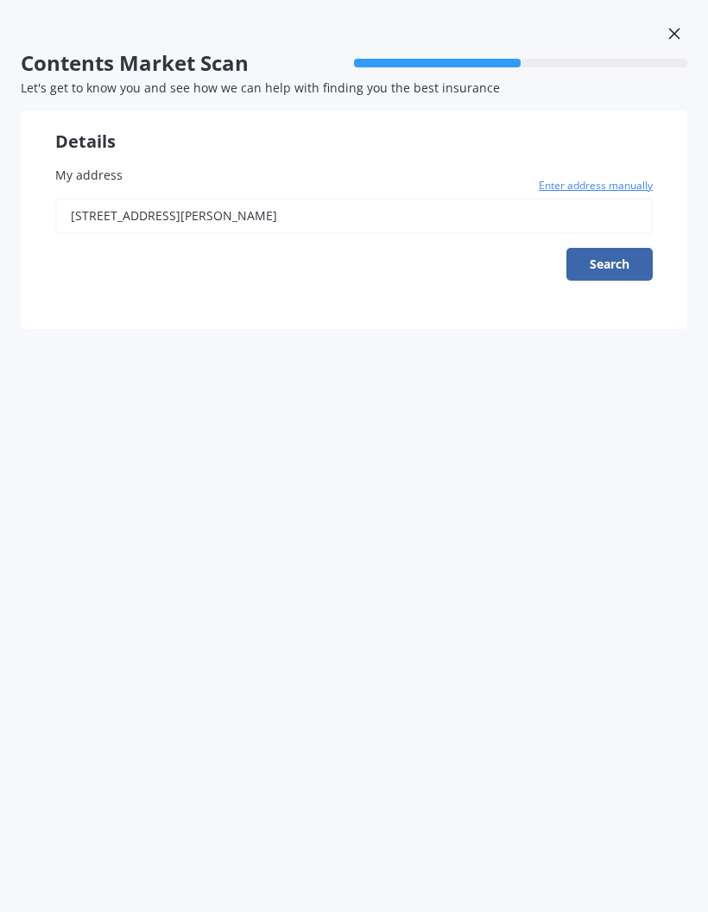
click at [608, 260] on button "Search" at bounding box center [609, 264] width 86 height 33
type input "[STREET_ADDRESS][PERSON_NAME]"
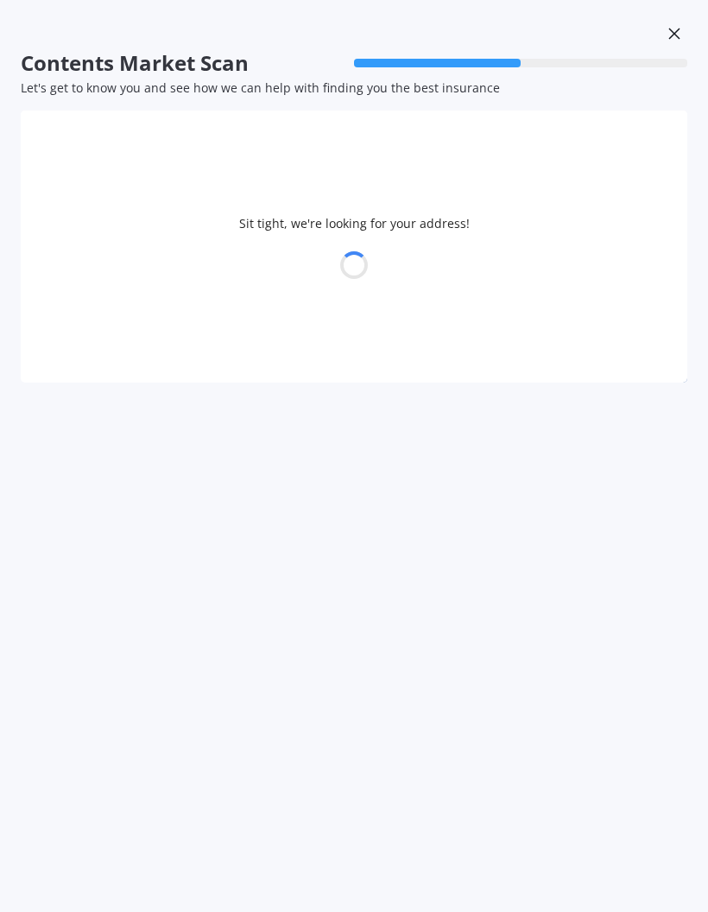
select select "21"
select select "06"
select select "1955"
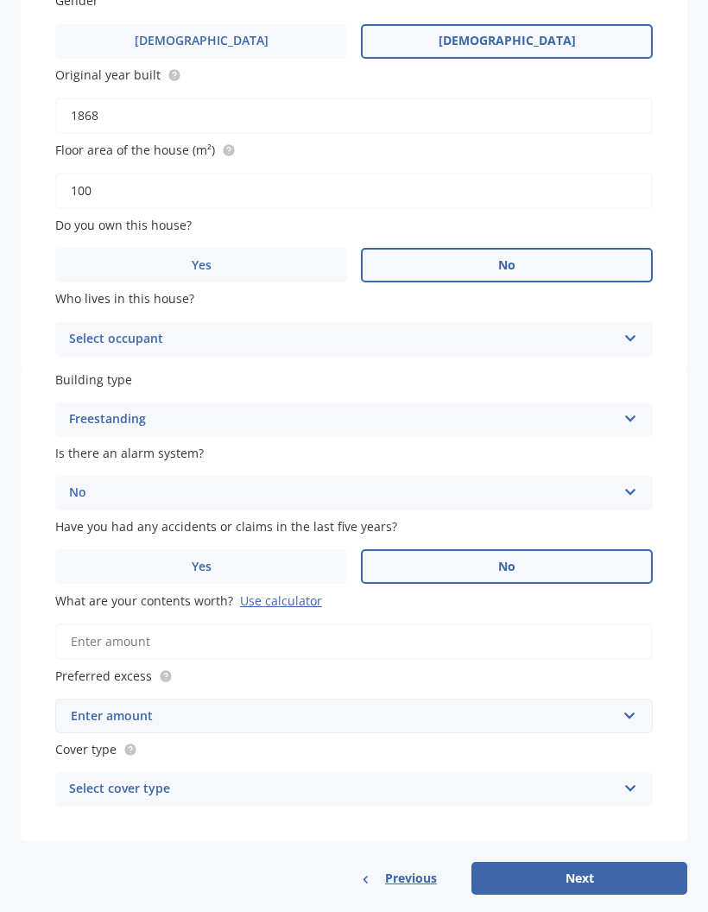
scroll to position [329, 0]
click at [67, 624] on input "What are your contents worth? Use calculator" at bounding box center [353, 642] width 597 height 36
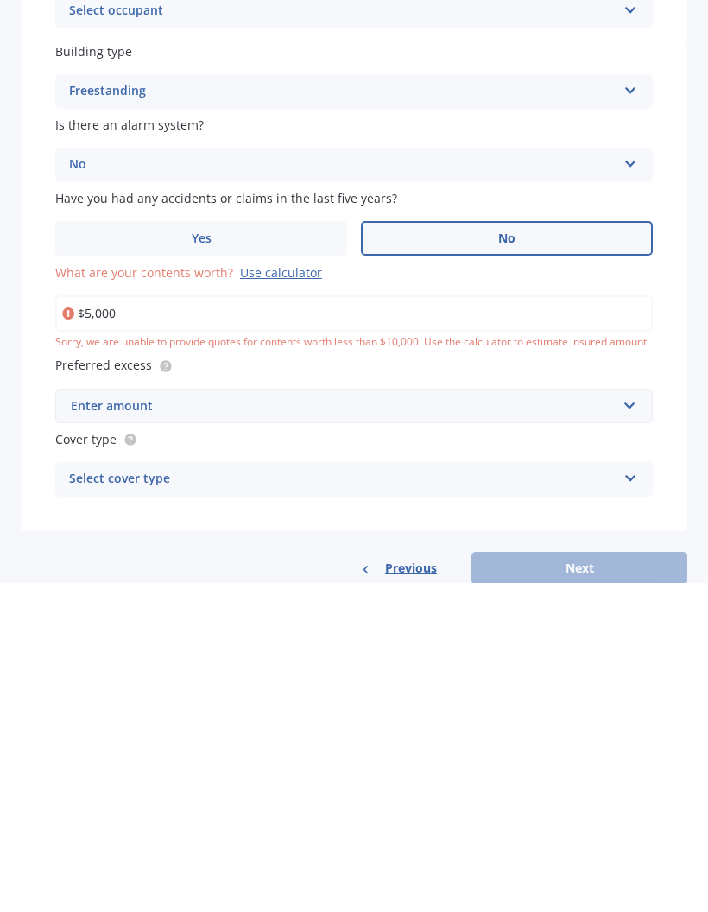
type input "$50,000"
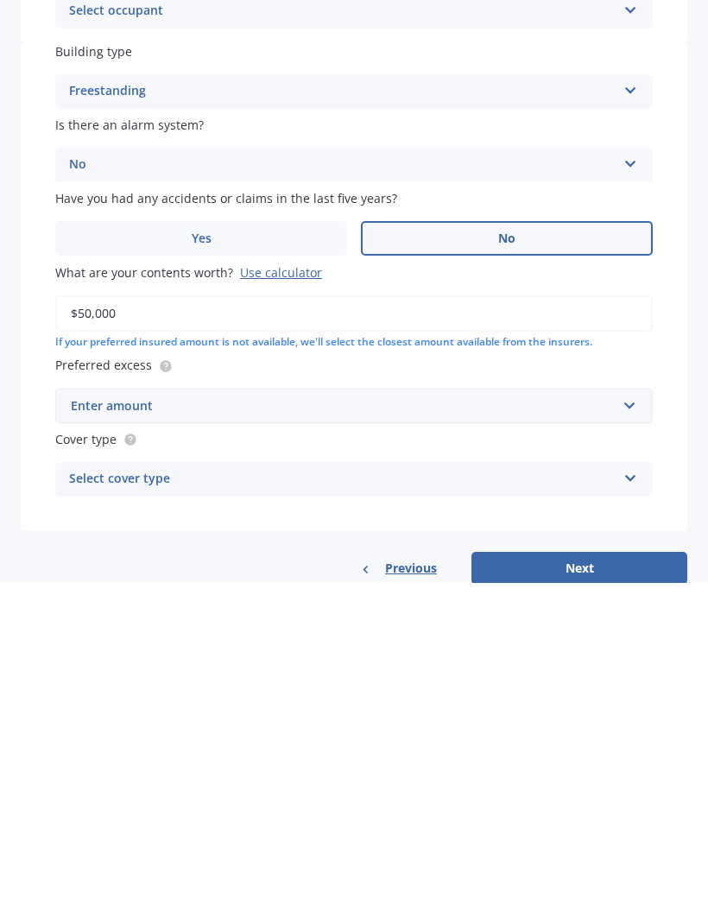
click at [186, 725] on div "Enter amount" at bounding box center [344, 734] width 546 height 19
click at [82, 759] on span "$250" at bounding box center [84, 767] width 28 height 16
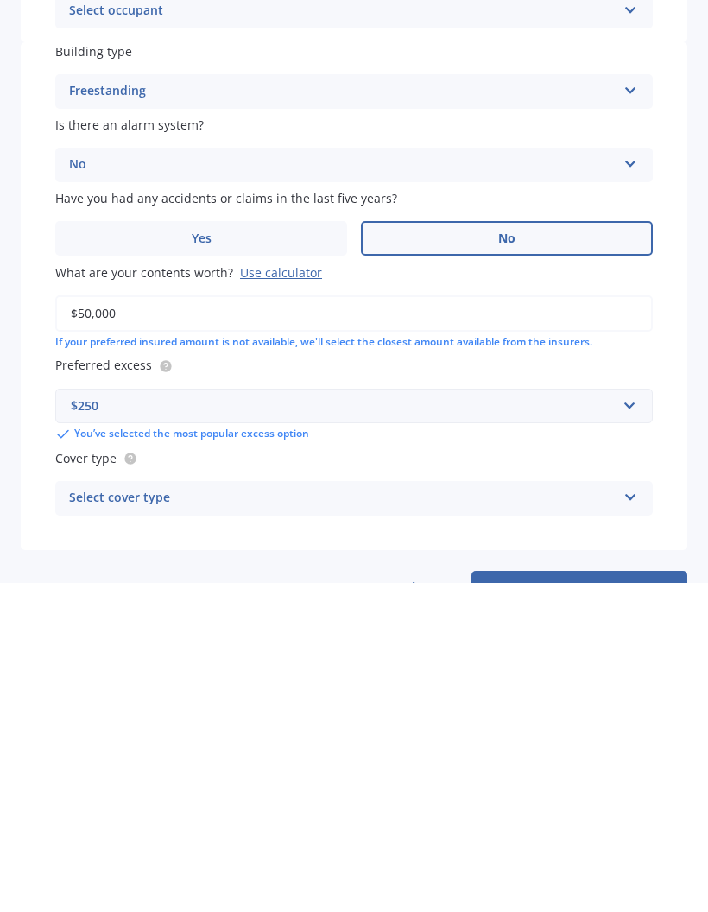
click at [636, 817] on icon at bounding box center [630, 823] width 15 height 12
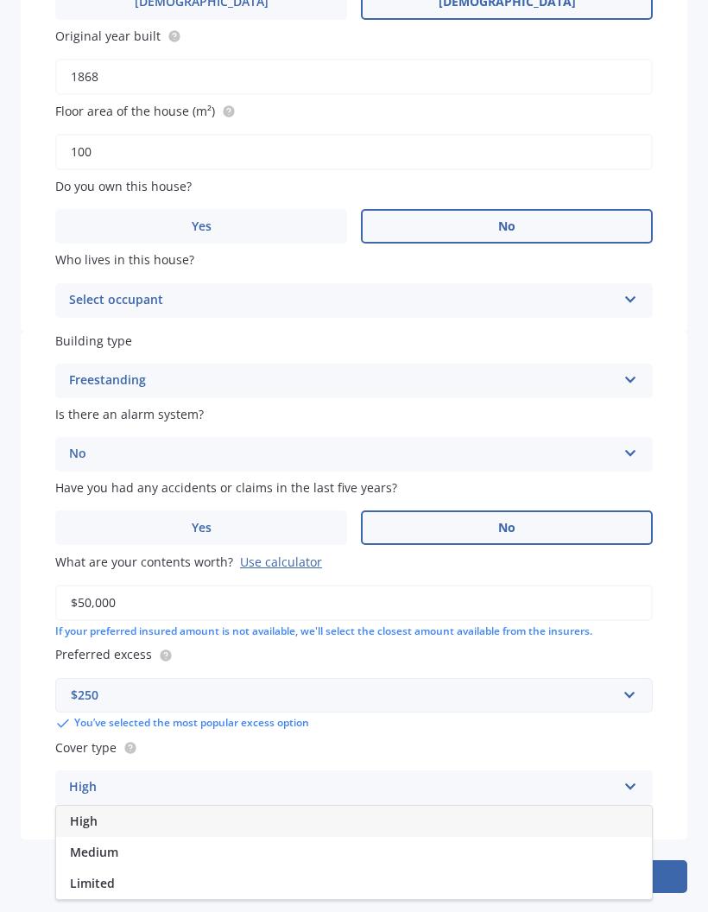
scroll to position [365, 0]
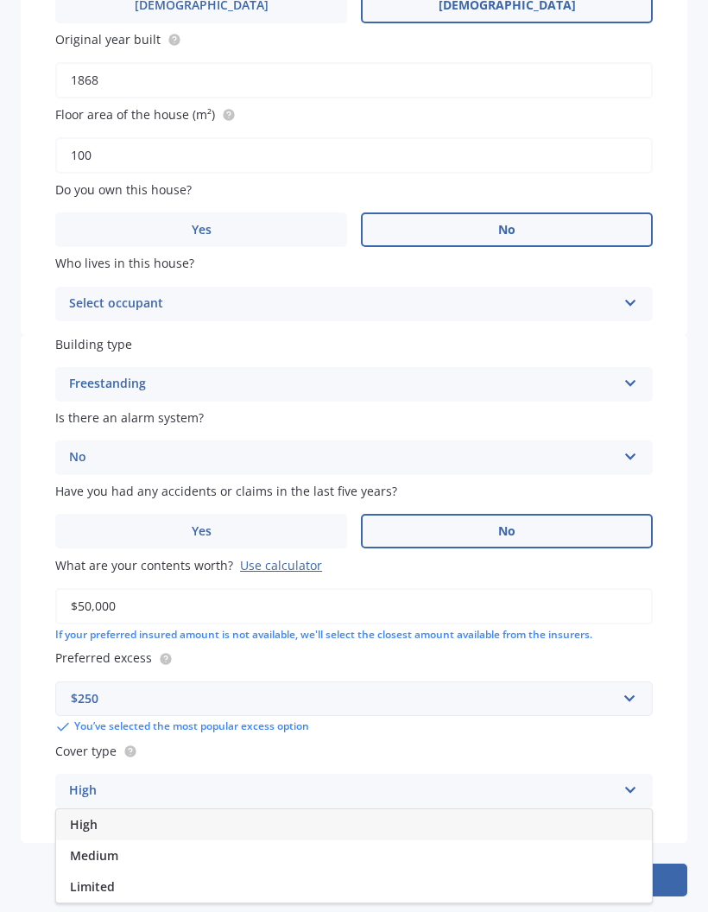
click at [682, 760] on div "Building type Freestanding Freestanding Multi-unit (in a block of 6 or less) Mu…" at bounding box center [354, 589] width 667 height 508
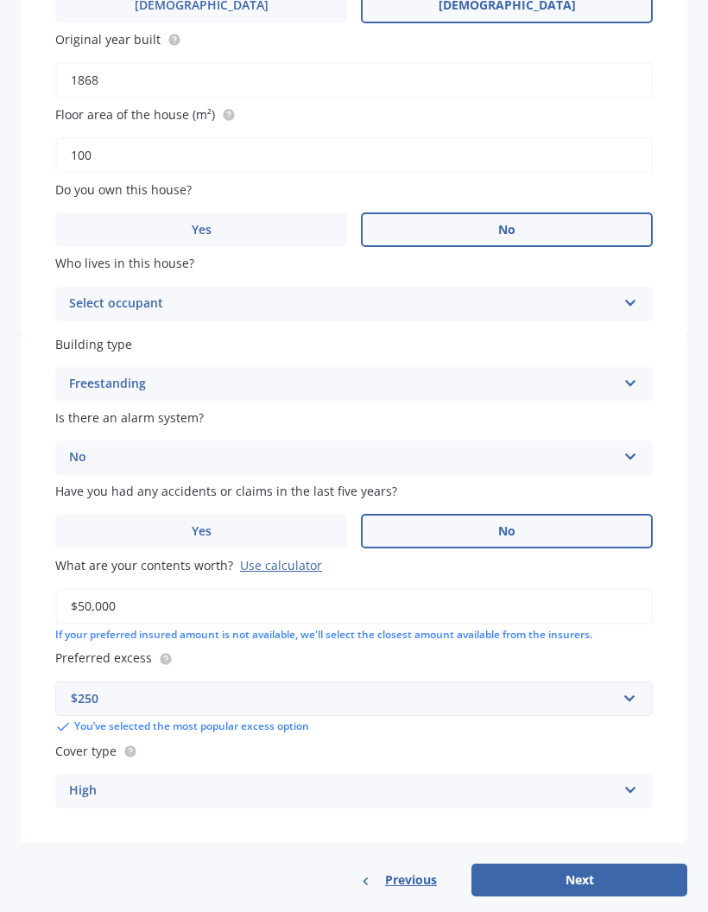
click at [574, 863] on button "Next" at bounding box center [579, 879] width 216 height 33
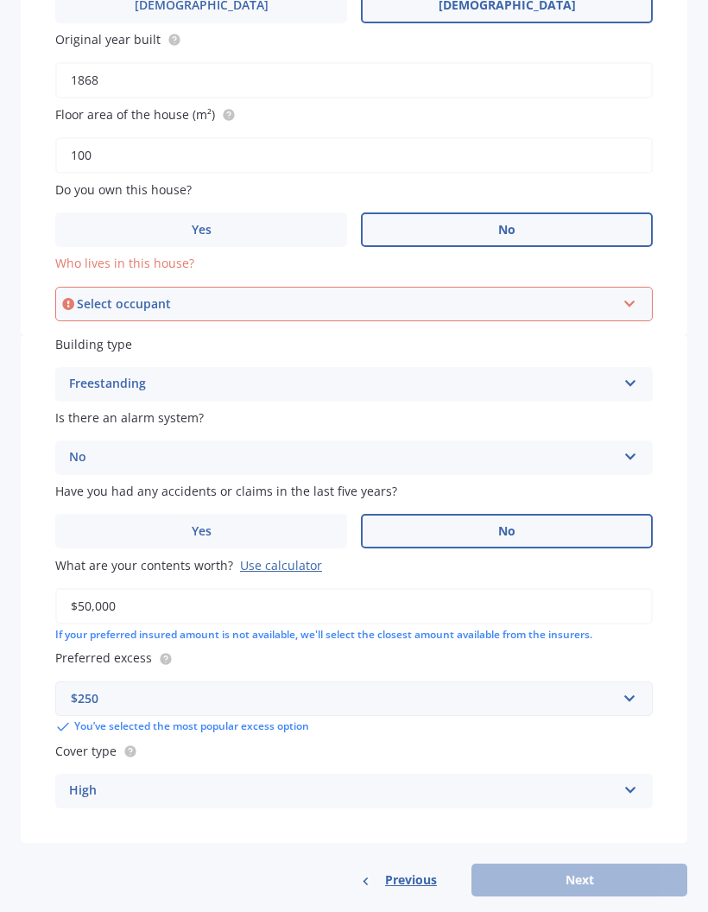
click at [632, 294] on icon at bounding box center [629, 300] width 15 height 12
click at [98, 329] on span "Tenant" at bounding box center [91, 336] width 41 height 16
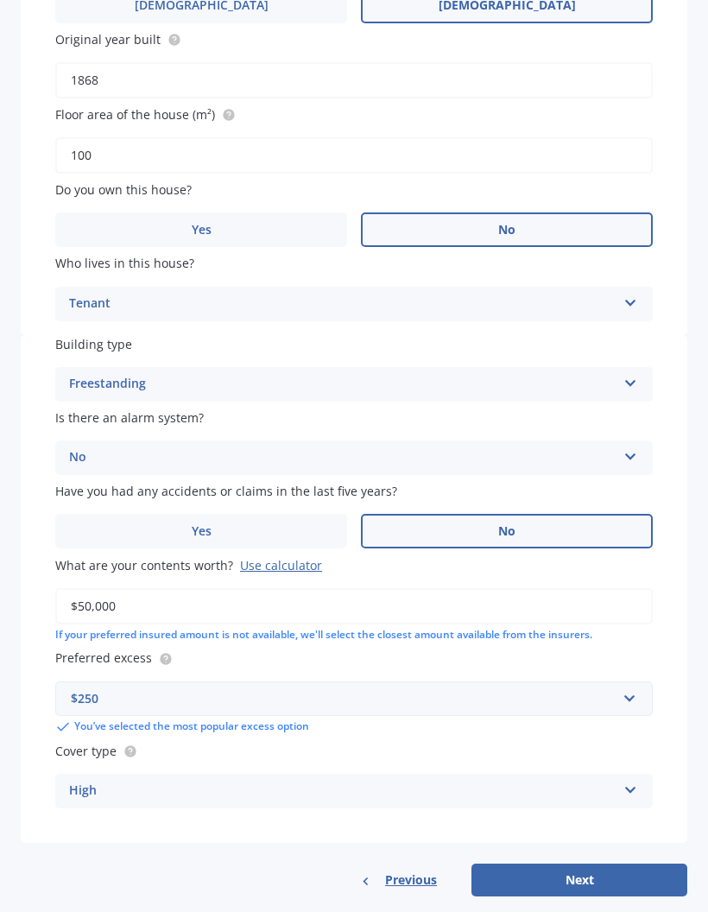
click at [562, 863] on button "Next" at bounding box center [579, 879] width 216 height 33
select select "21"
select select "06"
select select "1955"
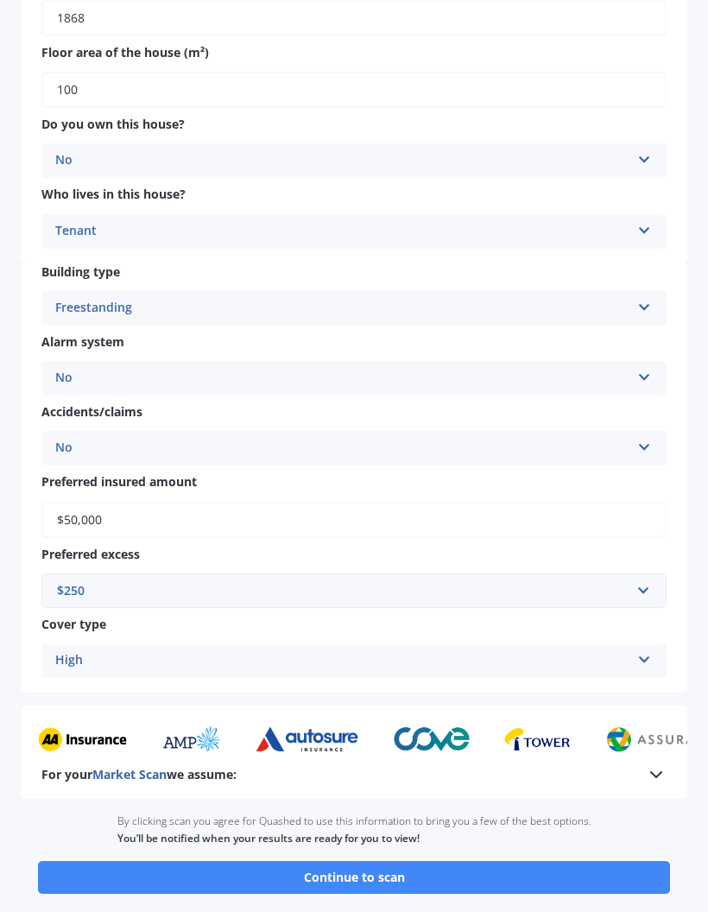
click at [351, 861] on button "Continue to scan" at bounding box center [354, 877] width 632 height 33
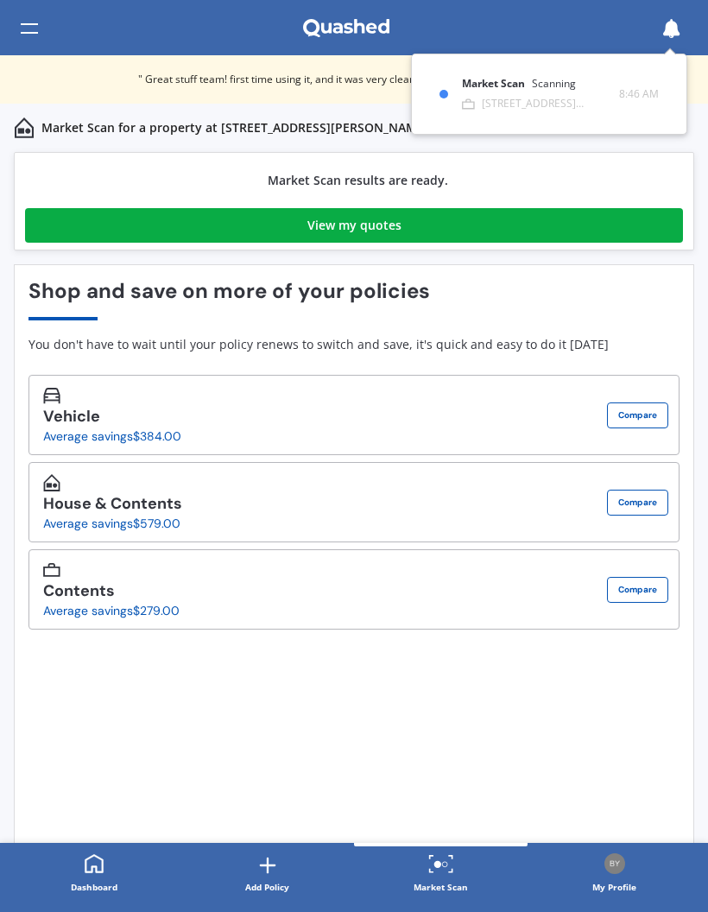
click at [343, 225] on div "View my quotes" at bounding box center [354, 225] width 94 height 35
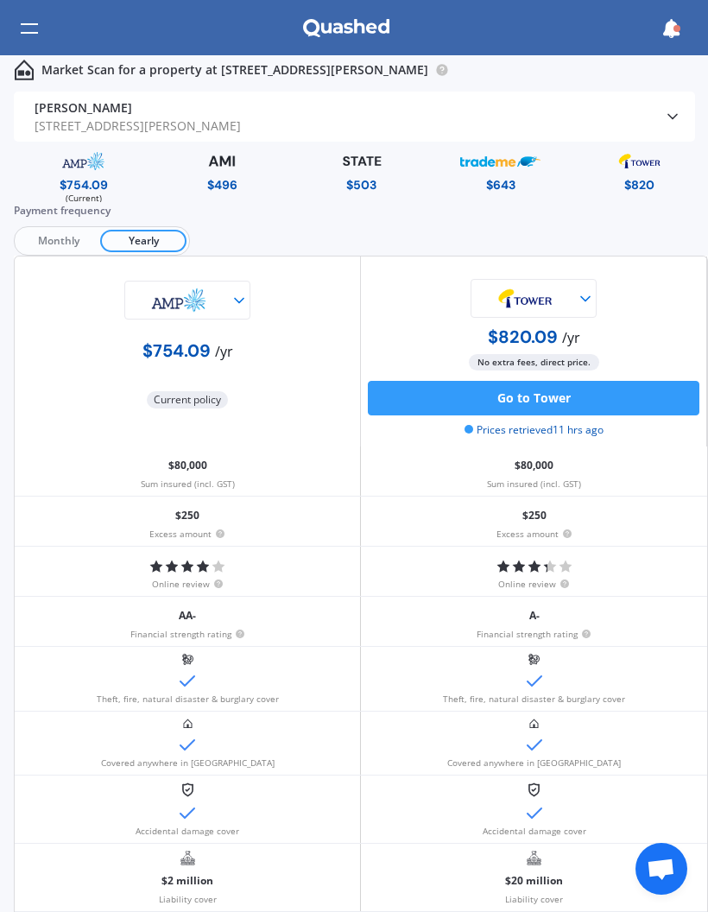
click at [222, 173] on img at bounding box center [221, 161] width 79 height 30
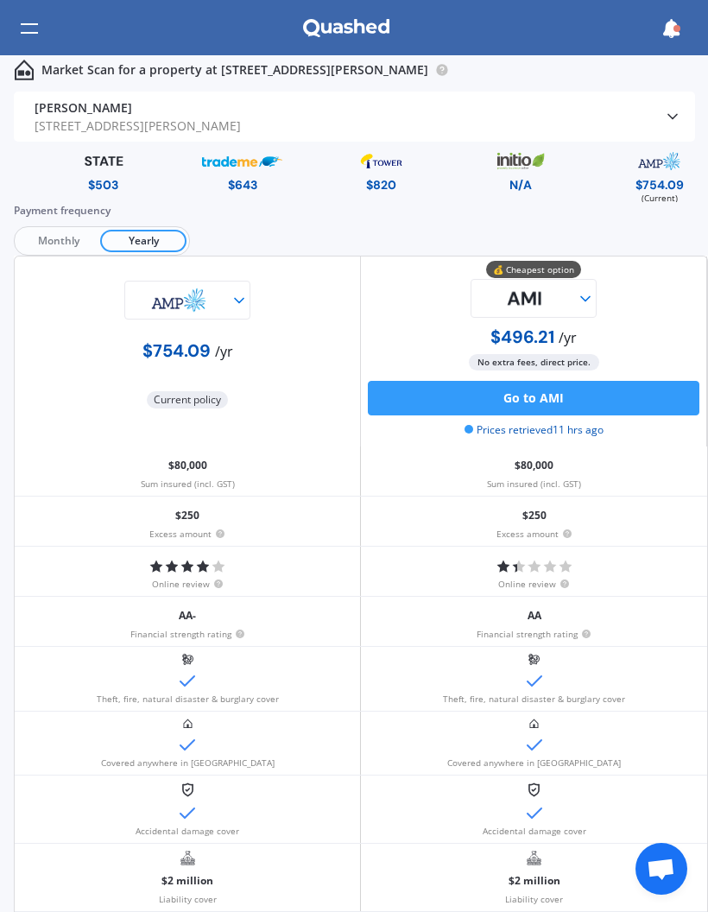
scroll to position [3, 0]
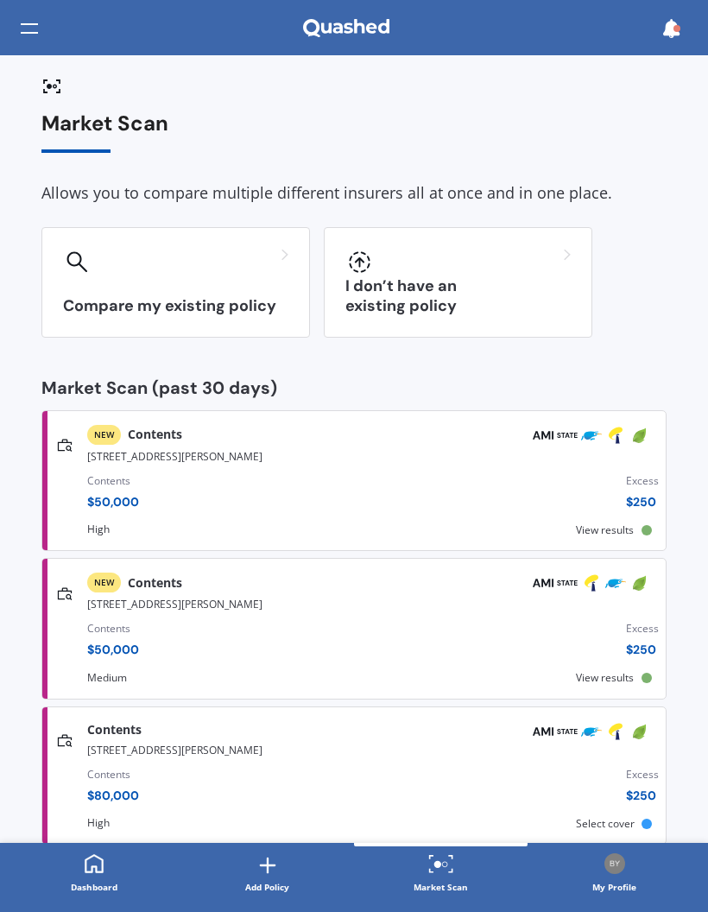
click at [629, 522] on span "View results" at bounding box center [605, 529] width 58 height 15
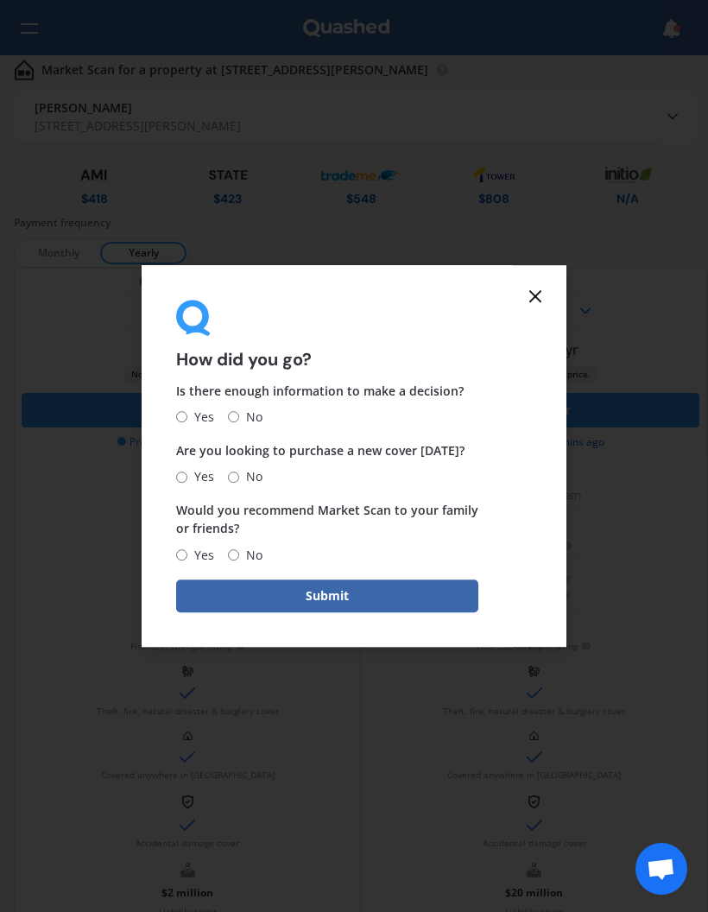
click at [185, 549] on input "Yes" at bounding box center [181, 554] width 11 height 11
radio input "true"
click at [177, 421] on input "Yes" at bounding box center [181, 417] width 11 height 11
radio input "true"
click at [545, 300] on icon at bounding box center [535, 296] width 21 height 21
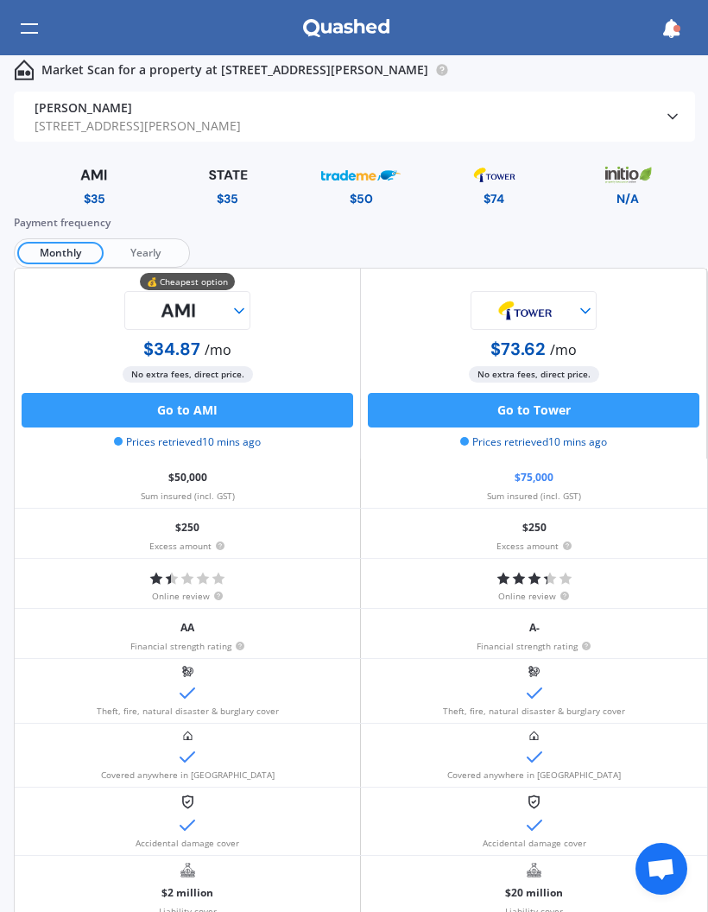
click at [145, 249] on span "Yearly" at bounding box center [145, 253] width 83 height 22
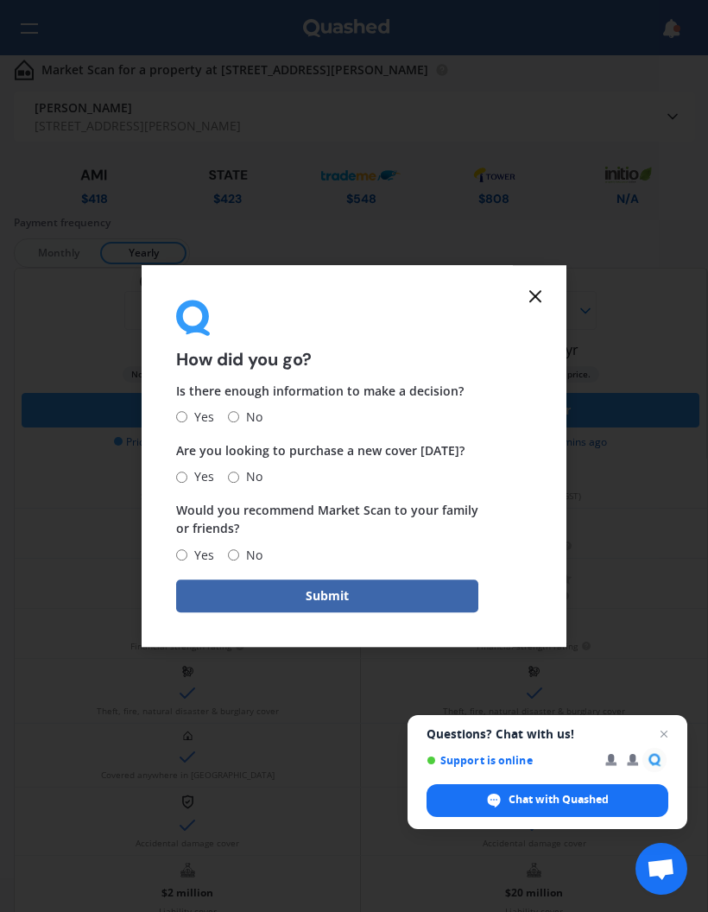
click at [527, 302] on icon at bounding box center [535, 296] width 21 height 21
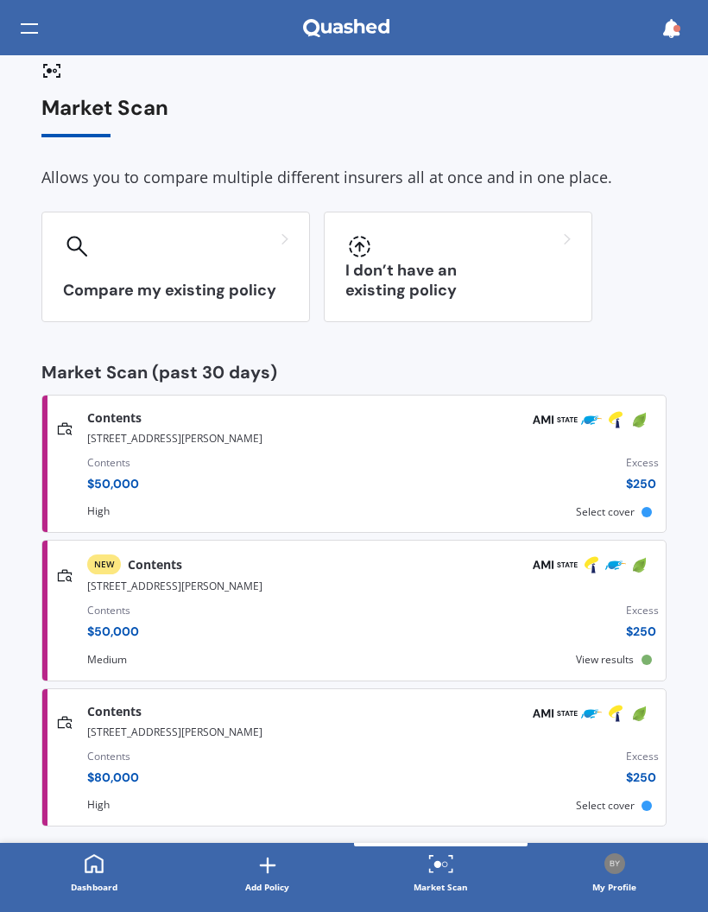
scroll to position [14, 0]
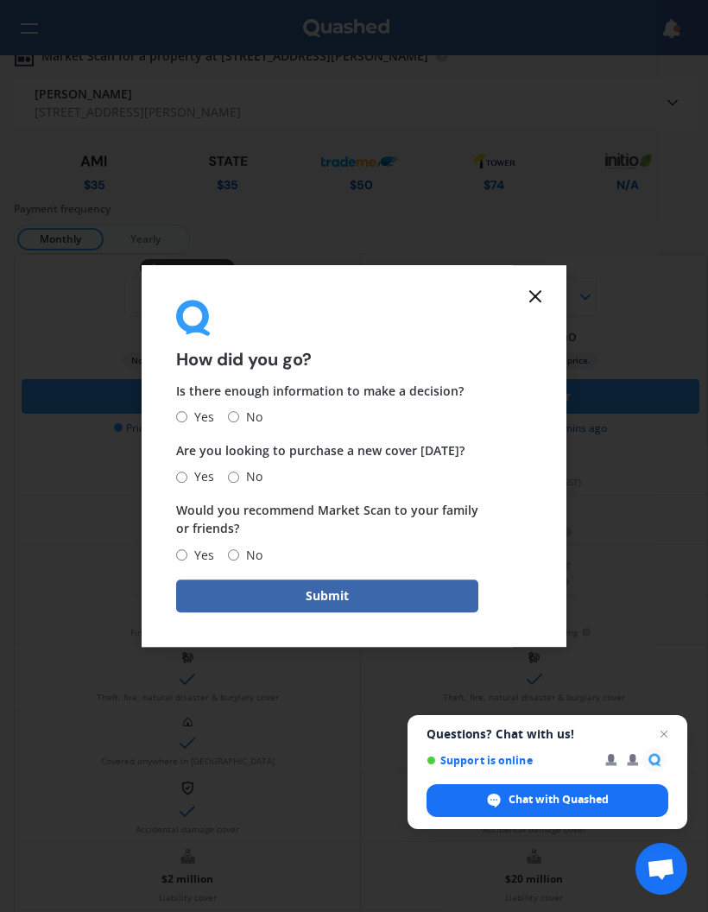
click at [539, 296] on line at bounding box center [535, 296] width 10 height 10
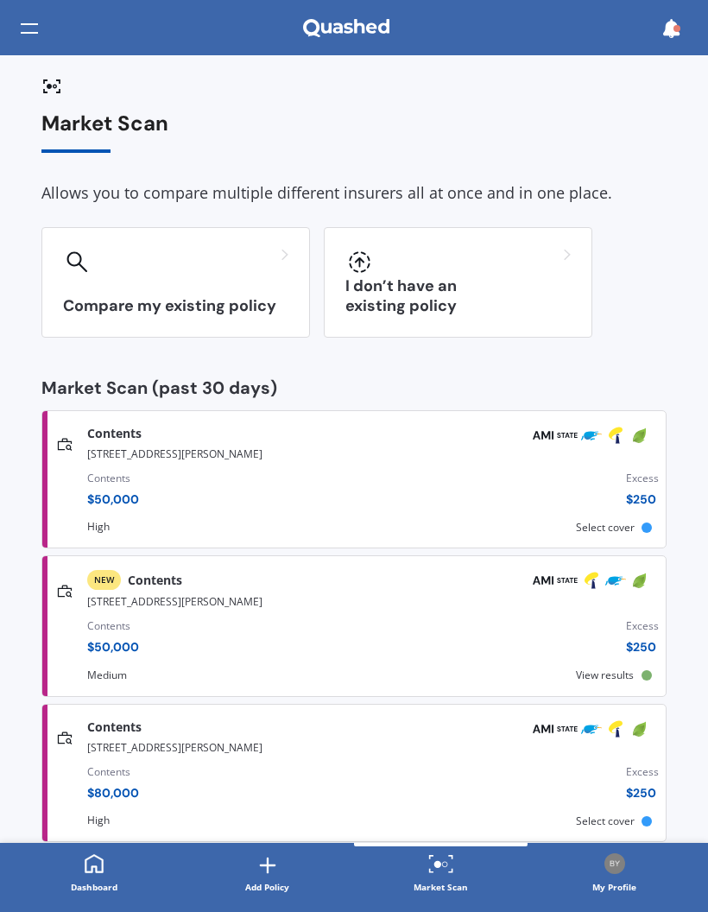
click at [603, 520] on span "Select cover" at bounding box center [605, 527] width 59 height 15
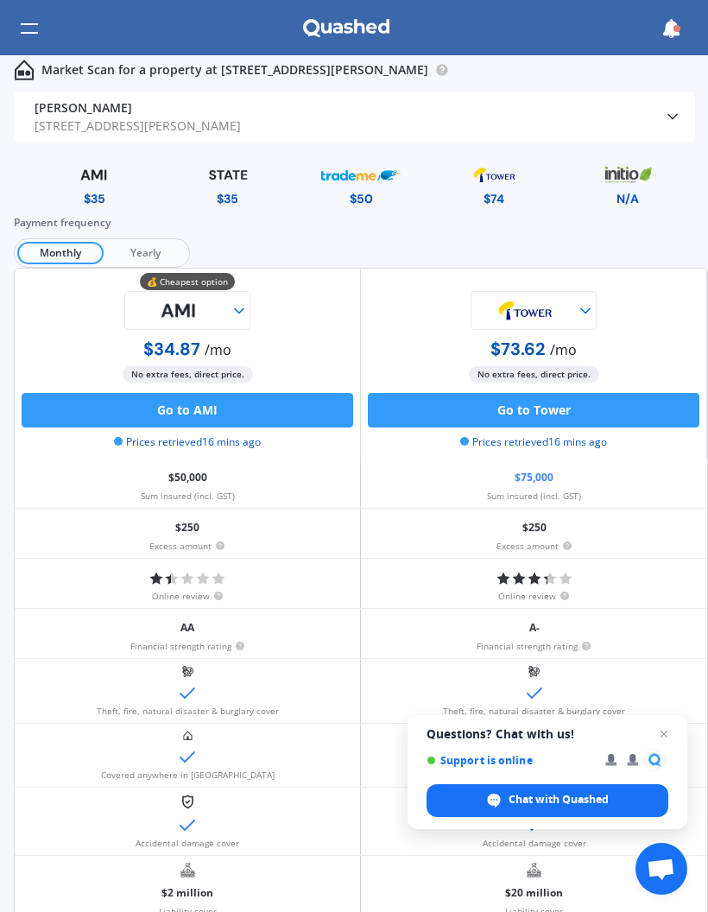
click at [158, 248] on span "Yearly" at bounding box center [145, 253] width 83 height 22
click at [183, 408] on button "Go to AMI" at bounding box center [188, 410] width 332 height 35
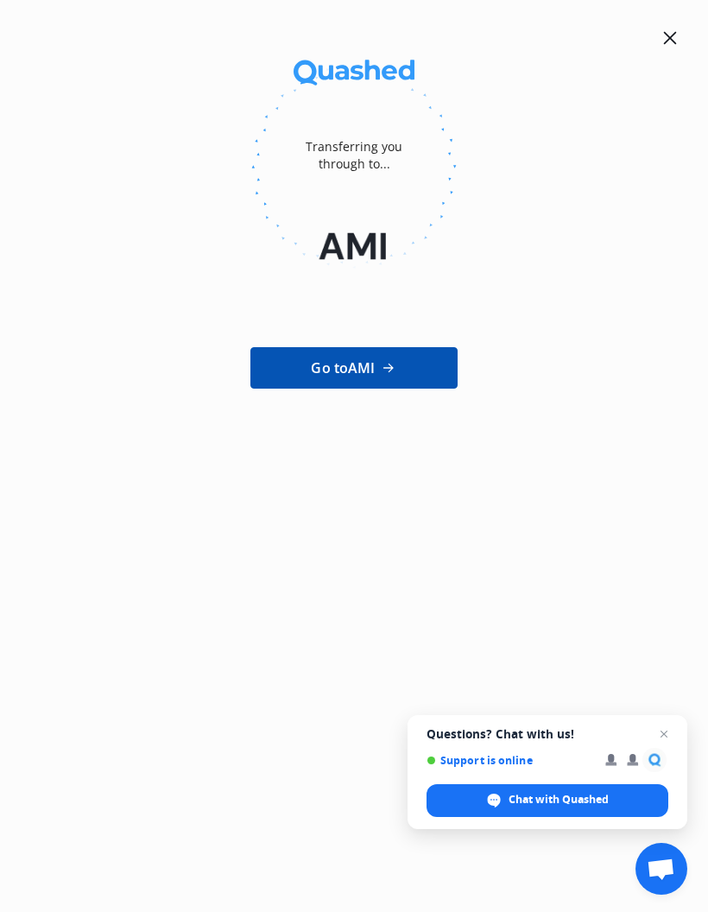
click at [345, 363] on span "Go to AMI" at bounding box center [343, 367] width 64 height 21
